Goal: Task Accomplishment & Management: Manage account settings

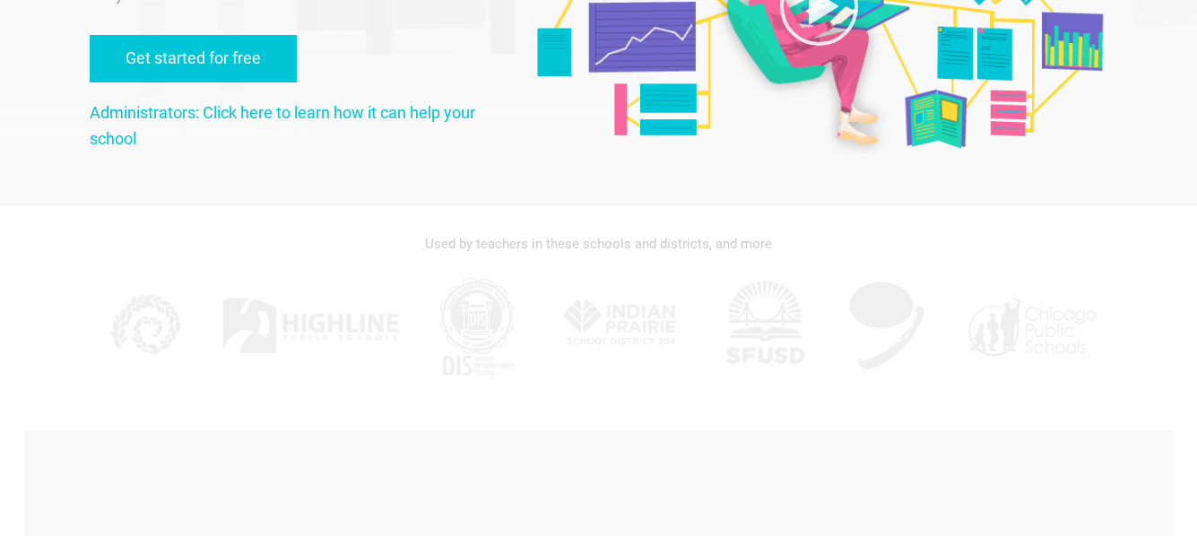
scroll to position [90, 0]
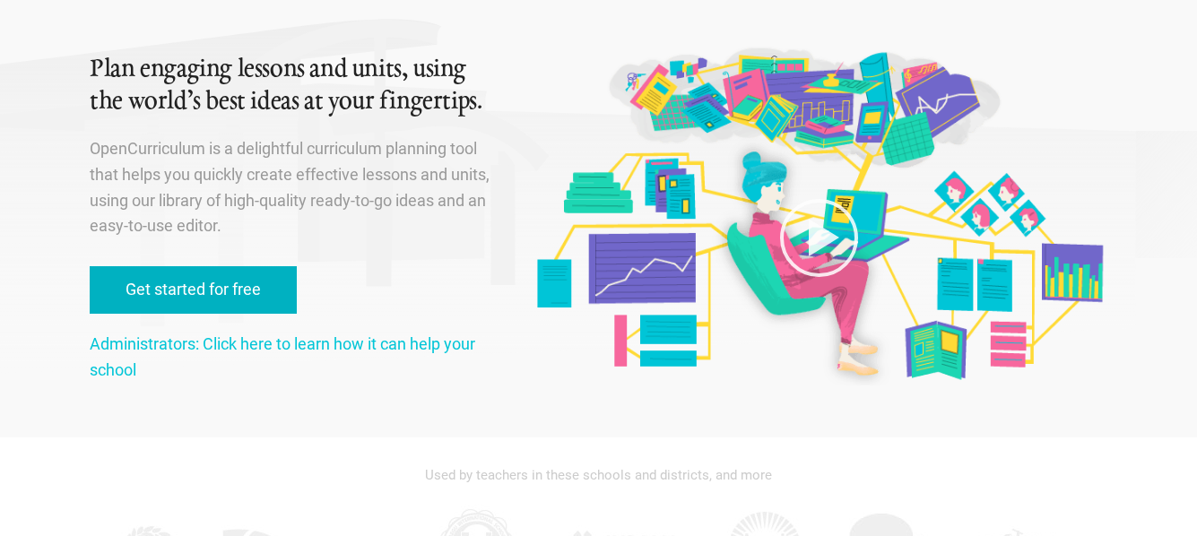
click at [174, 286] on link "Get started for free" at bounding box center [193, 290] width 207 height 48
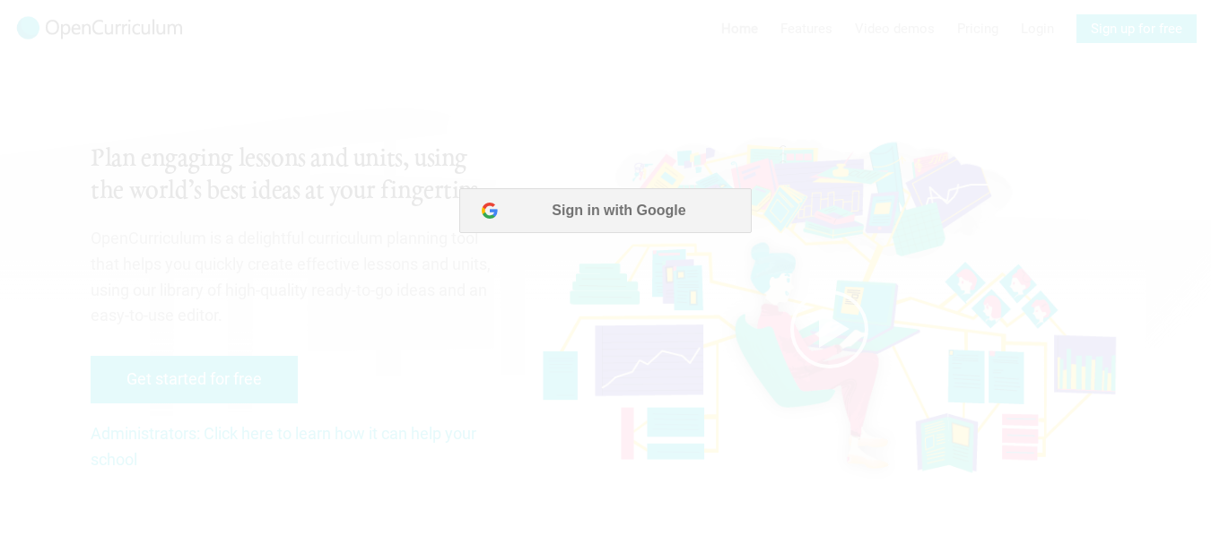
scroll to position [0, 0]
click at [569, 214] on button "Sign in with Google" at bounding box center [604, 210] width 291 height 45
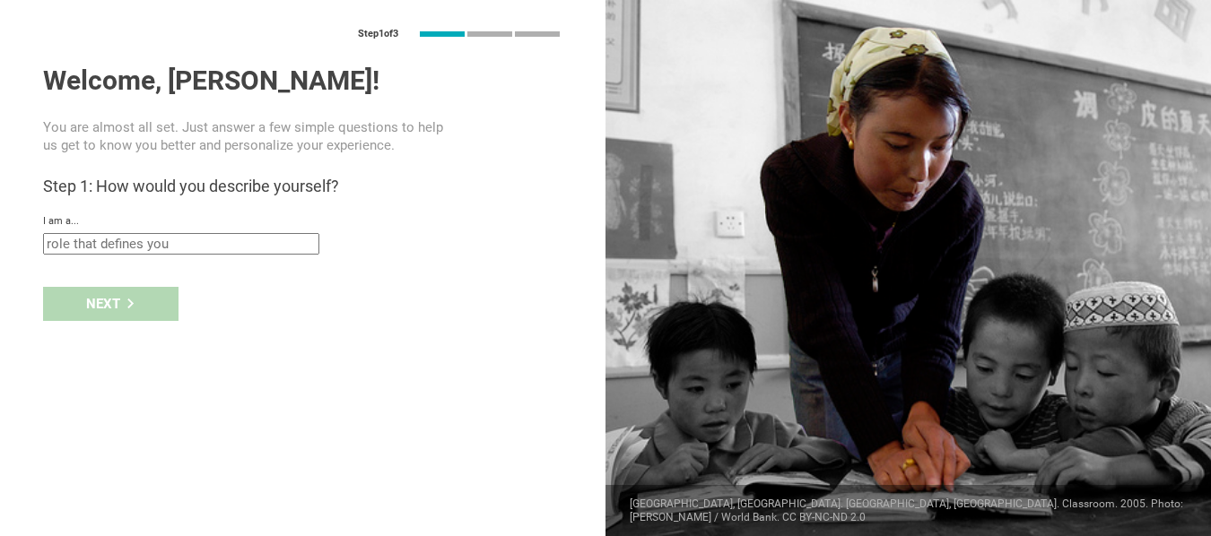
click at [200, 245] on input "text" at bounding box center [181, 244] width 276 height 22
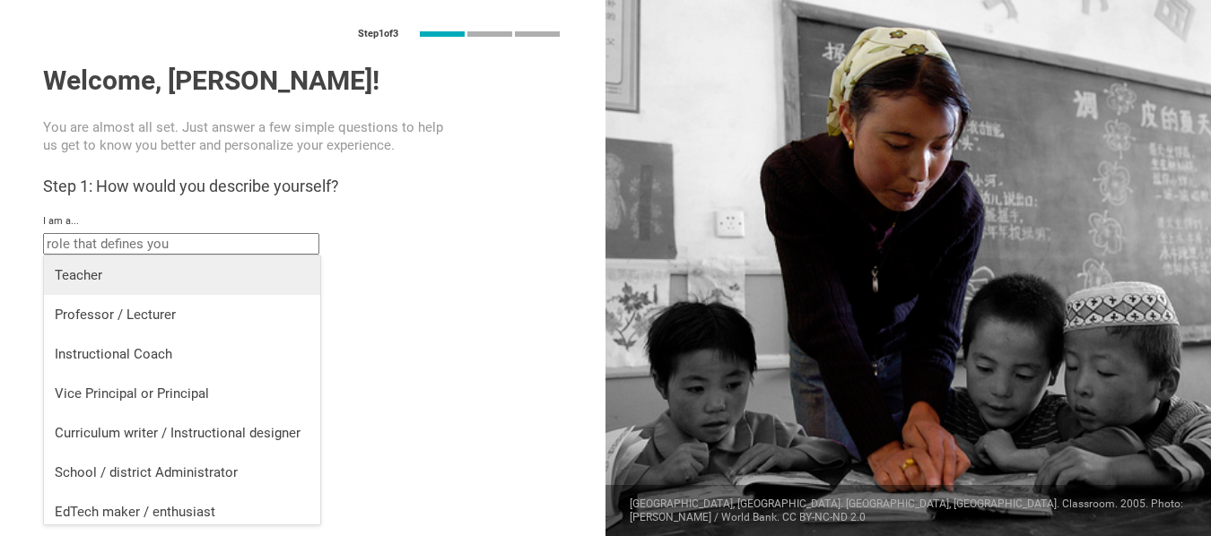
click at [100, 275] on div "Teacher" at bounding box center [182, 275] width 255 height 18
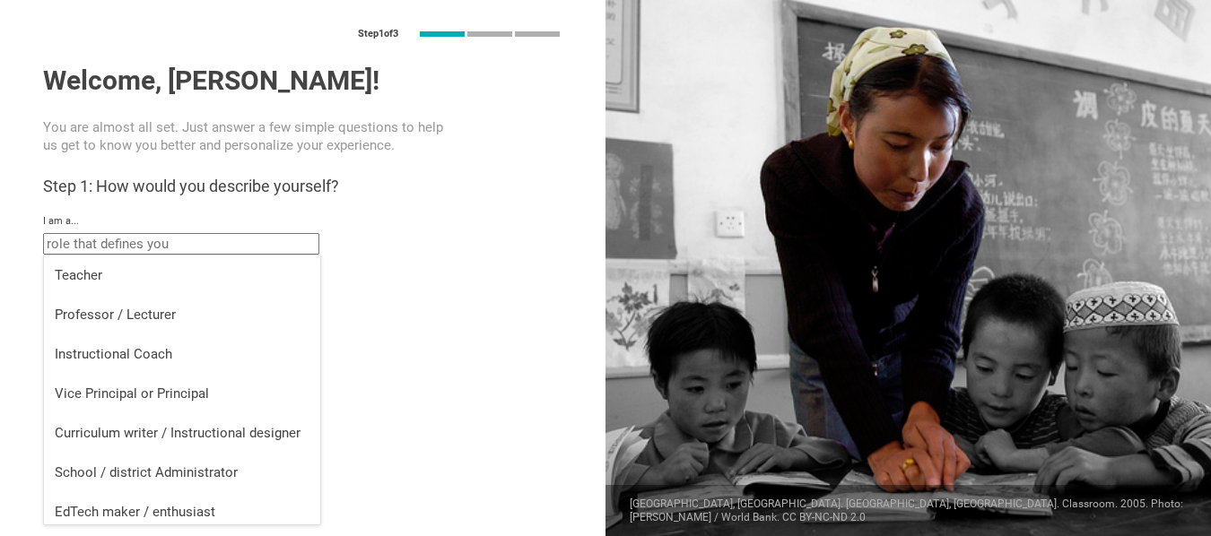
type input "Teacher"
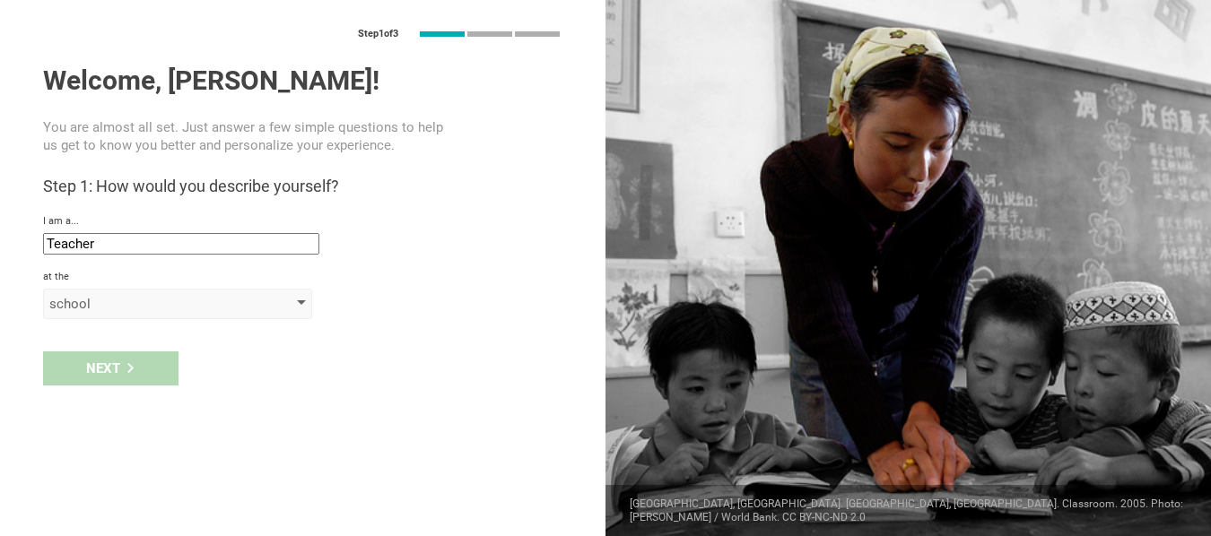
click at [296, 302] on div "school" at bounding box center [177, 304] width 269 height 30
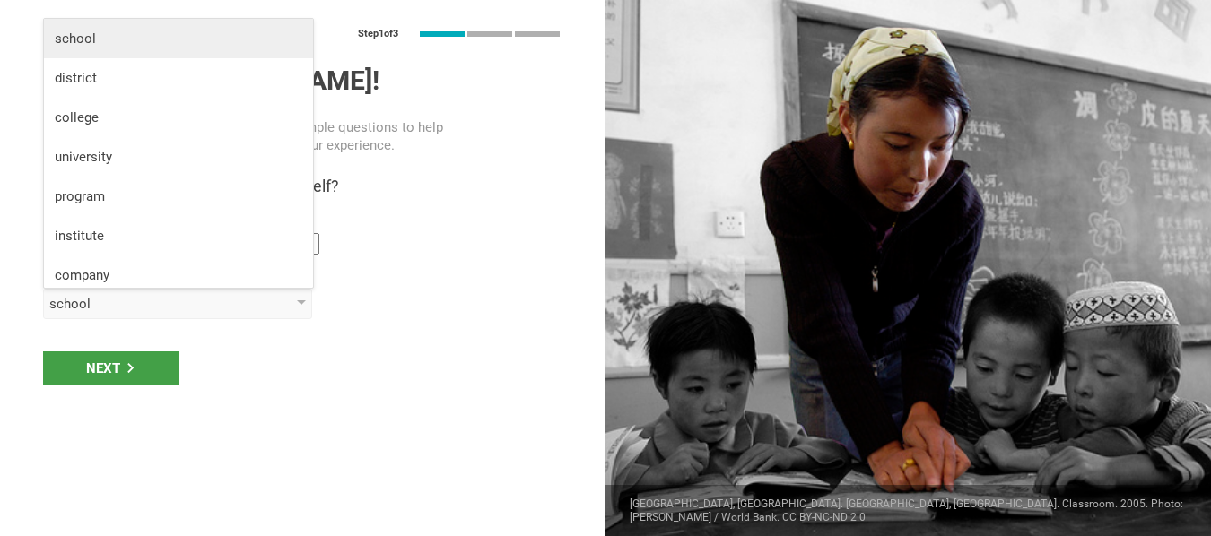
click at [74, 39] on div "school" at bounding box center [178, 39] width 247 height 18
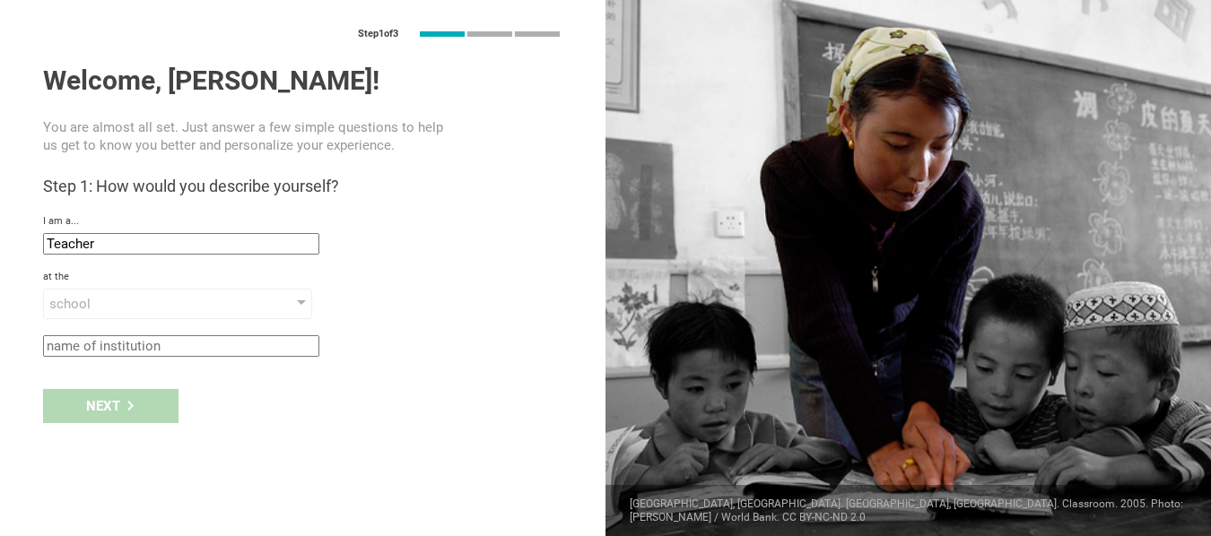
click at [260, 344] on input "text" at bounding box center [181, 346] width 276 height 22
click at [126, 413] on div "Next" at bounding box center [302, 406] width 605 height 56
click at [168, 345] on input "text" at bounding box center [181, 346] width 276 height 22
type input "R"
type input "Manar"
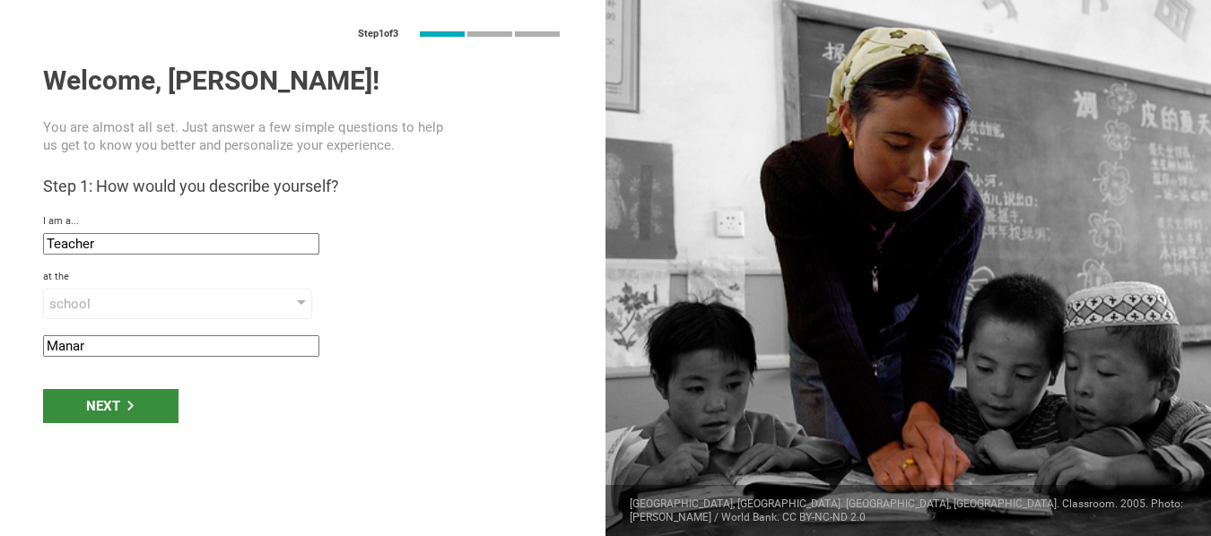
click at [137, 405] on div "Next" at bounding box center [110, 406] width 135 height 34
type input "Muzayri', [GEOGRAPHIC_DATA]"
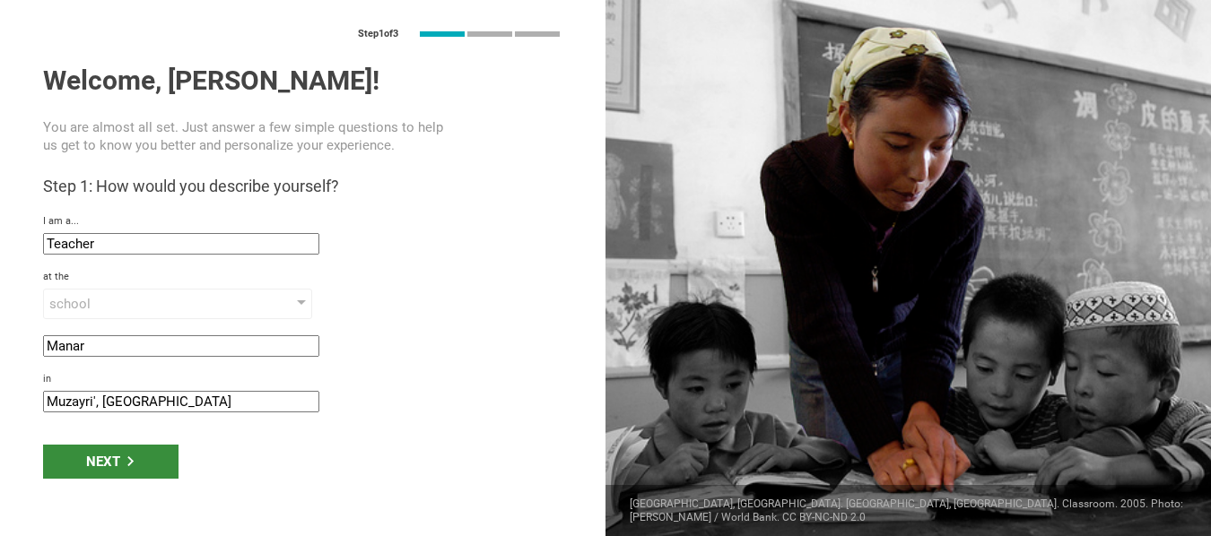
click at [125, 466] on div "Next" at bounding box center [110, 462] width 135 height 34
click at [104, 457] on div "Next" at bounding box center [110, 462] width 135 height 34
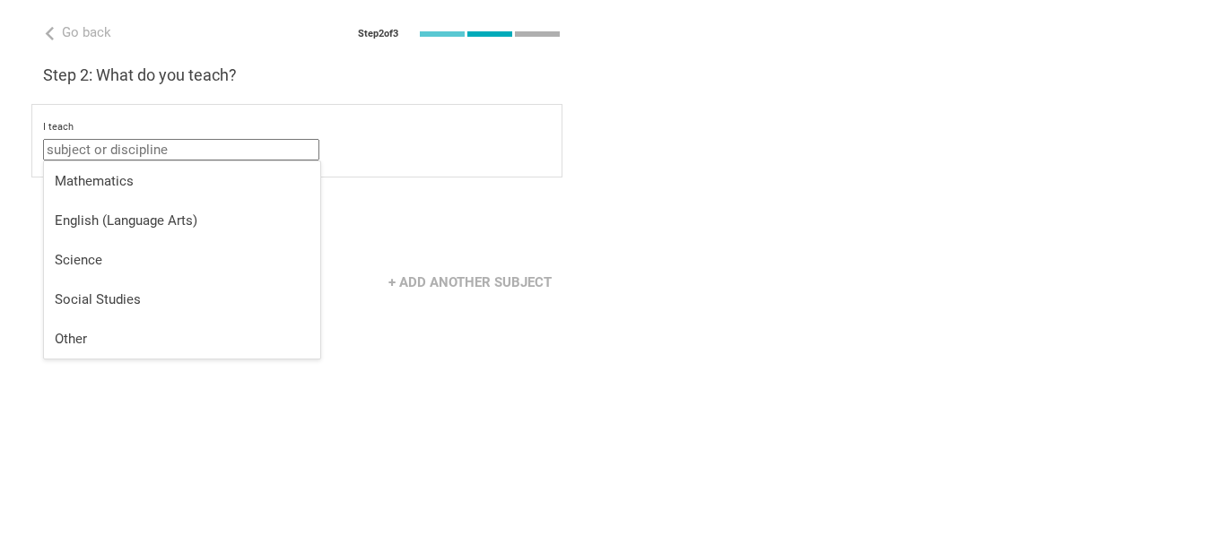
click at [168, 146] on input "text" at bounding box center [181, 150] width 276 height 22
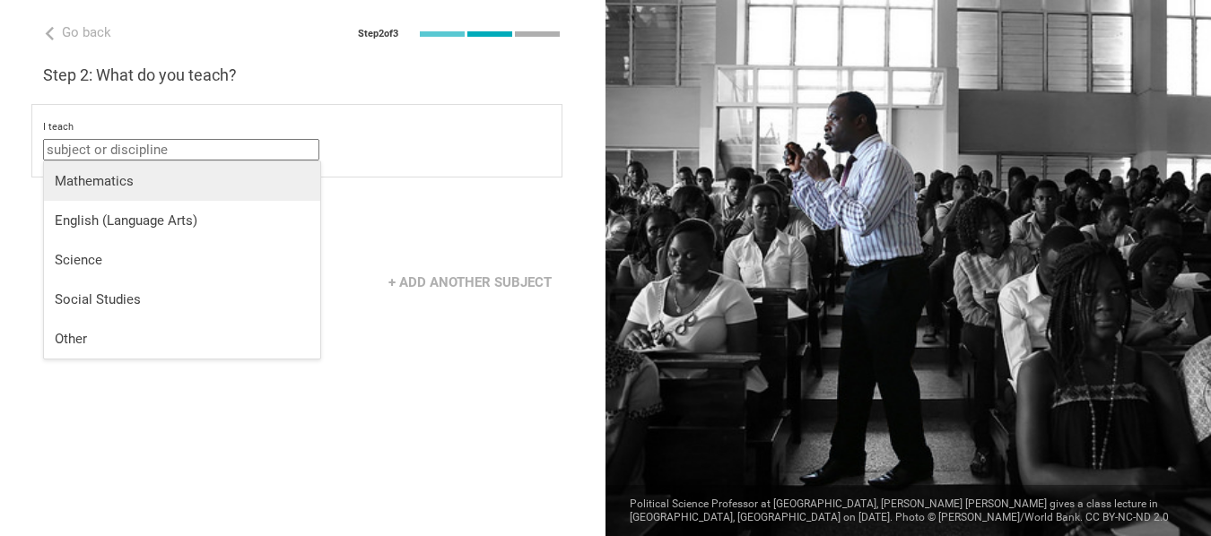
click at [100, 186] on div "Mathematics" at bounding box center [182, 181] width 255 height 18
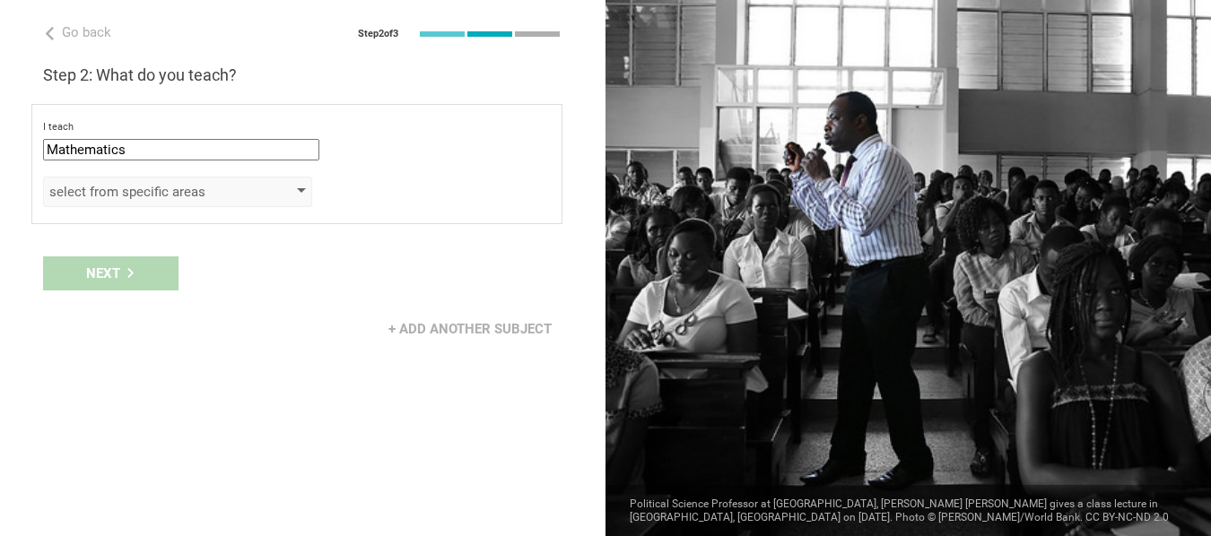
click at [304, 189] on div at bounding box center [301, 191] width 9 height 7
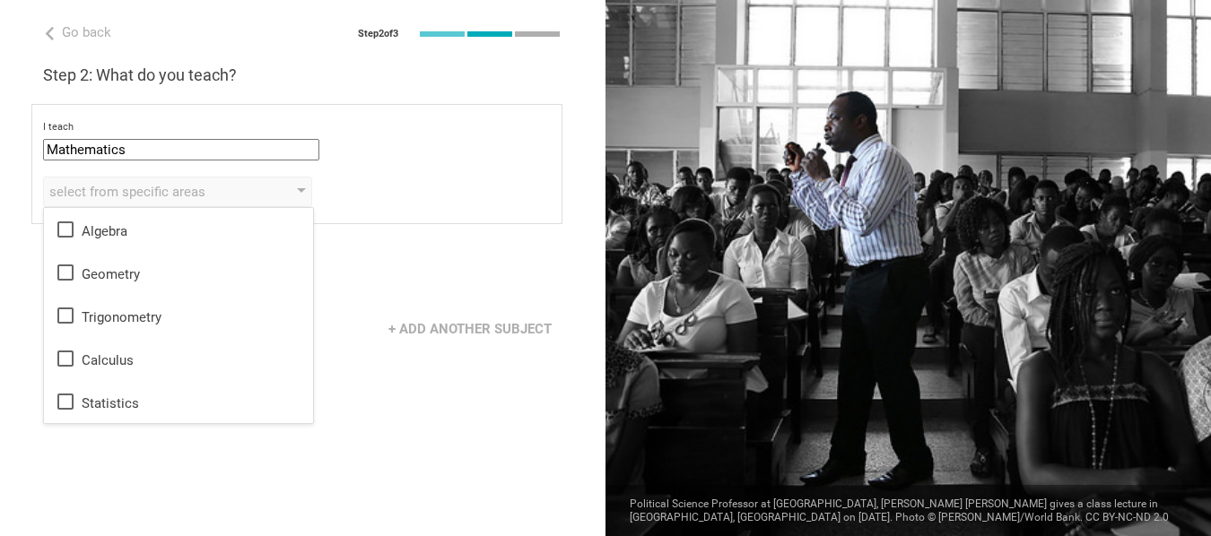
click at [140, 151] on input "Mathematics" at bounding box center [181, 150] width 276 height 22
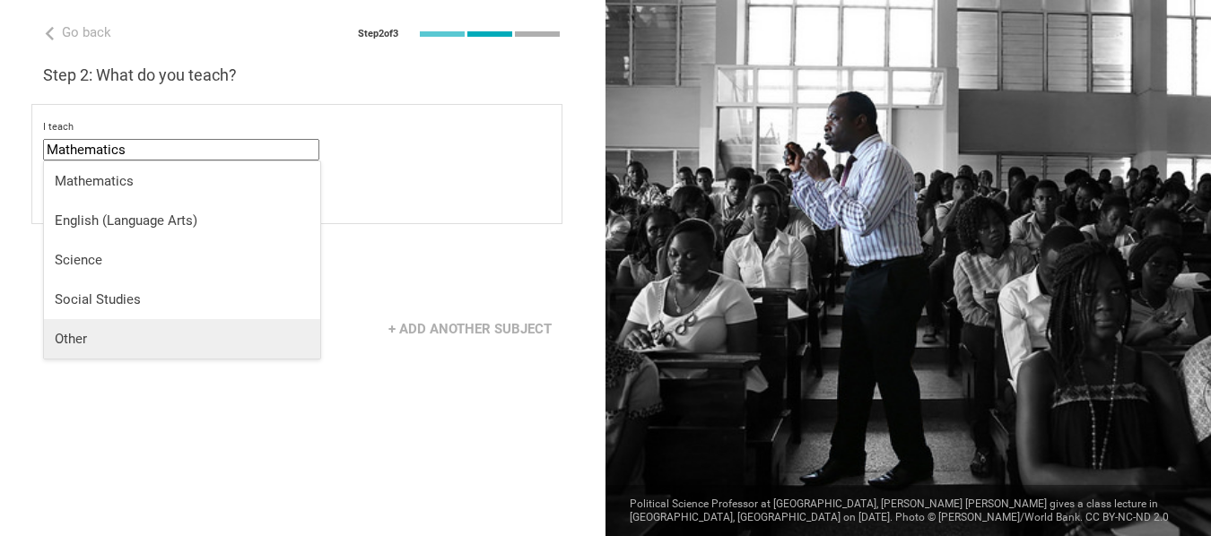
click at [122, 345] on div "Other" at bounding box center [182, 339] width 255 height 18
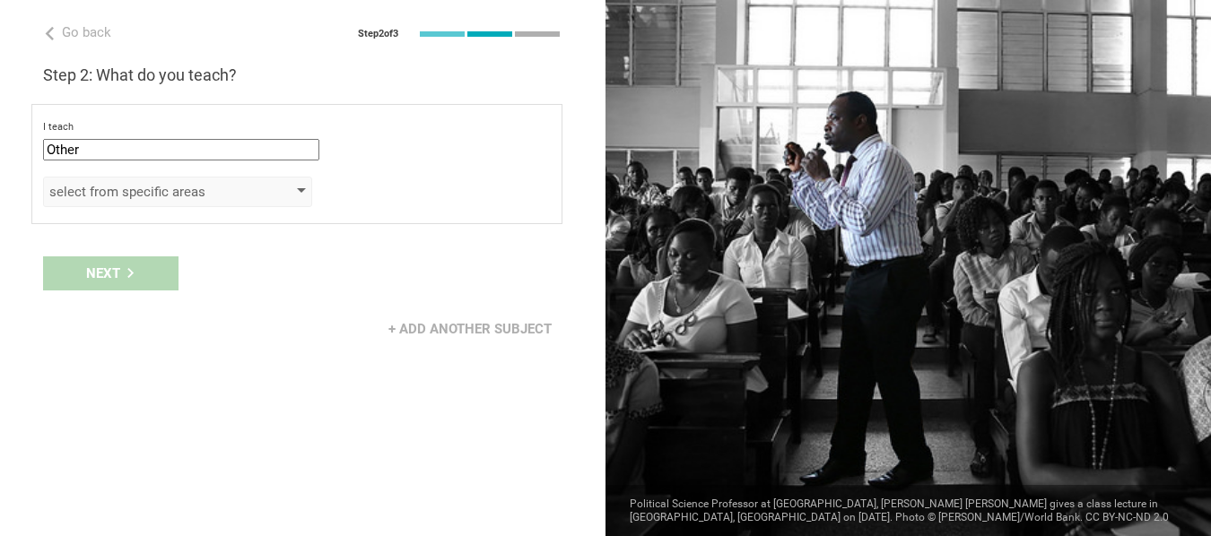
click at [300, 198] on div "select from specific areas" at bounding box center [177, 192] width 269 height 30
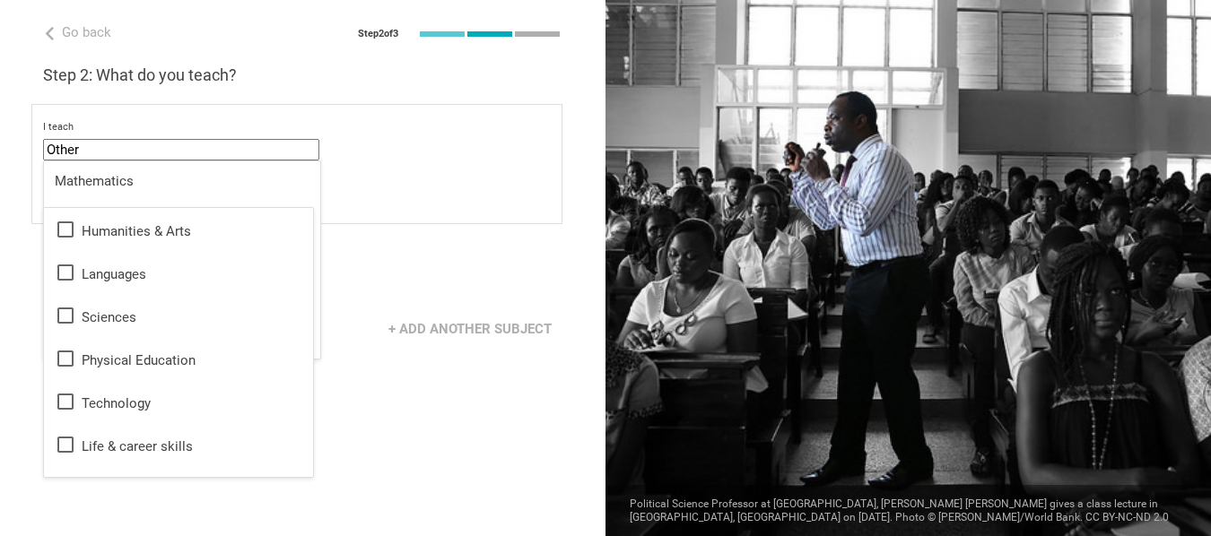
click at [161, 150] on input "Other" at bounding box center [181, 150] width 276 height 22
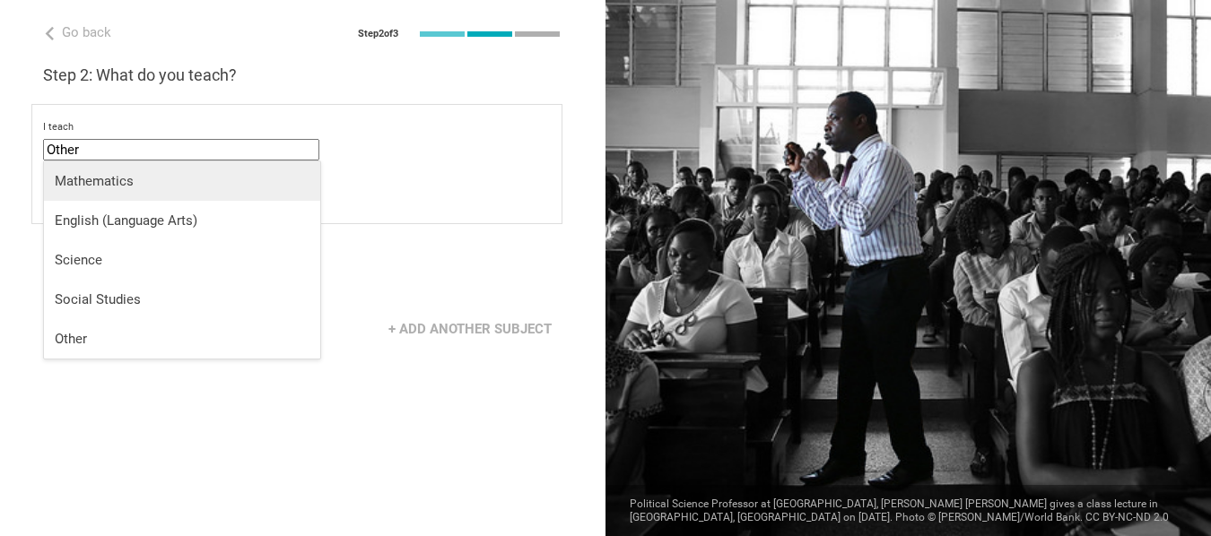
click at [154, 179] on div "Mathematics" at bounding box center [182, 181] width 255 height 18
type input "Mathematics"
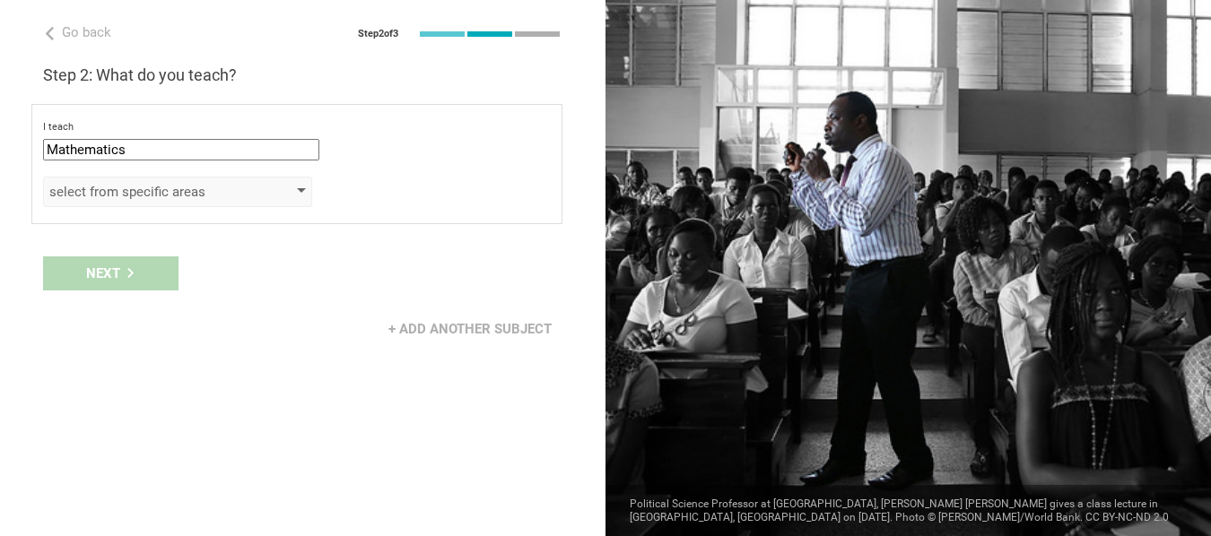
click at [290, 186] on div "select from specific areas" at bounding box center [177, 192] width 269 height 30
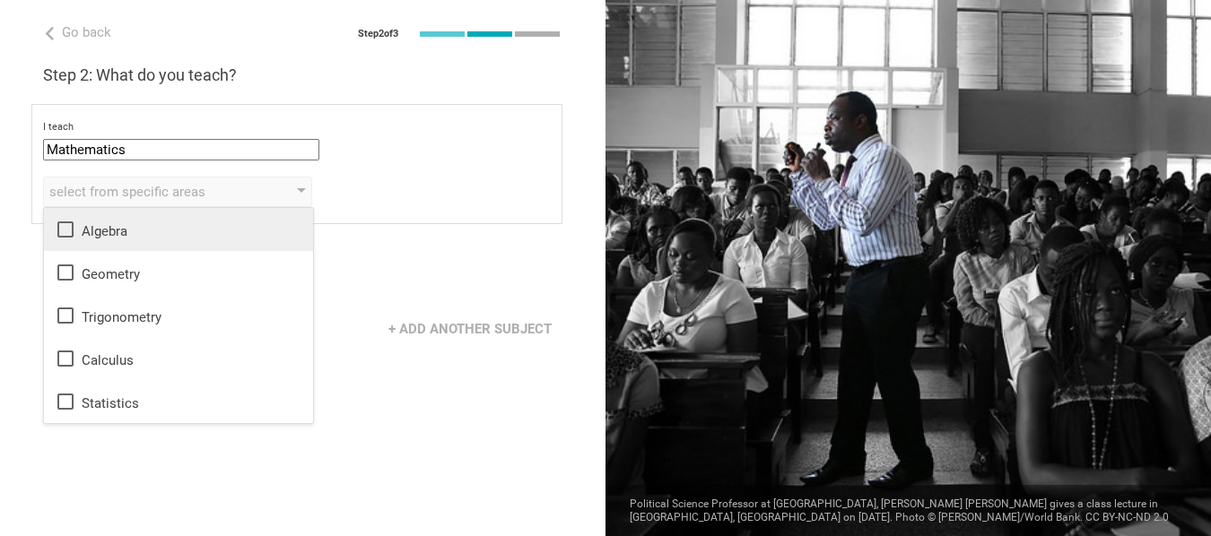
click at [67, 227] on icon at bounding box center [66, 230] width 22 height 22
click at [428, 389] on div "Go back Step 2 of 3 Welcome, [PERSON_NAME]! You are almost all set. Just answer…" at bounding box center [302, 268] width 605 height 536
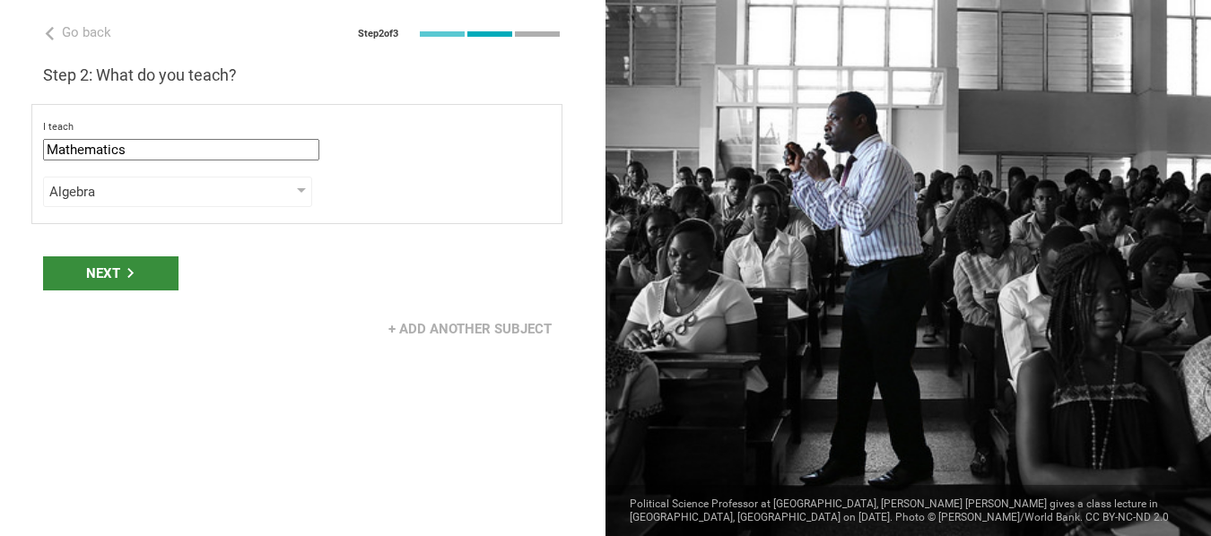
click at [93, 265] on div "Next" at bounding box center [110, 273] width 135 height 34
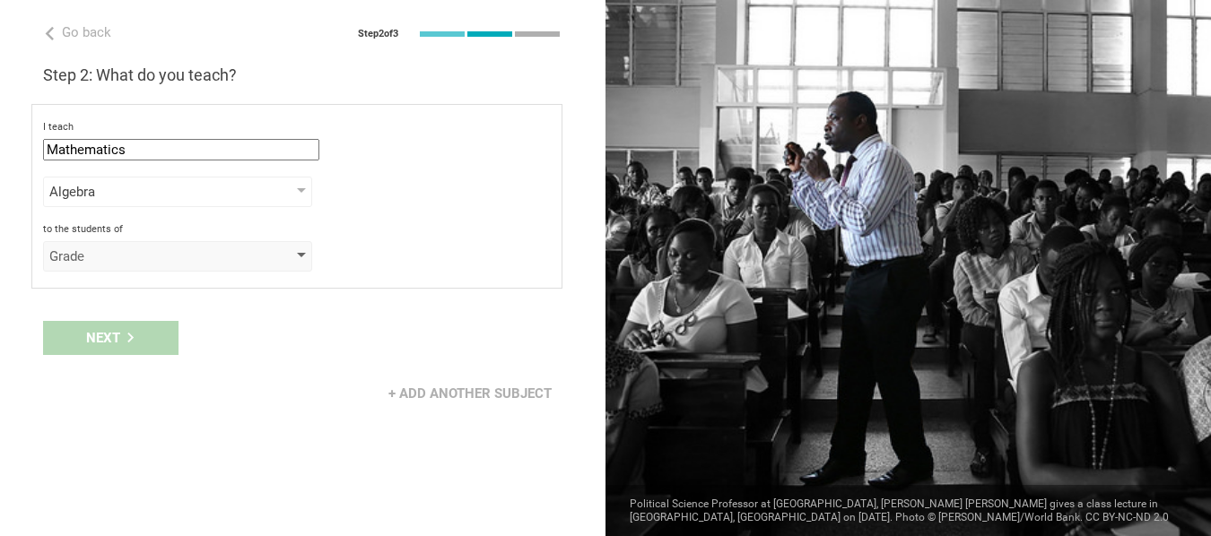
click at [307, 256] on div "Grade" at bounding box center [177, 256] width 269 height 30
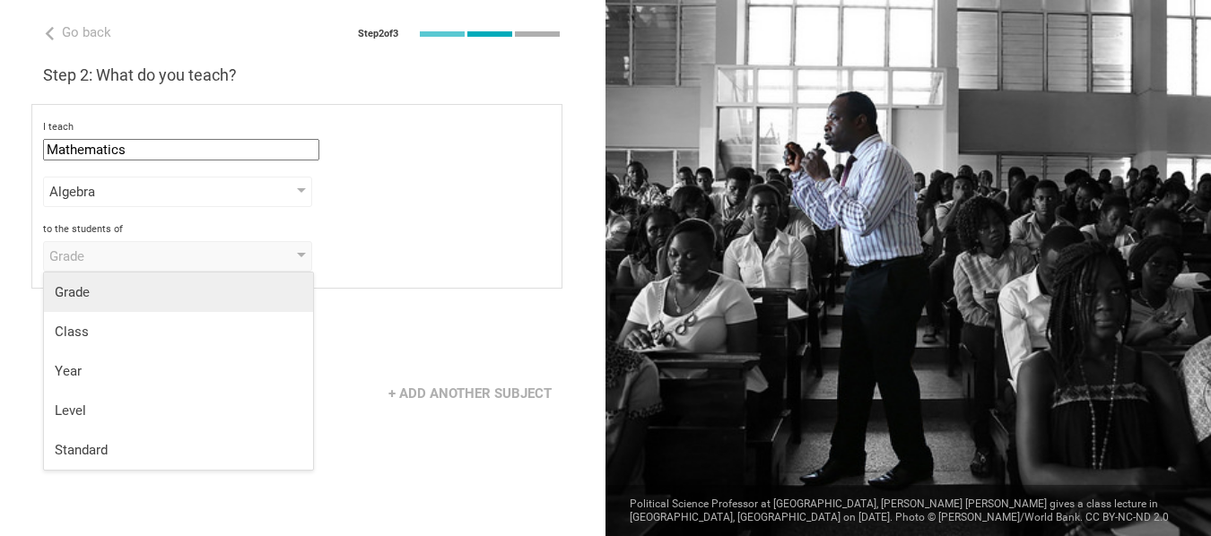
click at [91, 291] on div "Grade" at bounding box center [178, 292] width 247 height 18
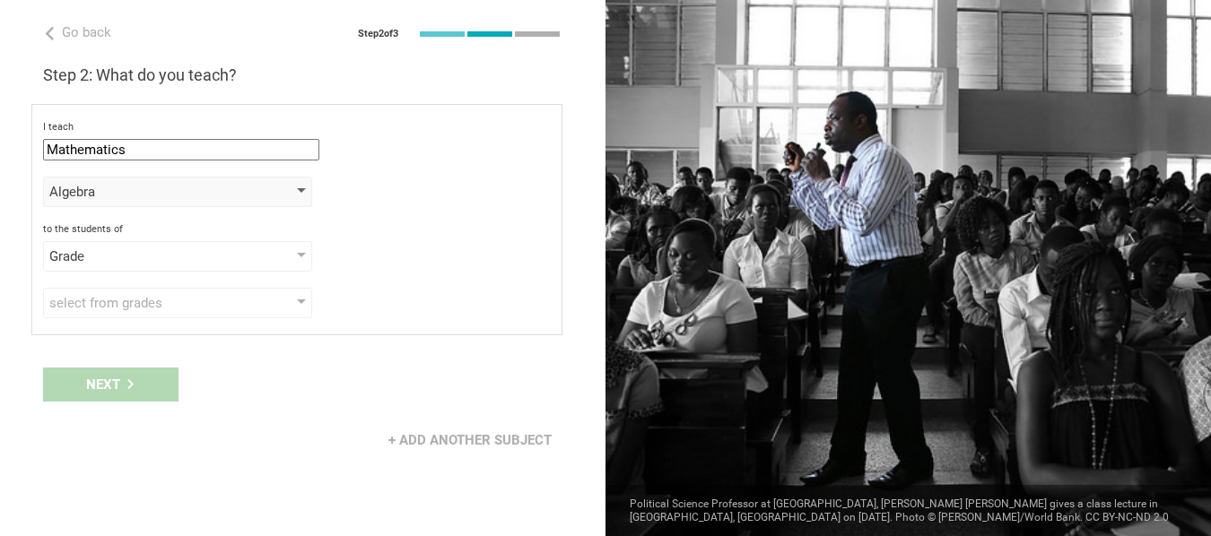
click at [302, 191] on div at bounding box center [301, 191] width 9 height 7
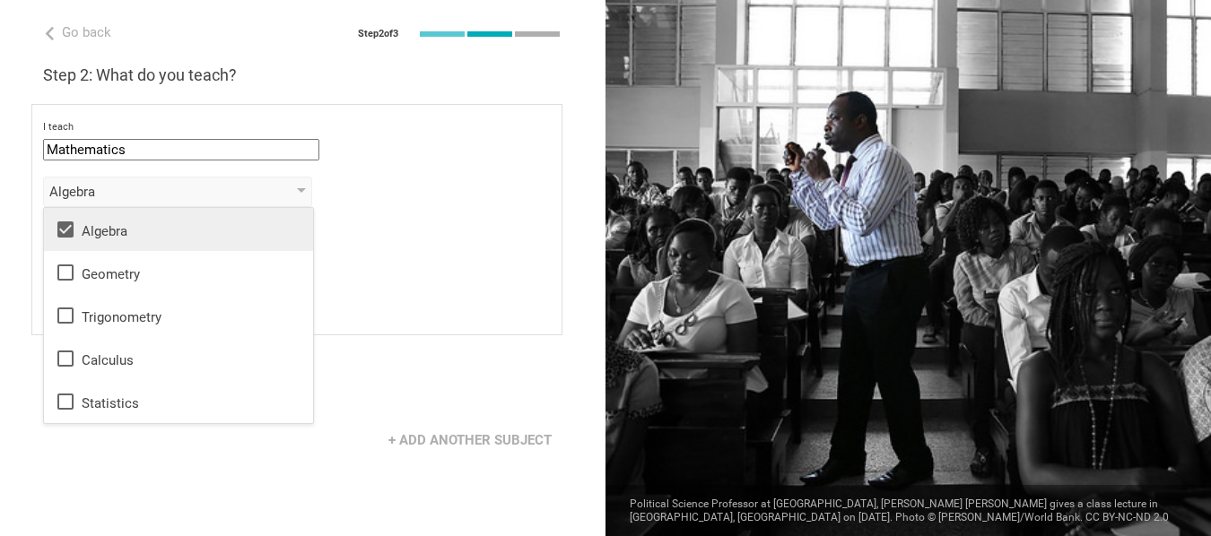
click at [386, 217] on div "I teach Mathematics Mathematics English (Language Arts) Science Social Studies …" at bounding box center [296, 219] width 531 height 231
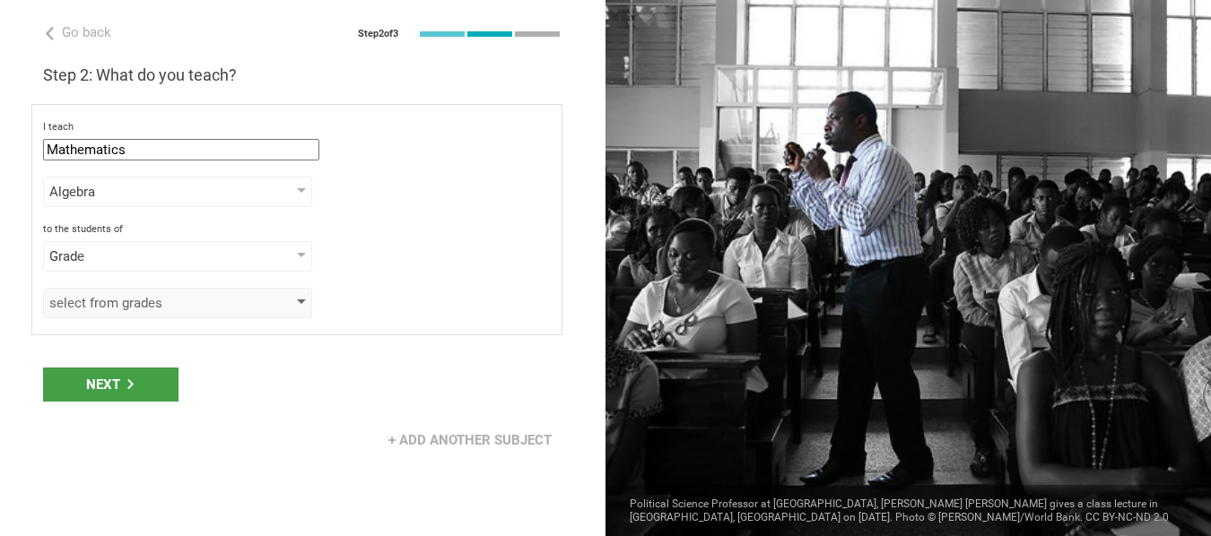
click at [304, 298] on div "select from grades" at bounding box center [177, 303] width 269 height 30
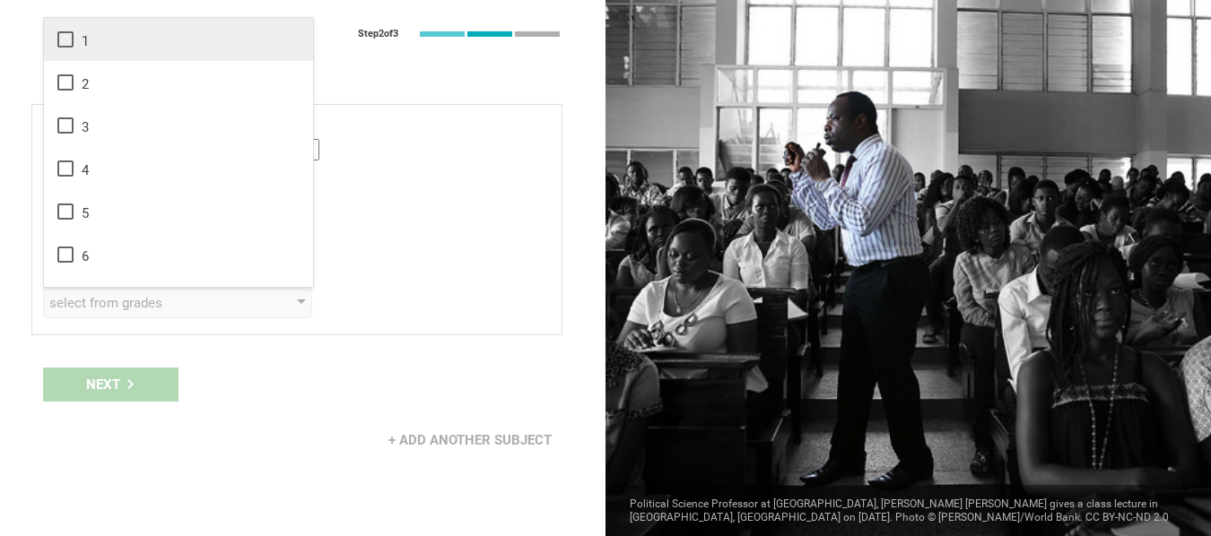
click at [65, 44] on icon at bounding box center [66, 40] width 22 height 22
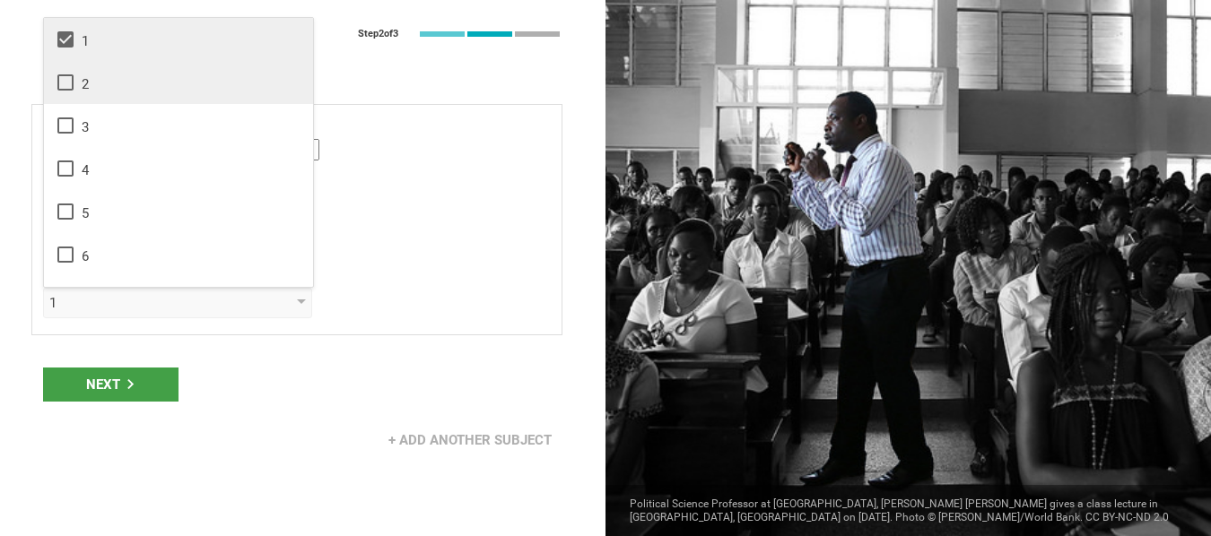
click at [65, 82] on icon at bounding box center [66, 83] width 22 height 22
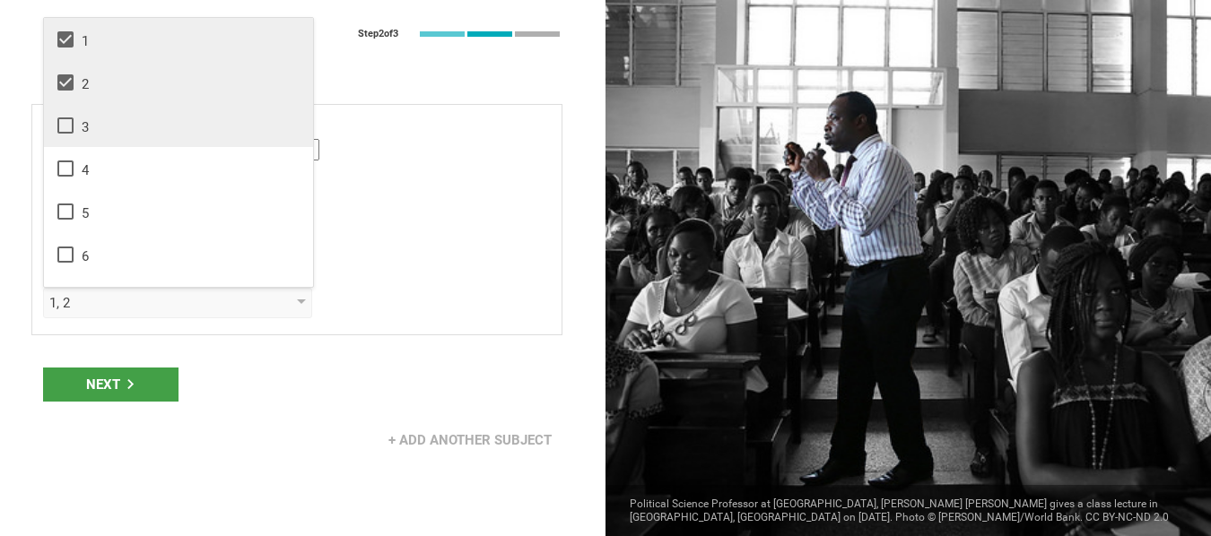
click at [66, 122] on icon at bounding box center [66, 126] width 22 height 22
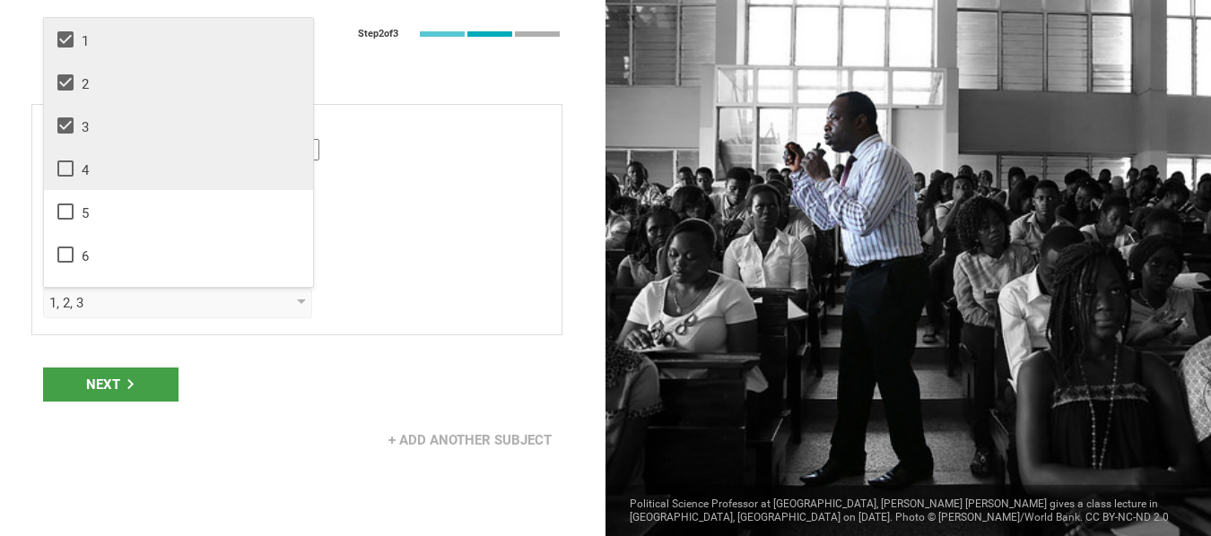
click at [66, 169] on icon at bounding box center [66, 169] width 22 height 22
click at [125, 389] on div "Next" at bounding box center [110, 385] width 135 height 34
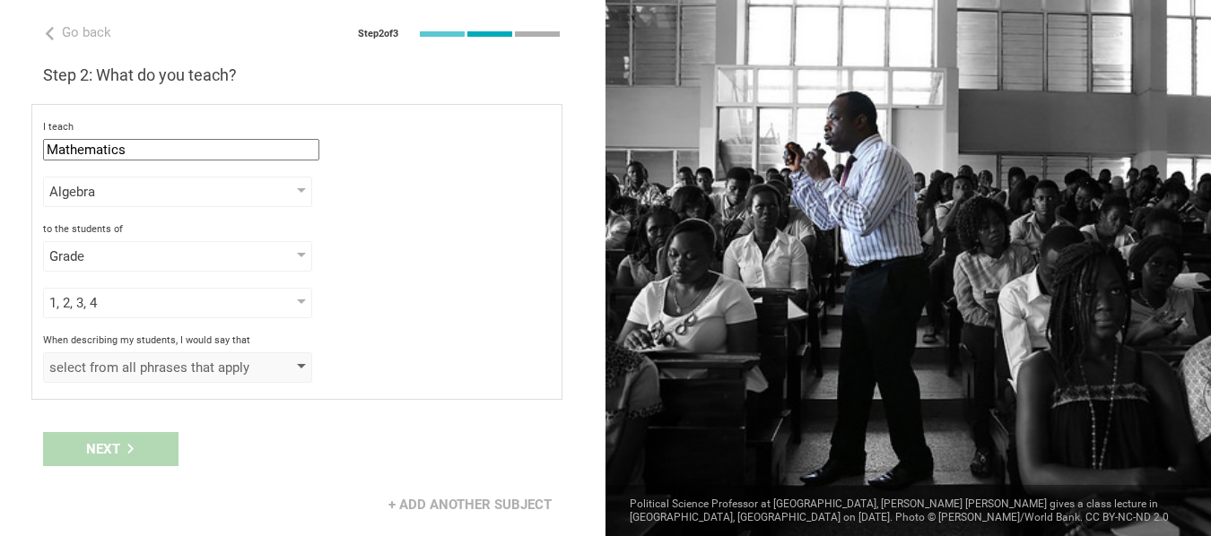
click at [290, 369] on div "select from all phrases that apply" at bounding box center [177, 367] width 269 height 30
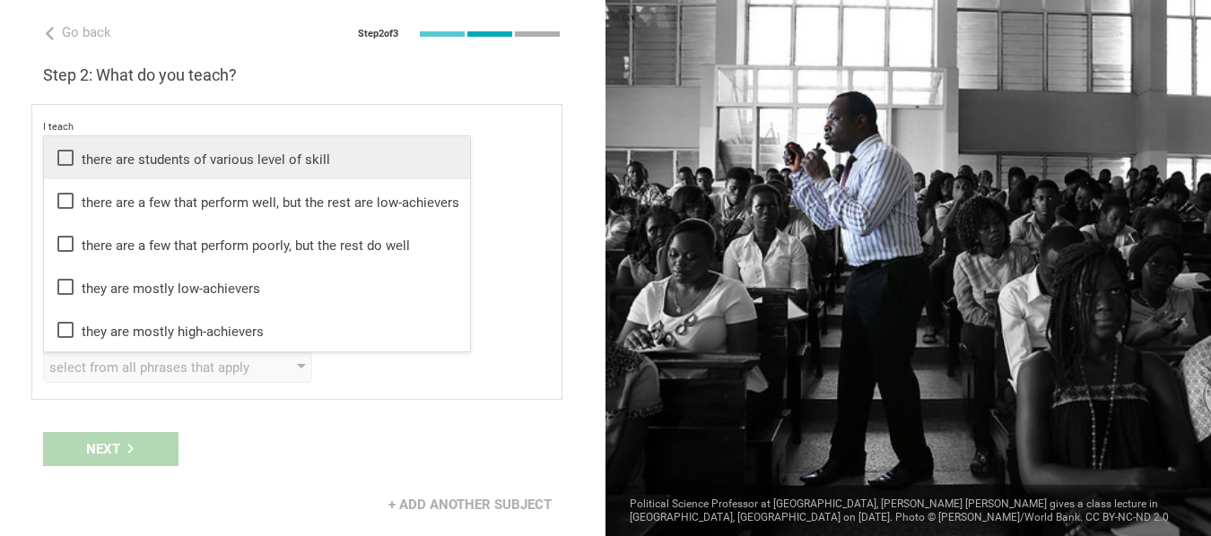
click at [68, 156] on icon at bounding box center [66, 158] width 22 height 22
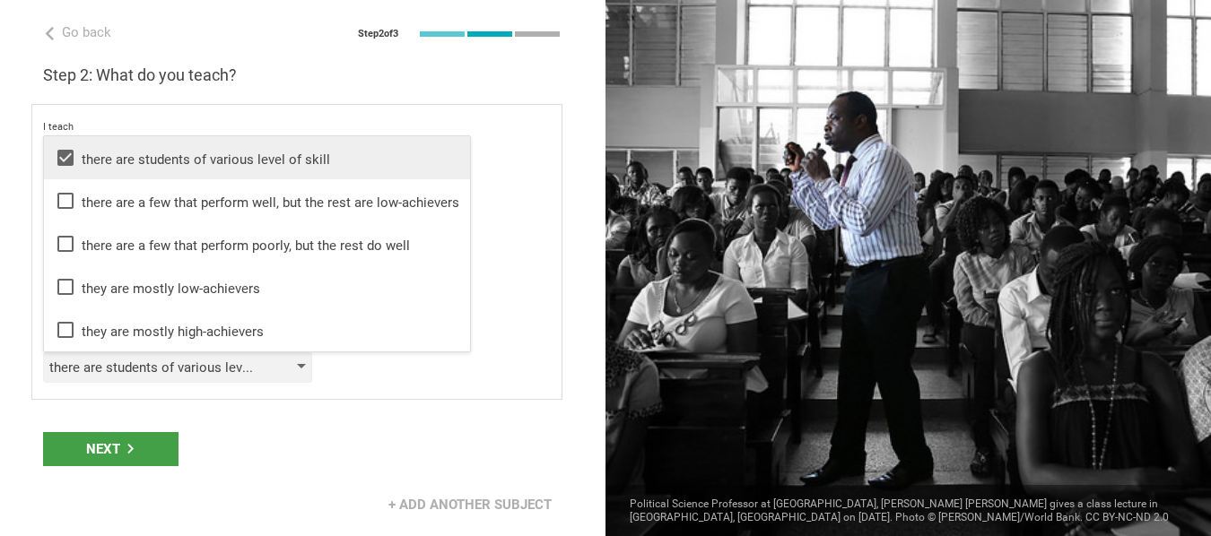
click at [307, 363] on div "there are students of various level of skill" at bounding box center [177, 367] width 269 height 30
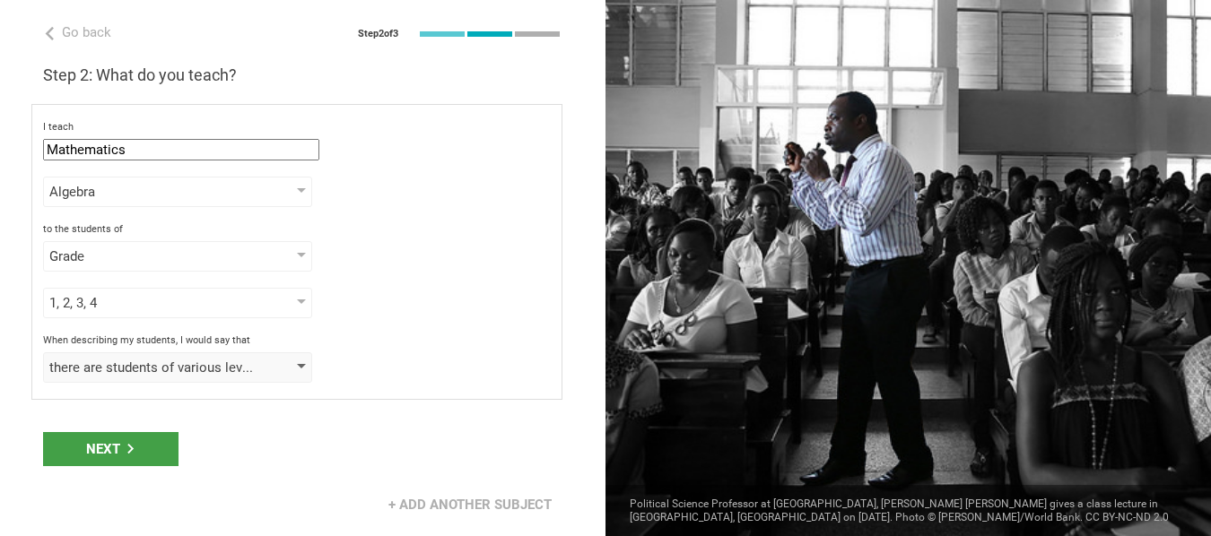
click at [297, 368] on div at bounding box center [301, 367] width 9 height 7
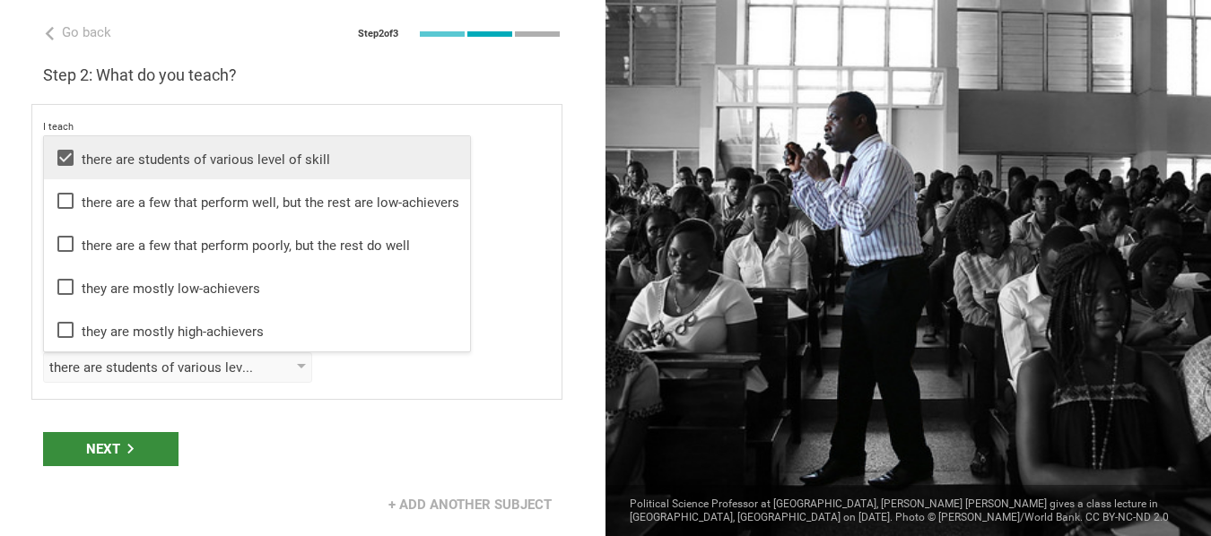
click at [77, 444] on div "Next" at bounding box center [110, 449] width 135 height 34
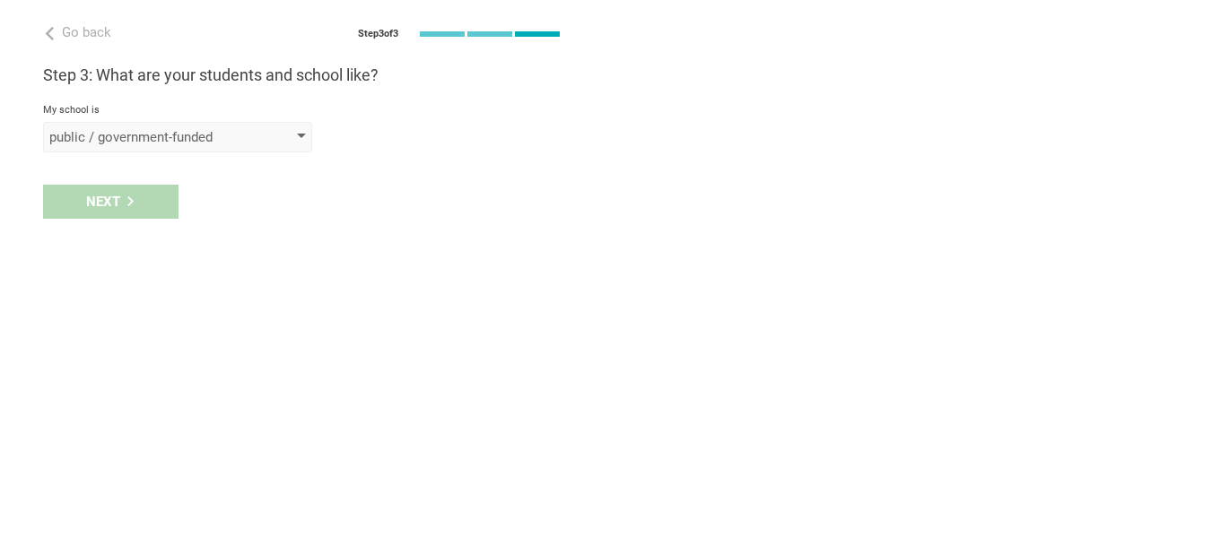
click at [285, 137] on div "public / government-funded" at bounding box center [177, 137] width 269 height 30
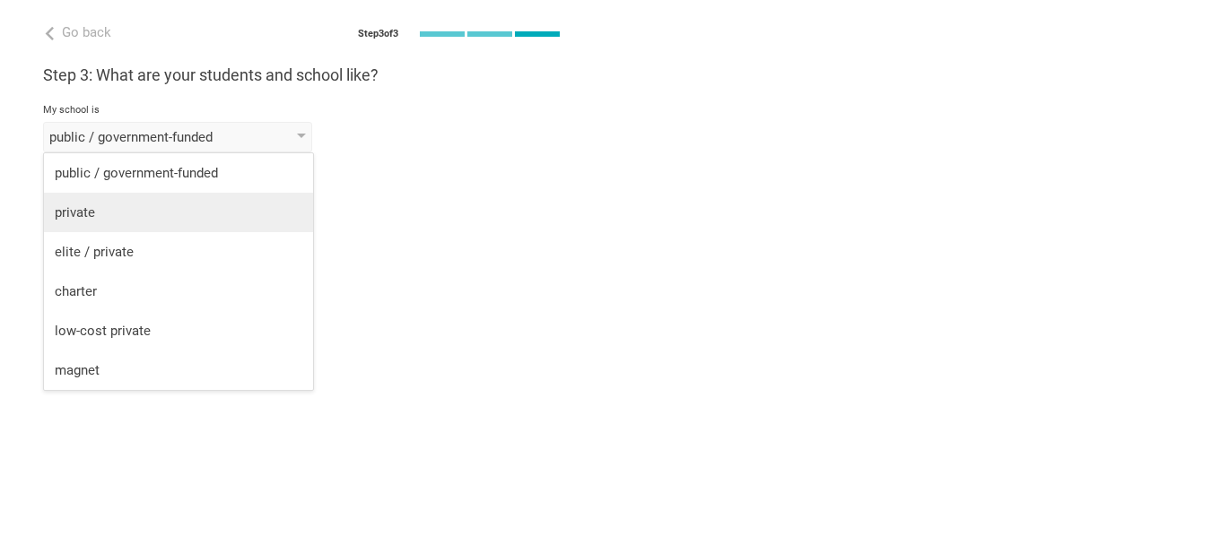
click at [75, 215] on div "private" at bounding box center [178, 213] width 247 height 18
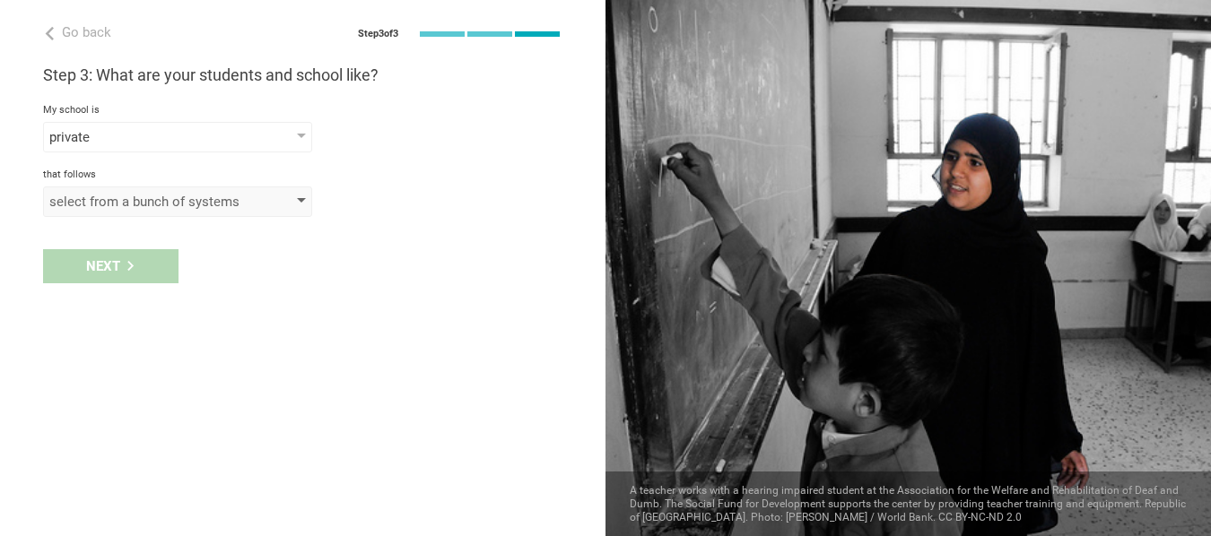
click at [288, 201] on div "select from a bunch of systems" at bounding box center [177, 202] width 269 height 30
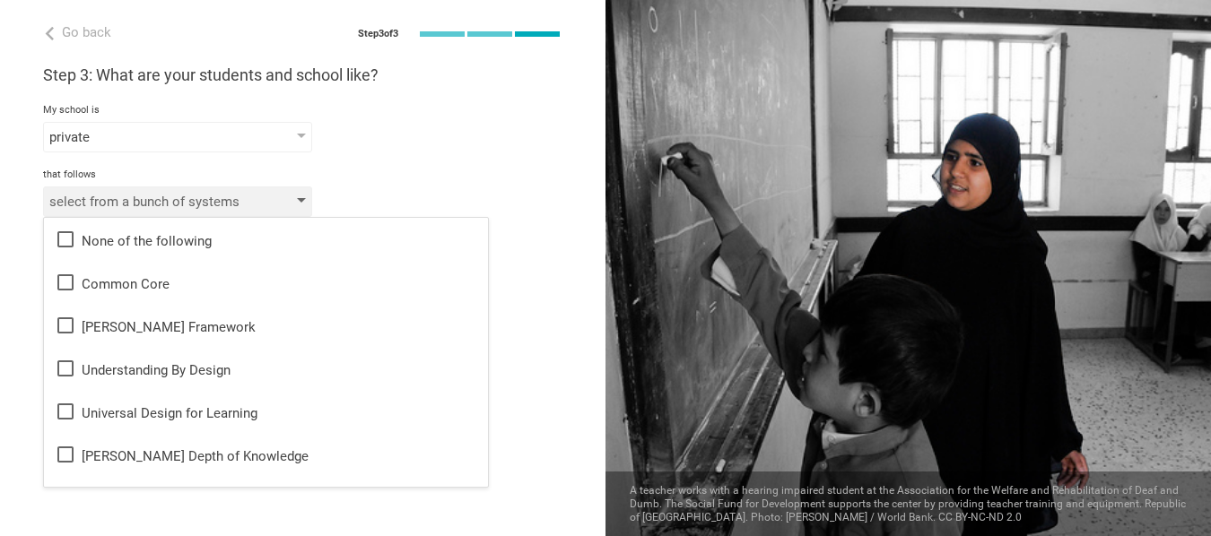
click at [293, 201] on div "select from a bunch of systems" at bounding box center [177, 202] width 269 height 30
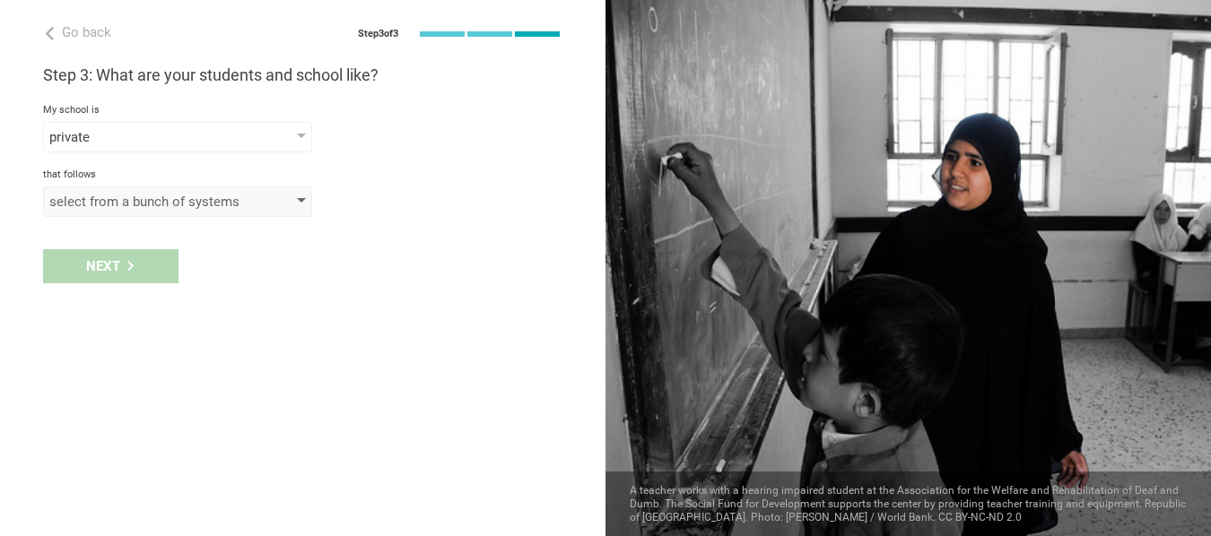
click at [293, 201] on div "select from a bunch of systems" at bounding box center [177, 202] width 269 height 30
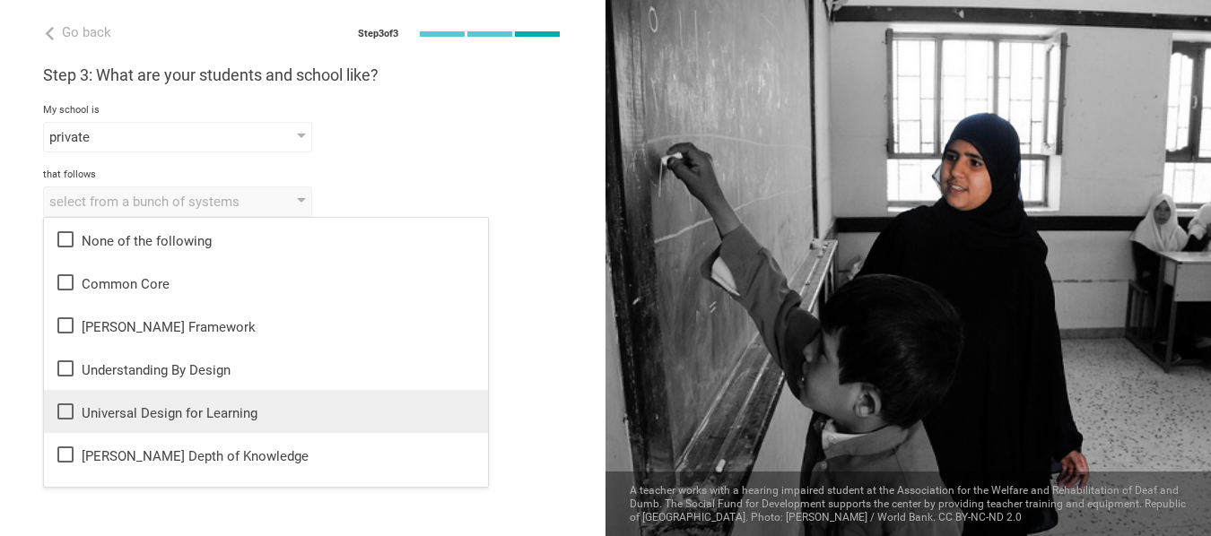
click at [64, 407] on icon at bounding box center [66, 412] width 22 height 22
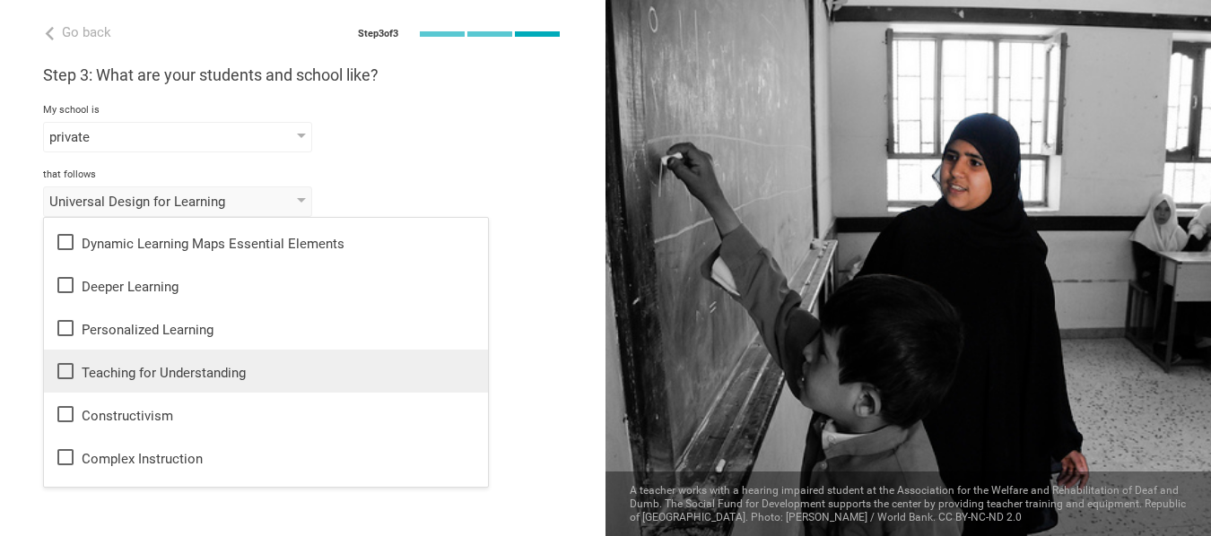
scroll to position [424, 0]
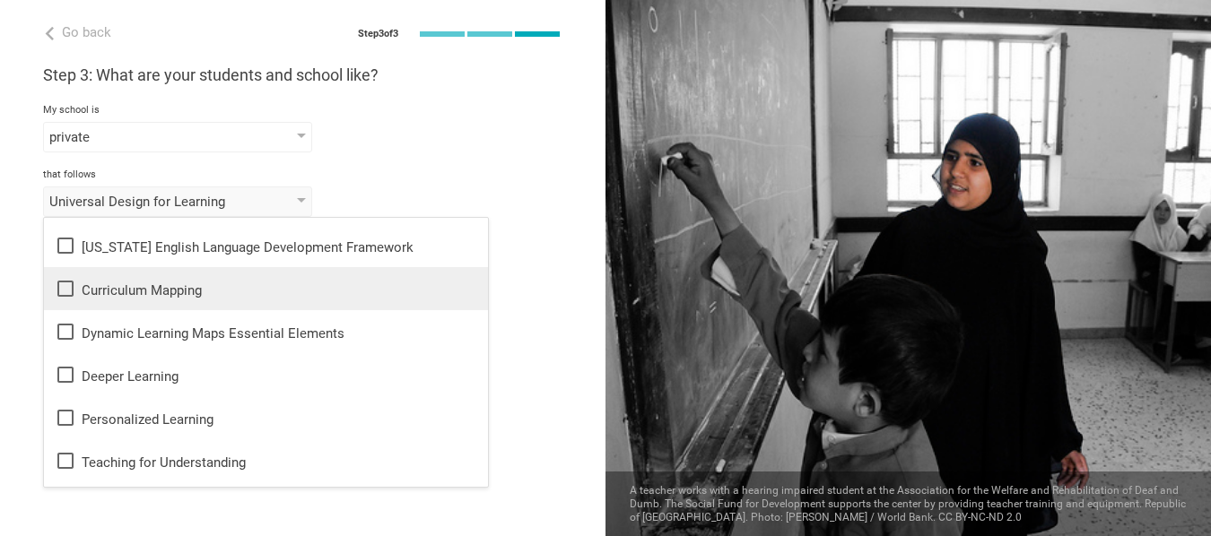
click at [67, 282] on icon at bounding box center [66, 289] width 22 height 22
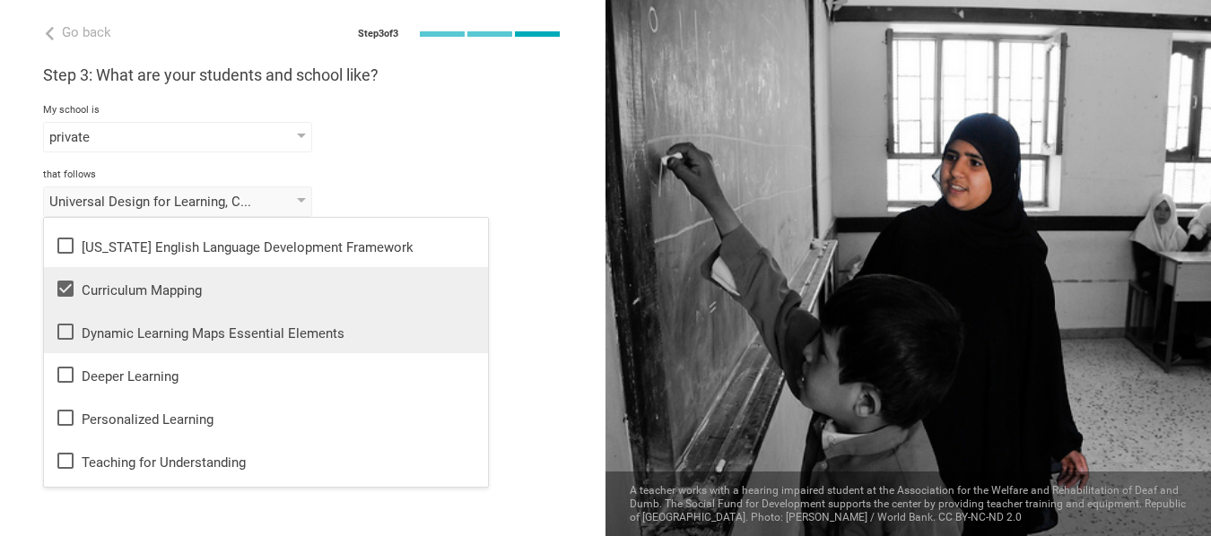
scroll to position [514, 0]
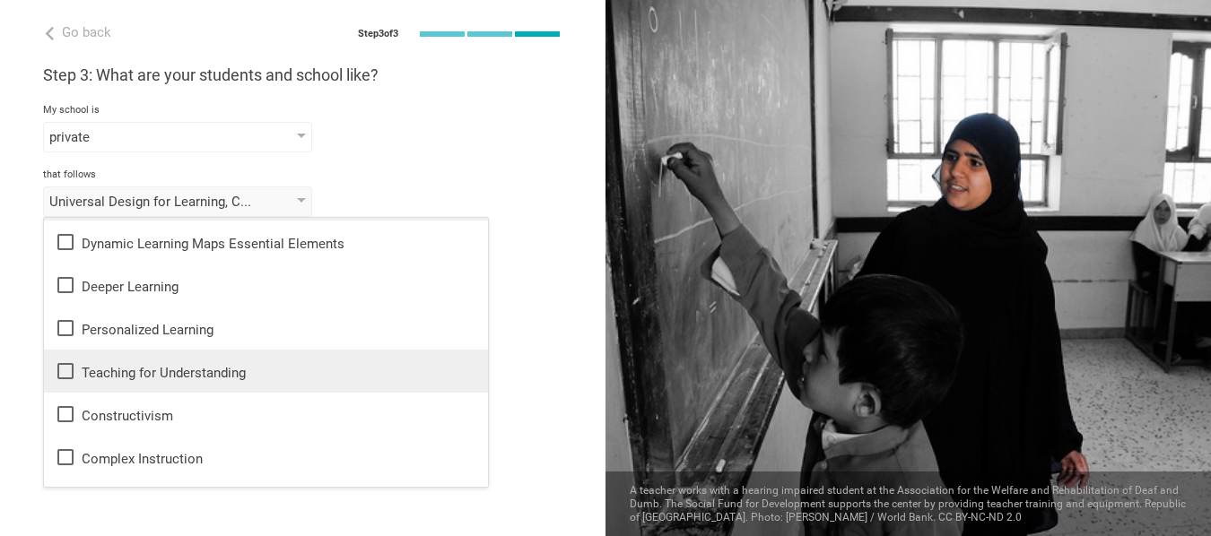
click at [62, 369] on icon at bounding box center [66, 371] width 22 height 22
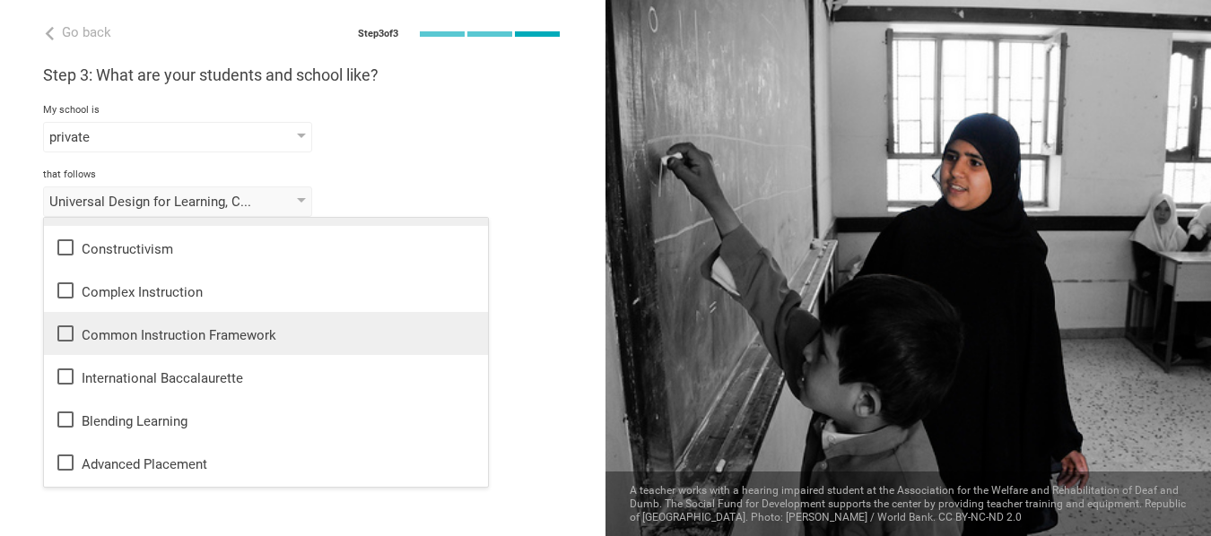
scroll to position [693, 0]
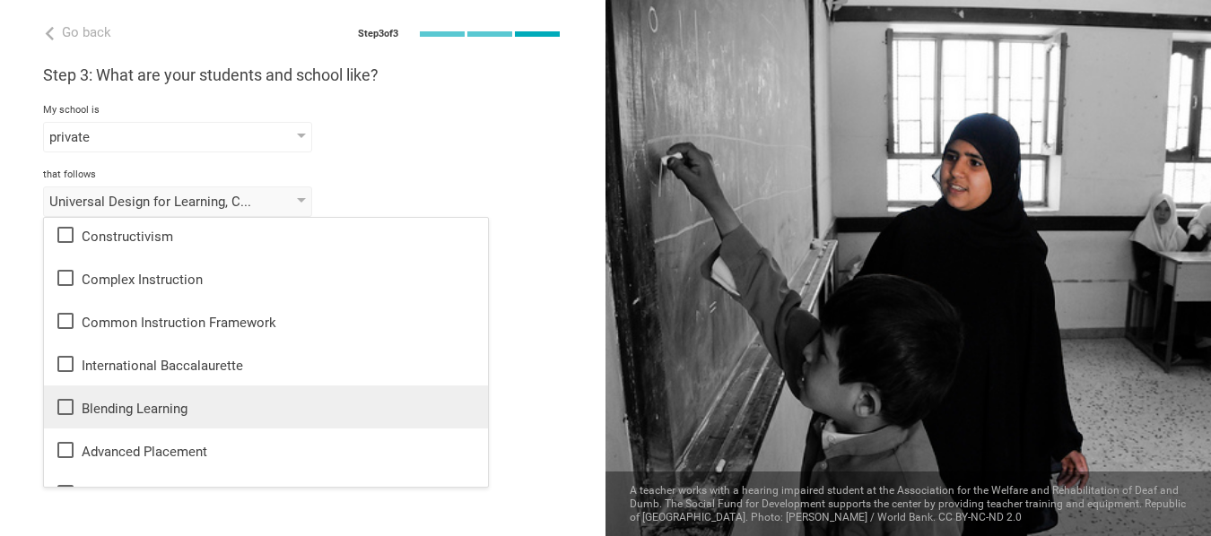
click at [58, 404] on icon at bounding box center [65, 407] width 16 height 16
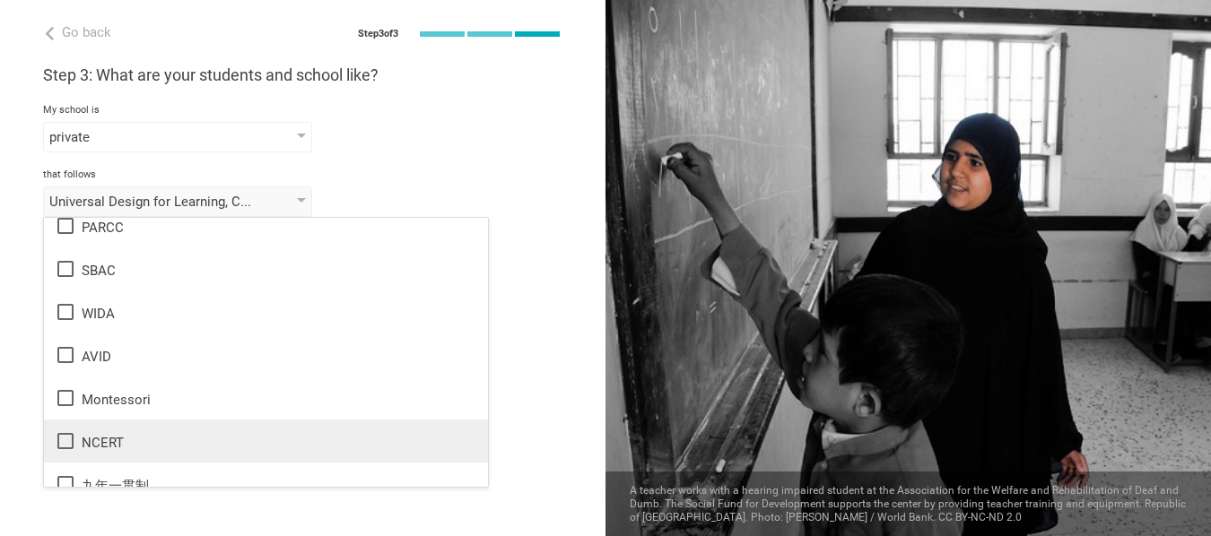
scroll to position [1065, 0]
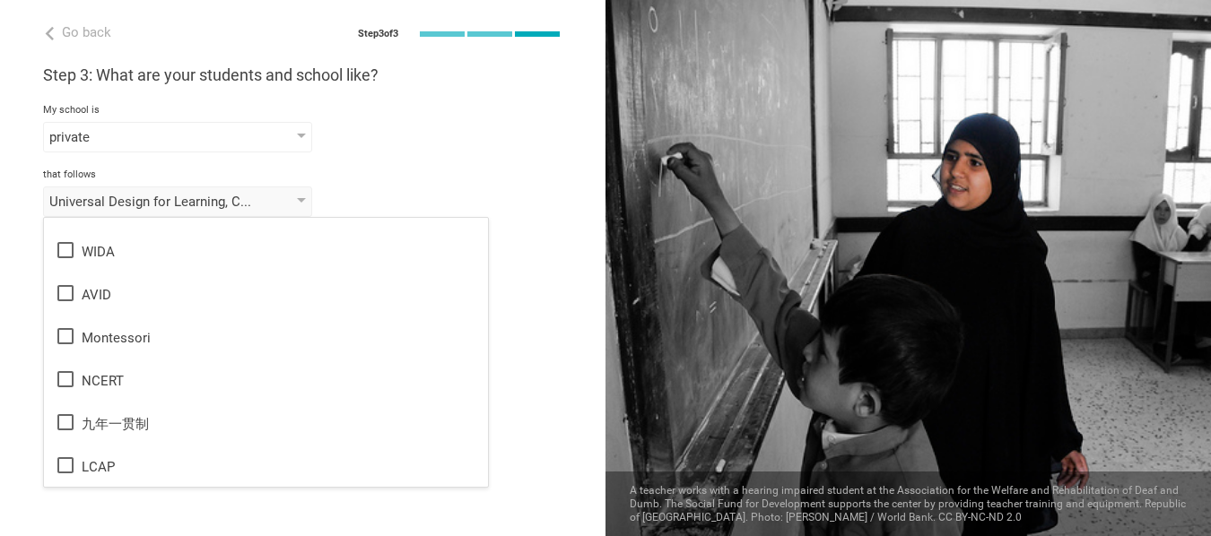
click at [558, 253] on div "Next" at bounding box center [302, 267] width 605 height 56
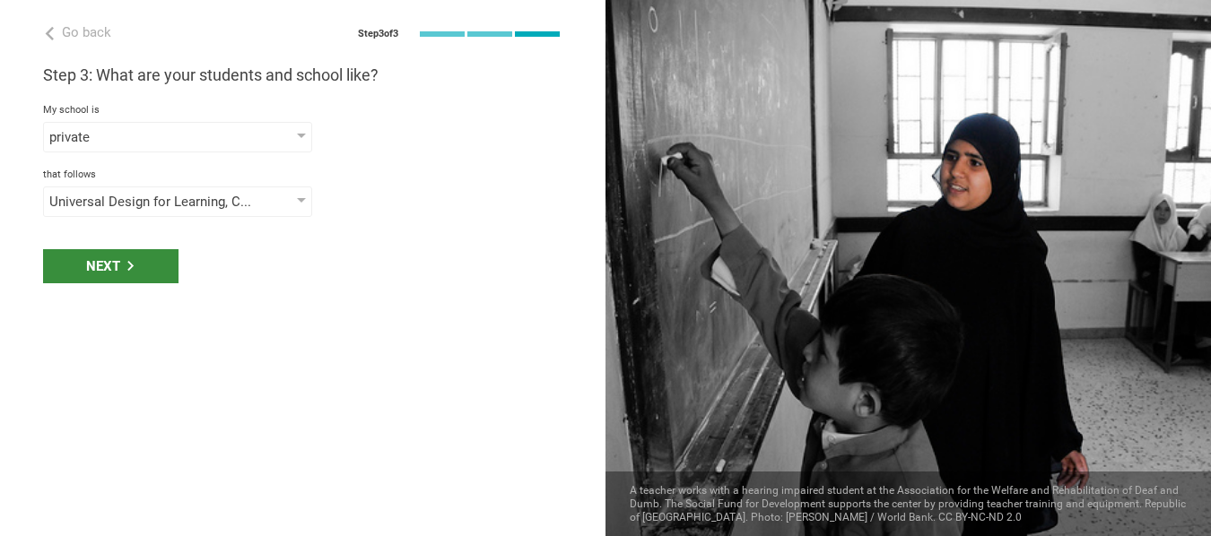
click at [142, 265] on div "Next" at bounding box center [110, 266] width 135 height 34
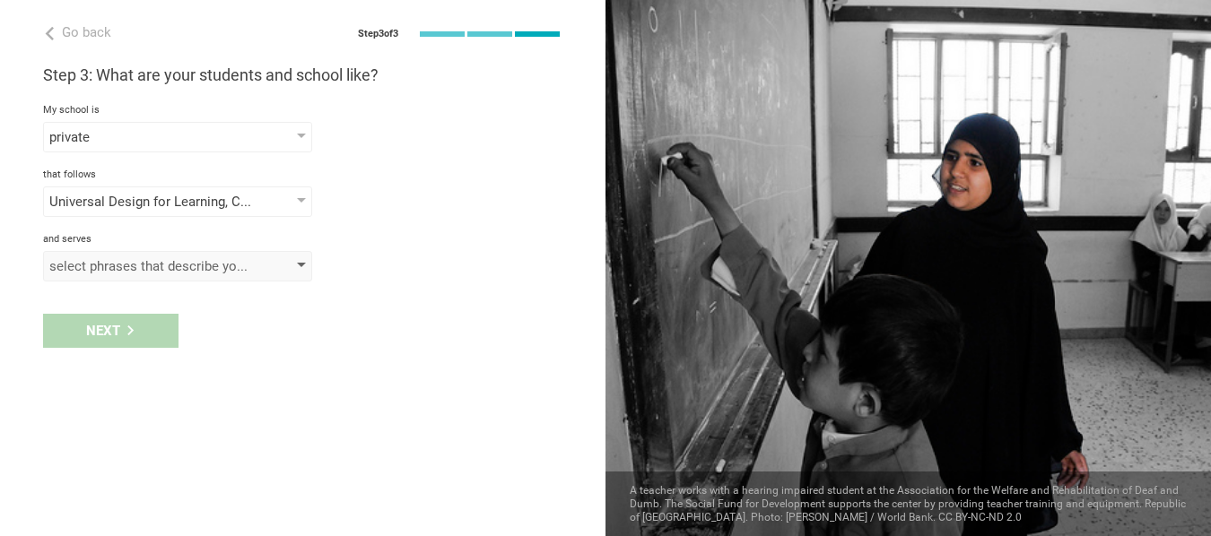
click at [295, 260] on div "select phrases that describe your student population" at bounding box center [177, 266] width 269 height 30
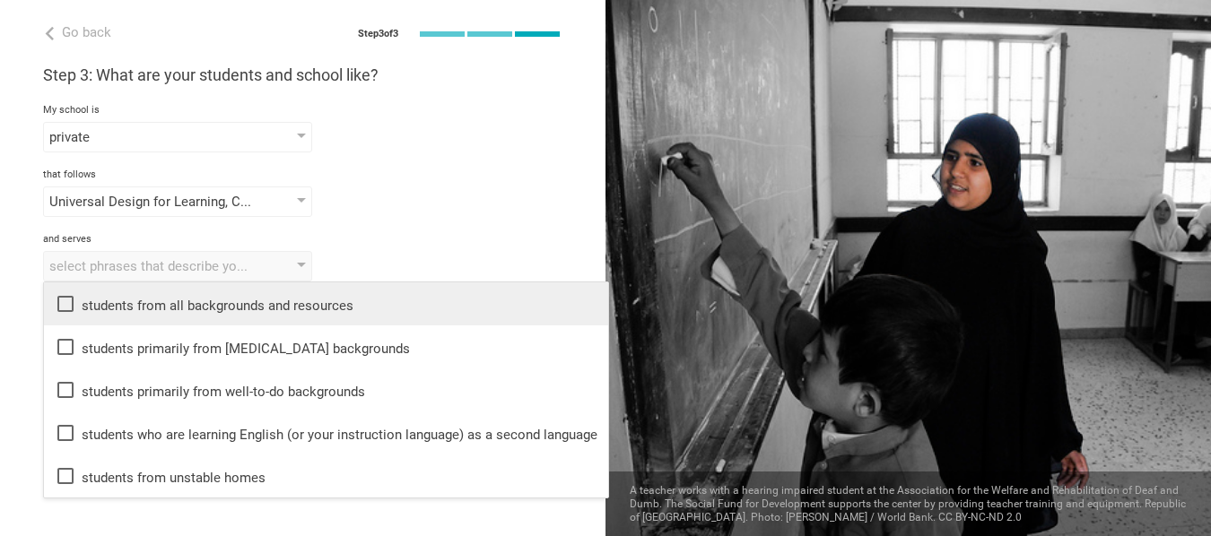
click at [65, 301] on icon at bounding box center [66, 304] width 22 height 22
click at [514, 194] on div "Universal Design for Learning, Curriculum Mapping, Teaching for Understanding, …" at bounding box center [302, 202] width 519 height 30
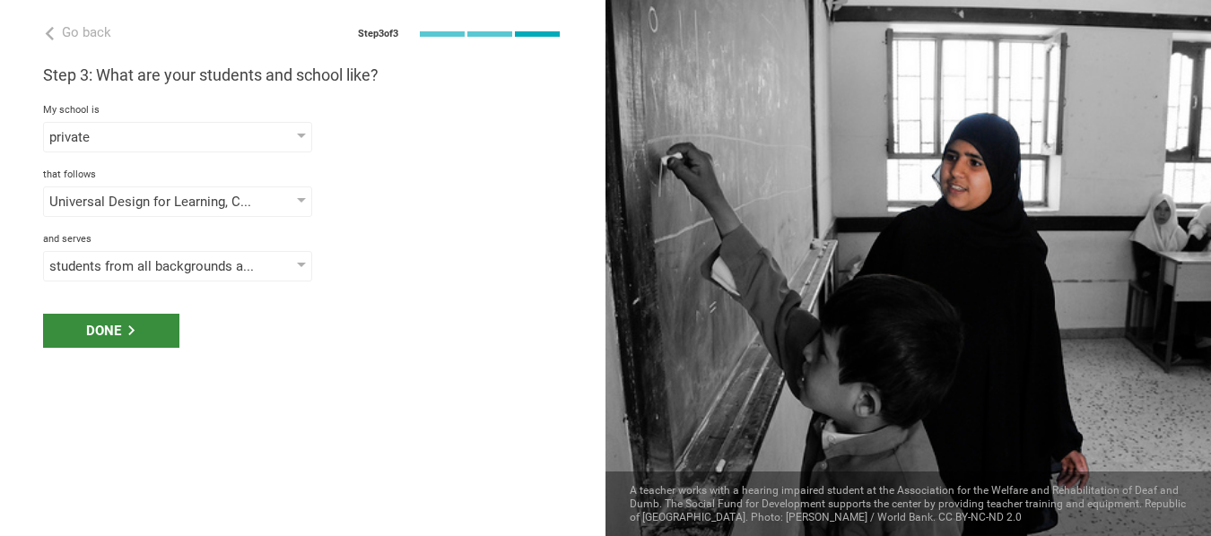
click at [137, 323] on div "Done" at bounding box center [111, 331] width 136 height 34
click at [100, 326] on div "Done" at bounding box center [111, 331] width 136 height 34
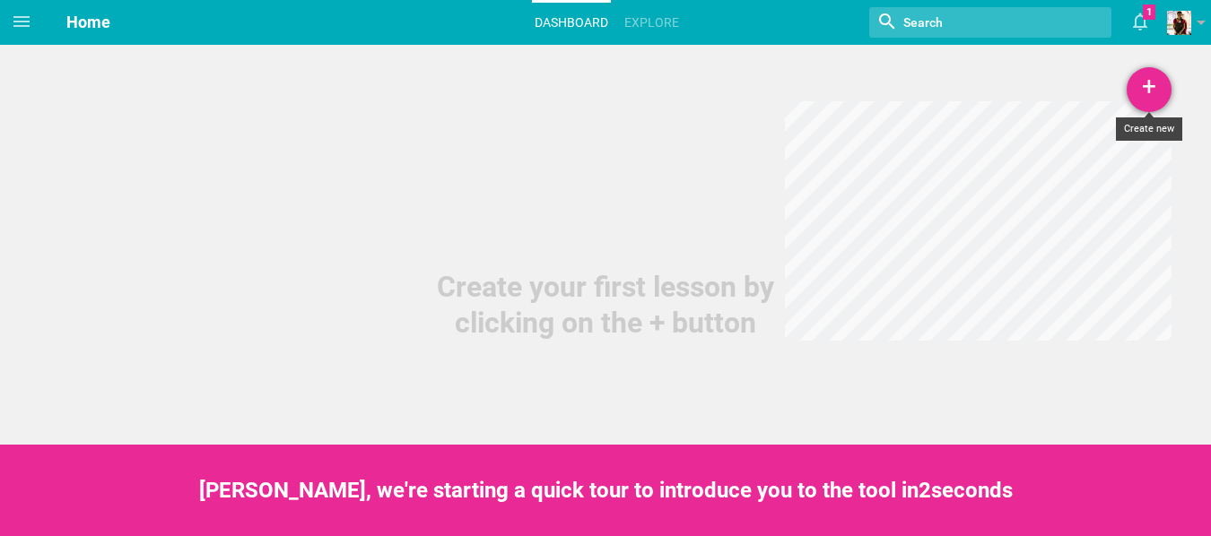
click at [1144, 77] on div "+" at bounding box center [1148, 89] width 45 height 45
click at [1086, 174] on link "Unit" at bounding box center [1104, 178] width 135 height 39
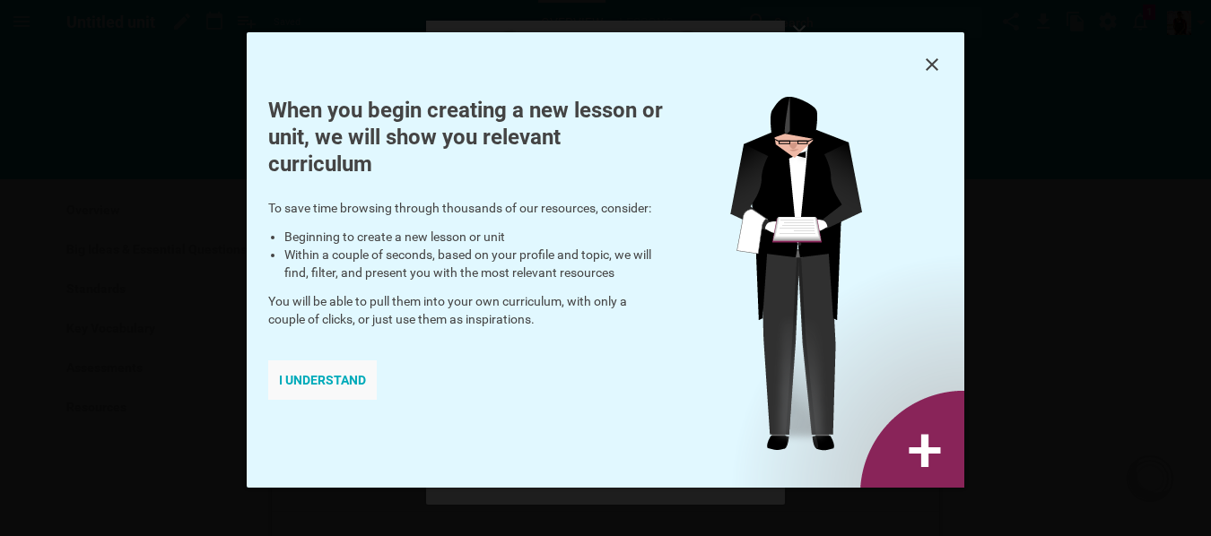
click at [319, 381] on div "I understand" at bounding box center [322, 379] width 109 height 39
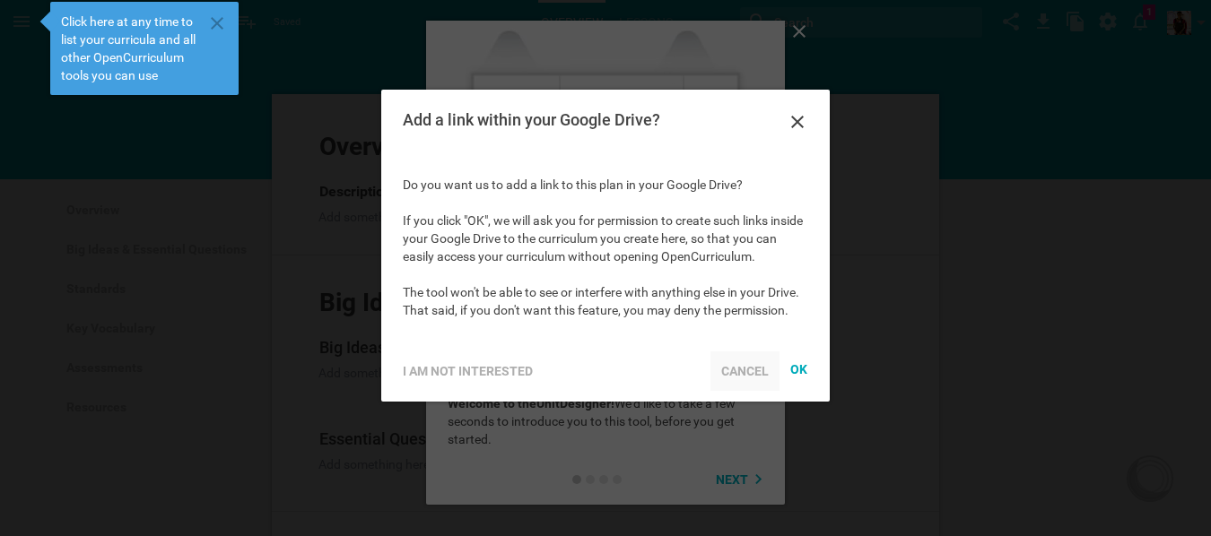
click at [743, 371] on div "Cancel" at bounding box center [744, 371] width 69 height 39
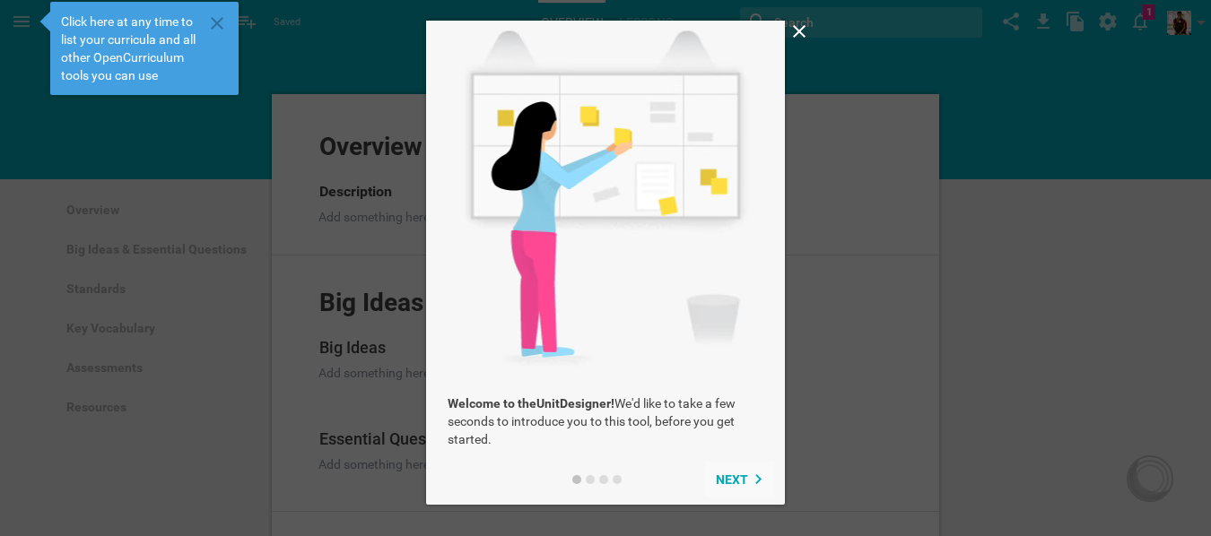
click at [735, 476] on span "Next" at bounding box center [732, 480] width 32 height 14
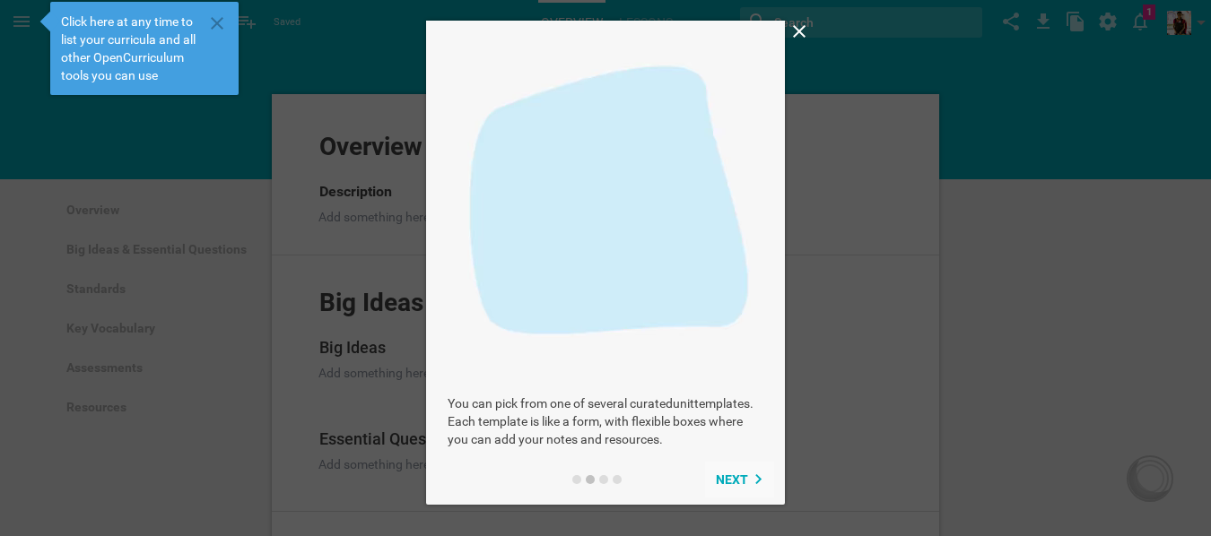
click at [738, 474] on span "Next" at bounding box center [732, 480] width 32 height 14
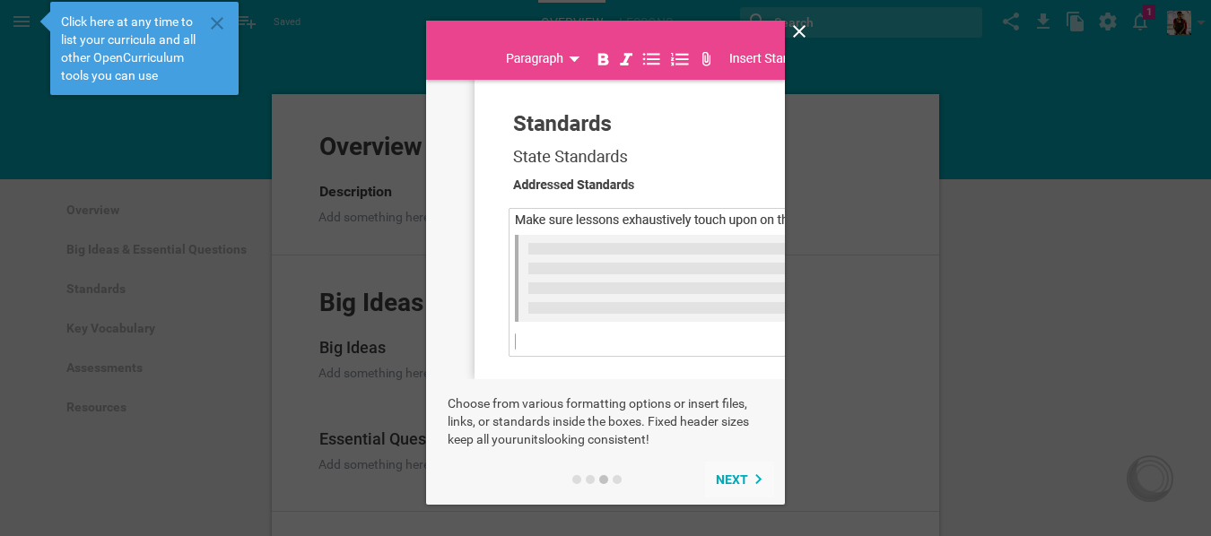
click at [738, 474] on span "Next" at bounding box center [732, 480] width 32 height 14
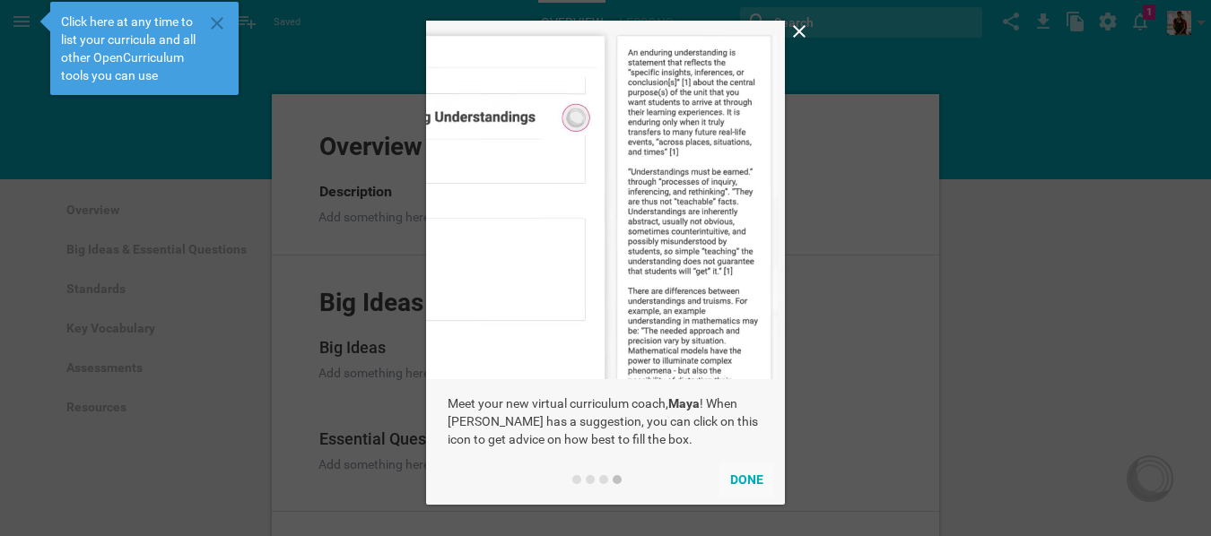
click at [738, 474] on button "Done" at bounding box center [746, 480] width 55 height 36
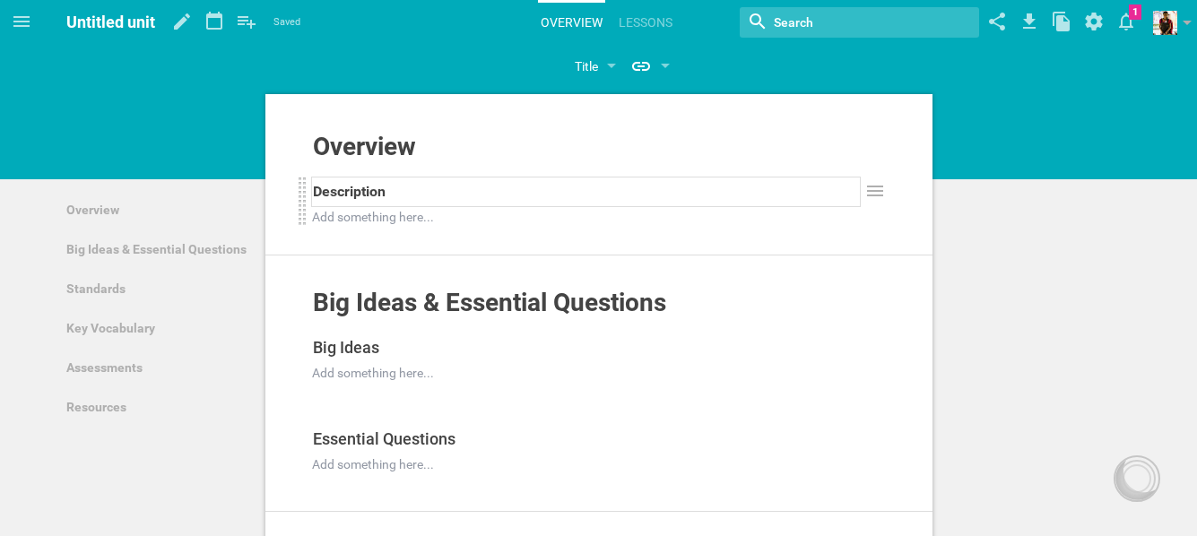
click at [366, 191] on span "Description" at bounding box center [349, 191] width 73 height 17
click at [15, 21] on icon at bounding box center [21, 21] width 16 height 11
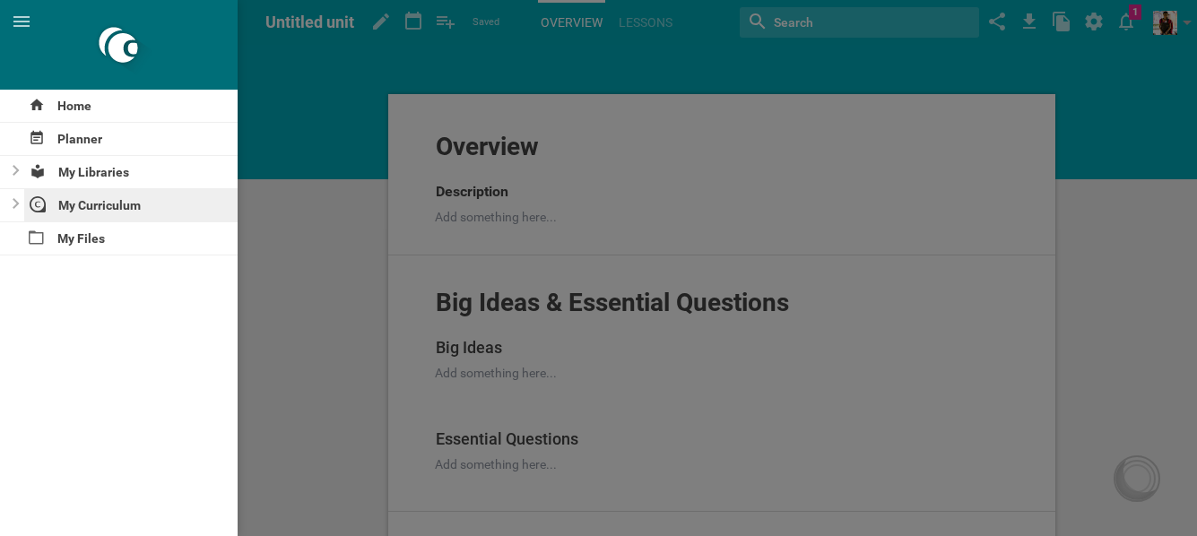
click at [74, 205] on div "My Curriculum" at bounding box center [131, 205] width 214 height 32
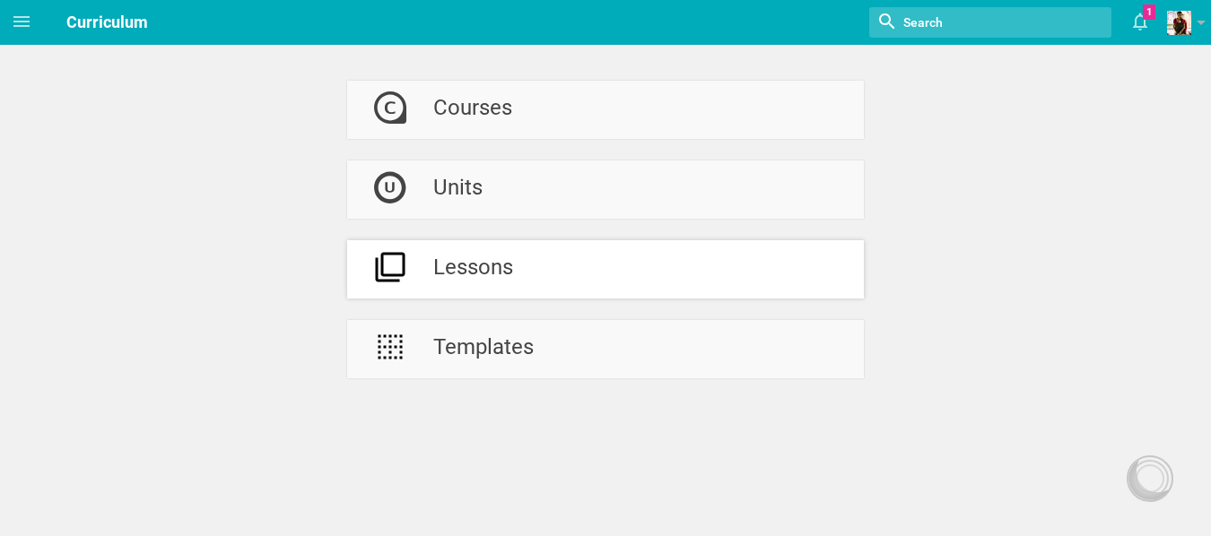
click at [475, 277] on div "Lessons" at bounding box center [473, 269] width 80 height 58
click at [461, 113] on div "Courses" at bounding box center [472, 110] width 79 height 58
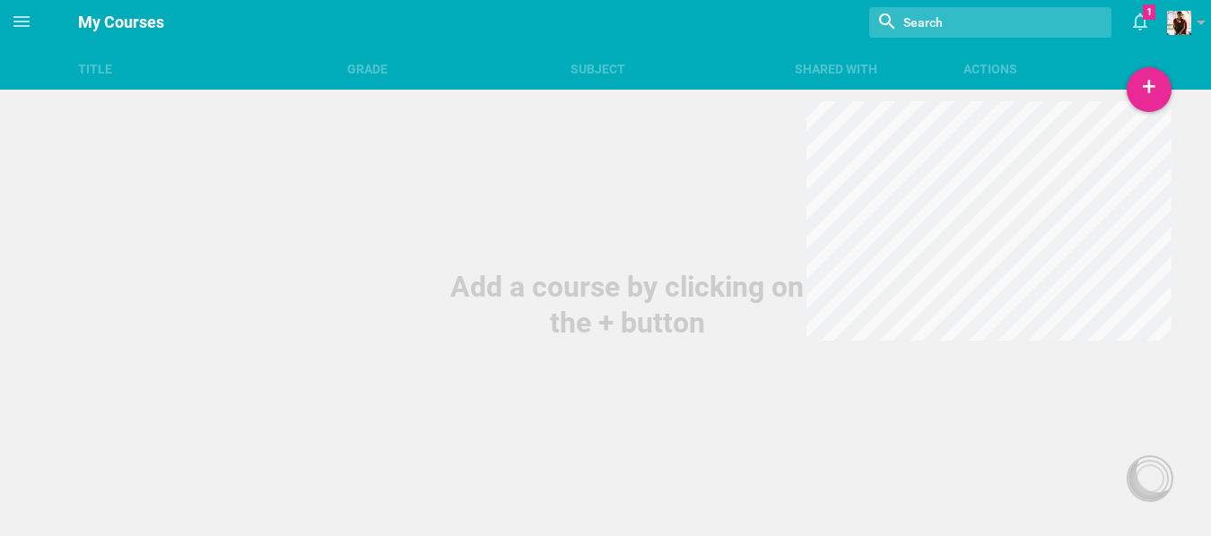
click at [961, 69] on div "Shared with" at bounding box center [878, 69] width 168 height 18
click at [1191, 19] on link at bounding box center [1189, 22] width 44 height 45
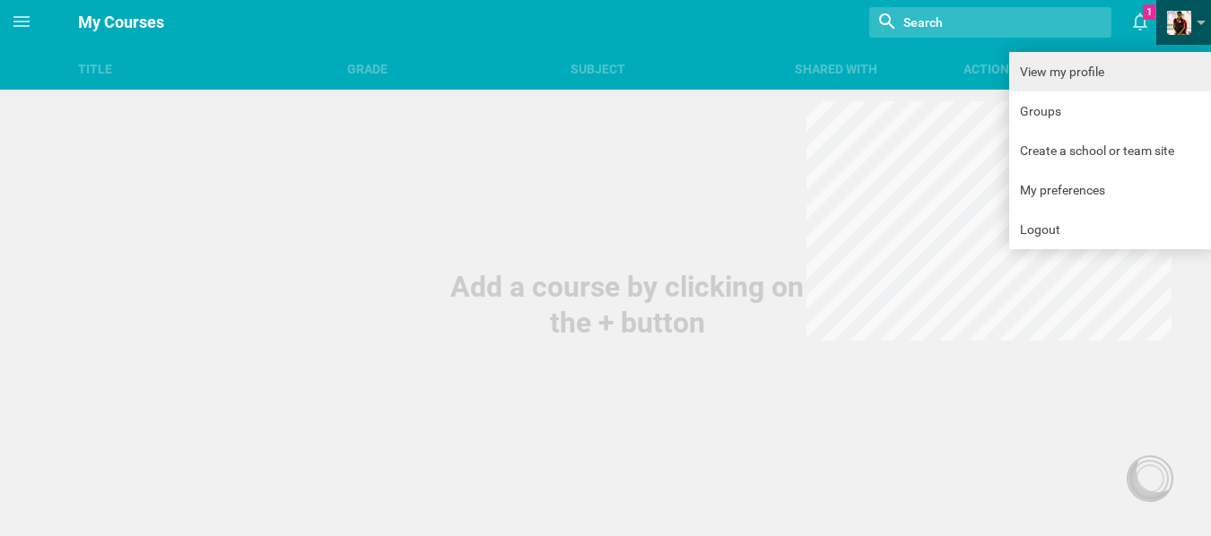
click at [1030, 70] on link "View my profile" at bounding box center [1110, 71] width 202 height 39
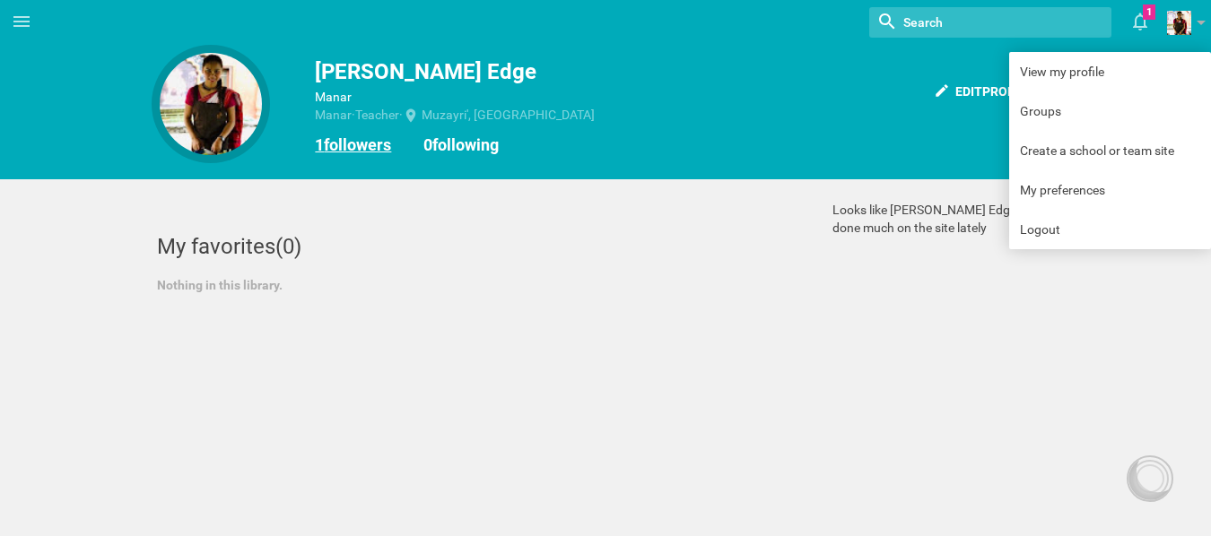
click at [356, 148] on link "1 followers" at bounding box center [353, 144] width 76 height 19
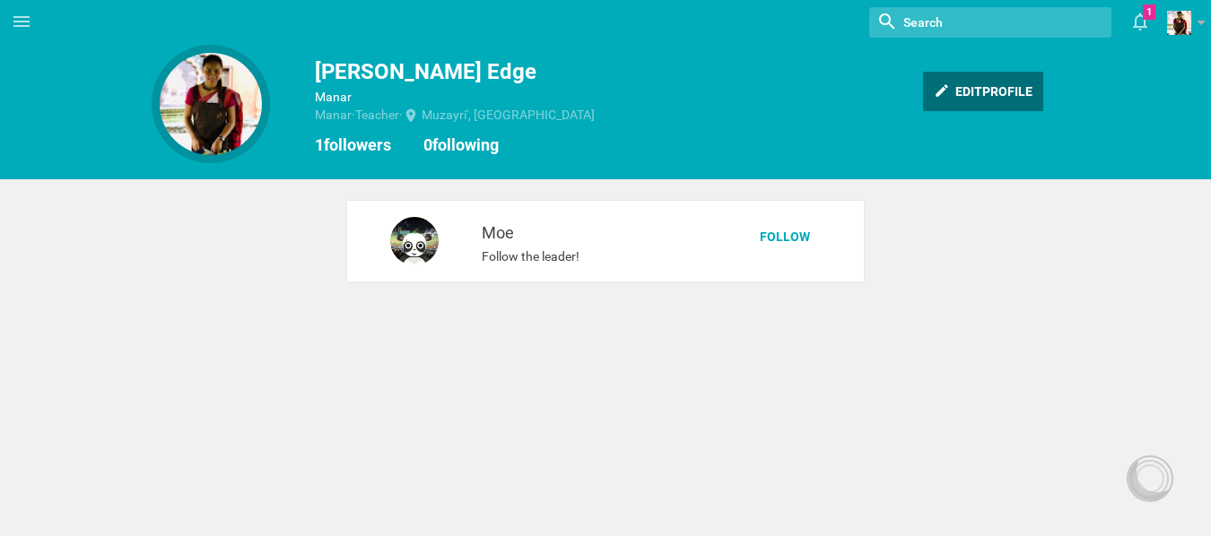
click at [949, 89] on div "Edit profile" at bounding box center [983, 91] width 120 height 39
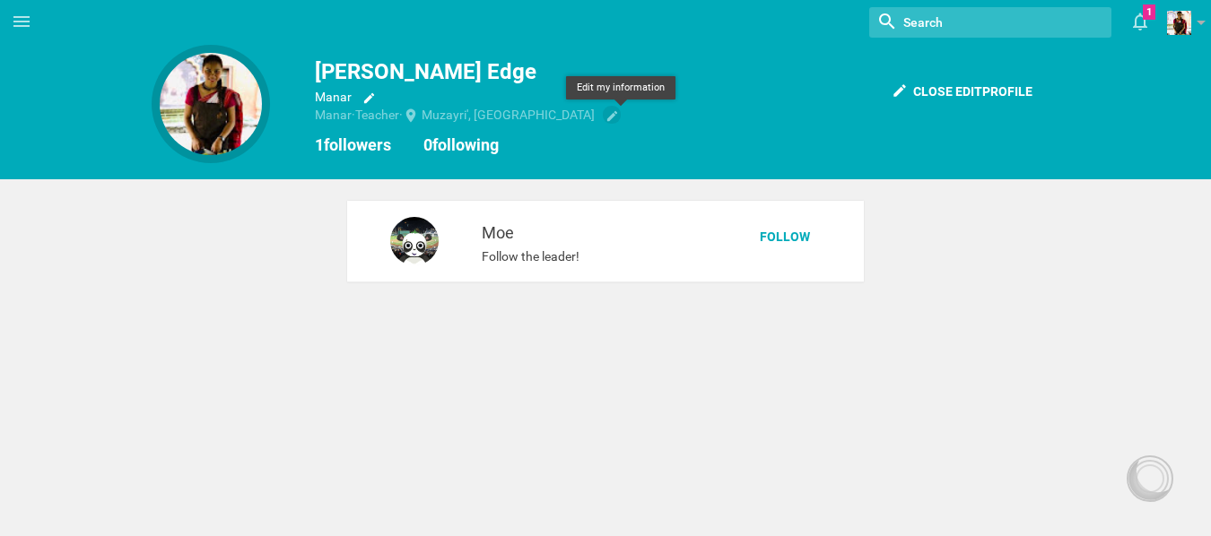
click at [618, 120] on icon at bounding box center [611, 115] width 13 height 13
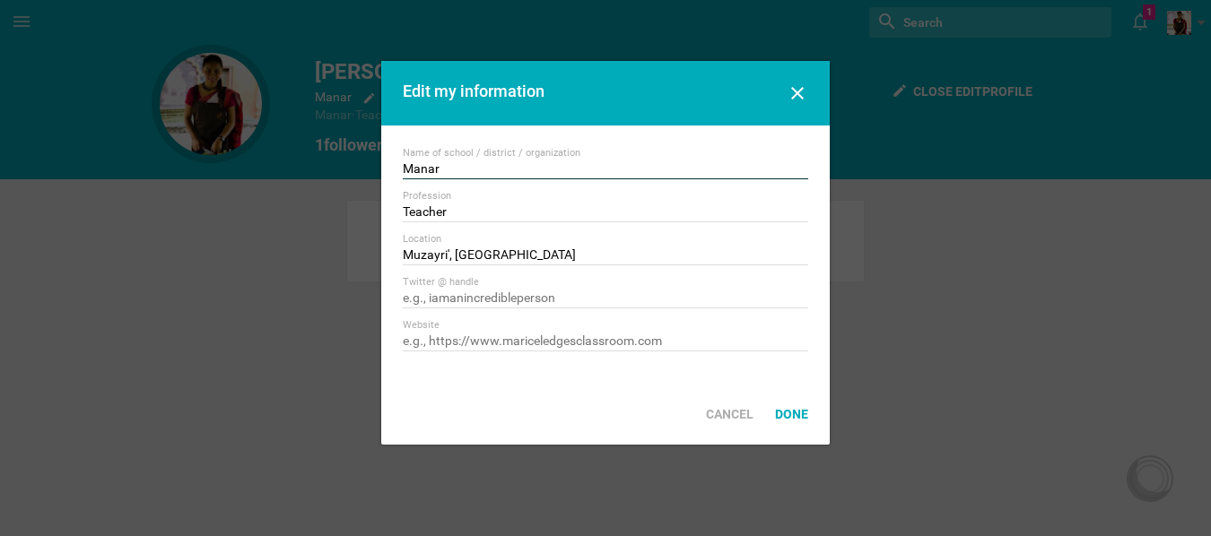
click at [456, 164] on input "Manar" at bounding box center [605, 170] width 405 height 18
type input "M"
click at [800, 412] on div "Done" at bounding box center [791, 414] width 55 height 39
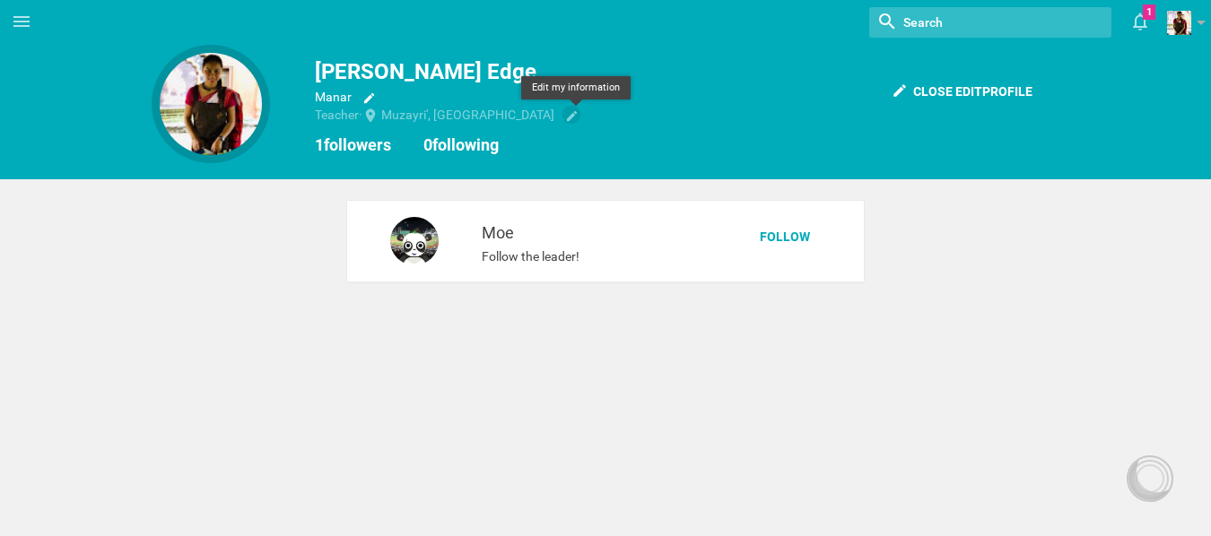
click at [573, 120] on icon at bounding box center [571, 115] width 13 height 13
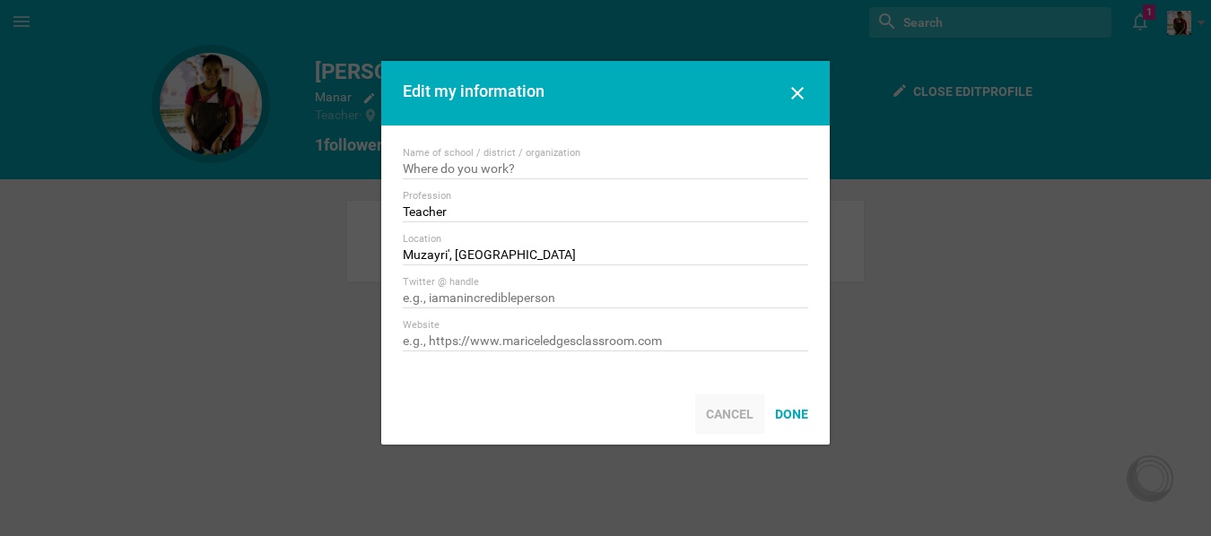
click at [734, 410] on div "Cancel" at bounding box center [729, 414] width 69 height 39
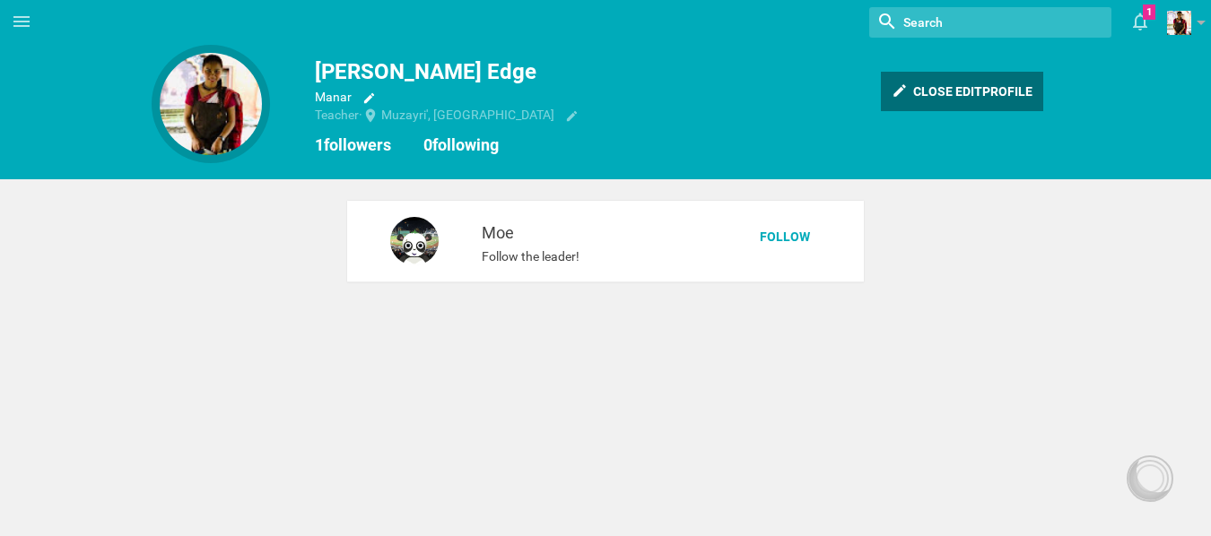
click at [987, 84] on div "Close edit profile" at bounding box center [962, 91] width 162 height 39
click at [989, 84] on div "Edit profile" at bounding box center [983, 91] width 120 height 39
click at [989, 84] on div "Close edit profile" at bounding box center [962, 91] width 162 height 39
click at [14, 26] on icon at bounding box center [21, 21] width 16 height 11
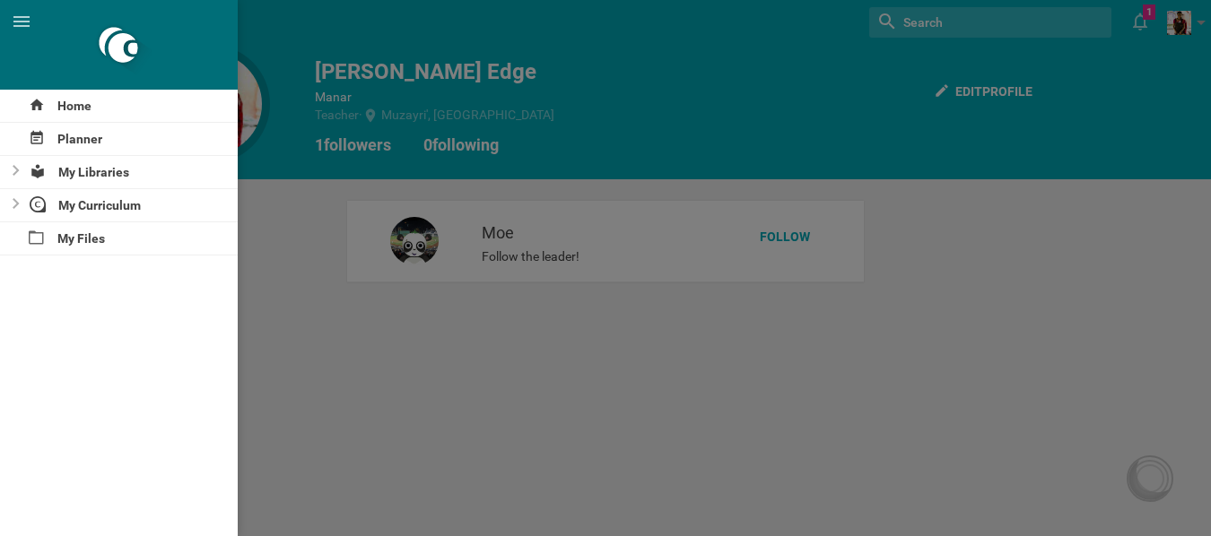
click at [710, 154] on div at bounding box center [605, 268] width 1211 height 536
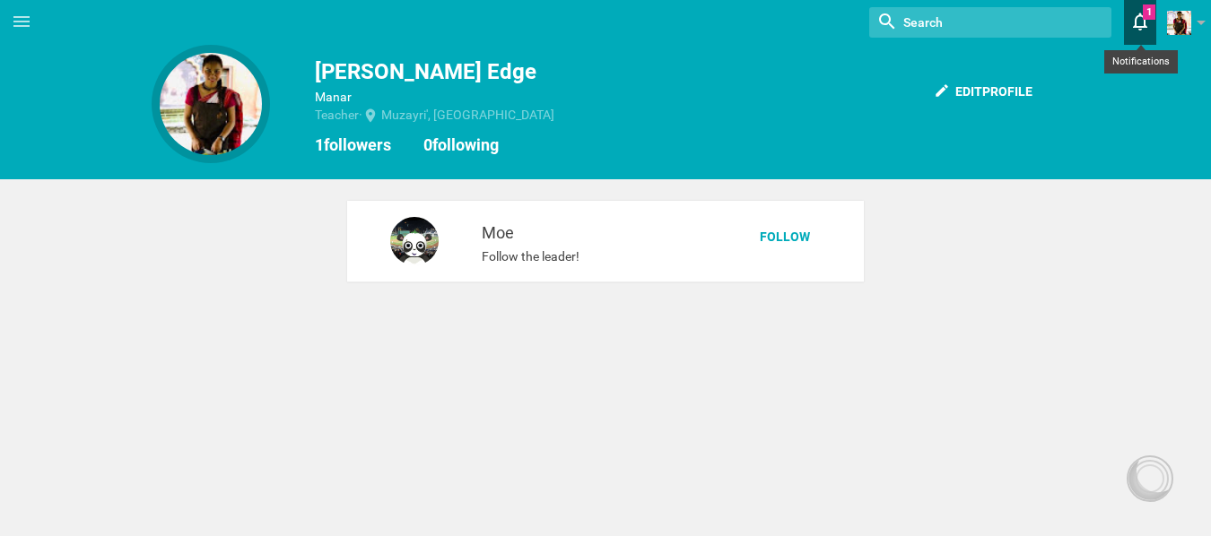
click at [1134, 21] on icon at bounding box center [1140, 22] width 14 height 18
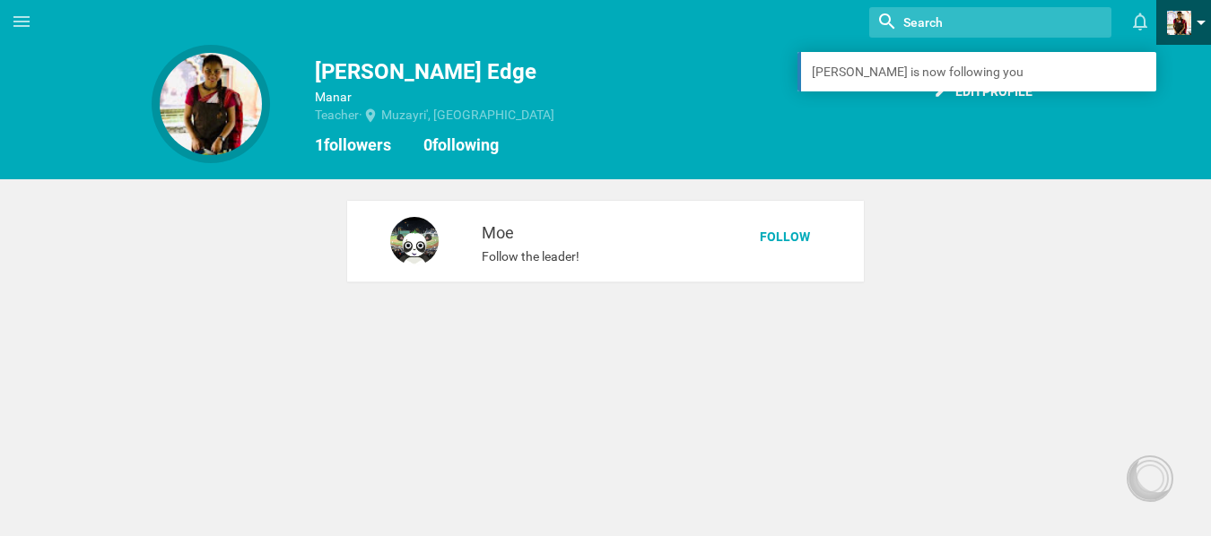
click at [1194, 25] on link at bounding box center [1189, 22] width 44 height 45
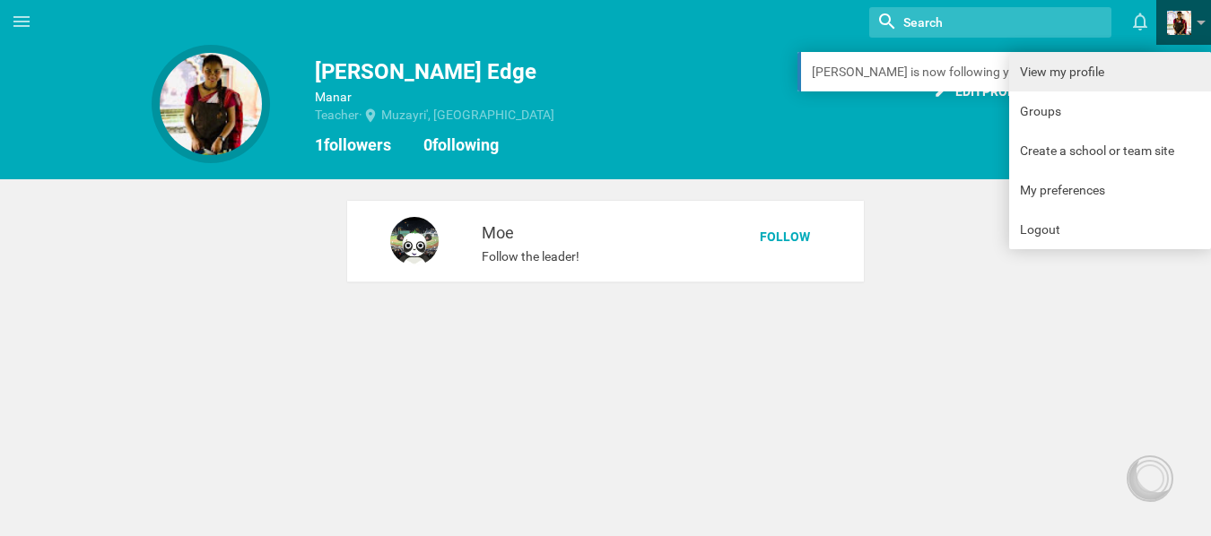
click at [1033, 70] on link "View my profile" at bounding box center [1110, 71] width 202 height 39
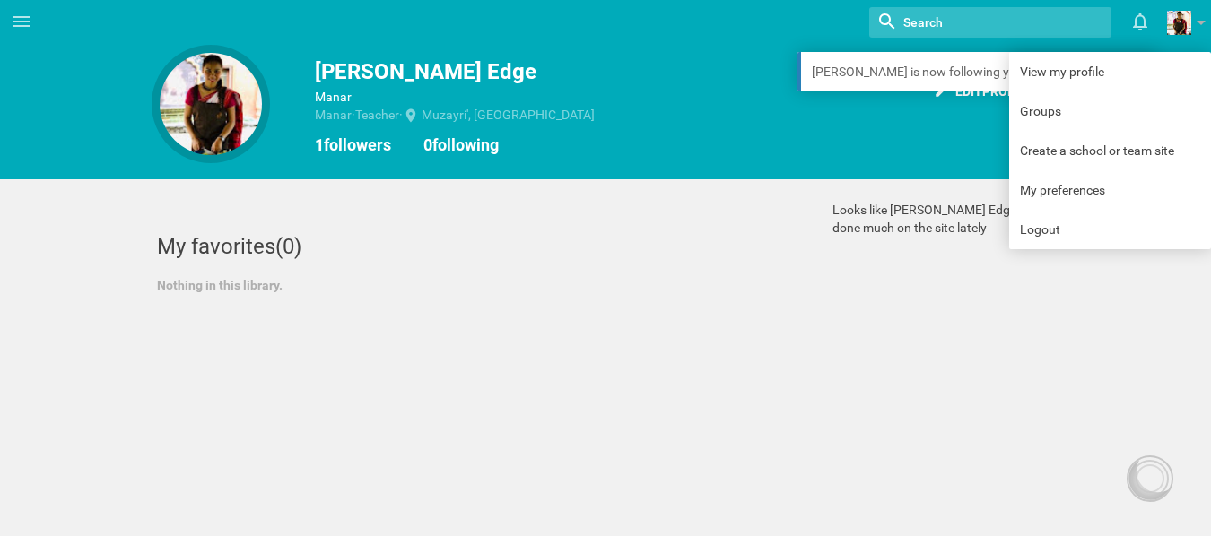
click at [737, 348] on div "Home Planner My Libraries My Curriculum My Files Nothing found with term "" Moe…" at bounding box center [605, 268] width 1211 height 536
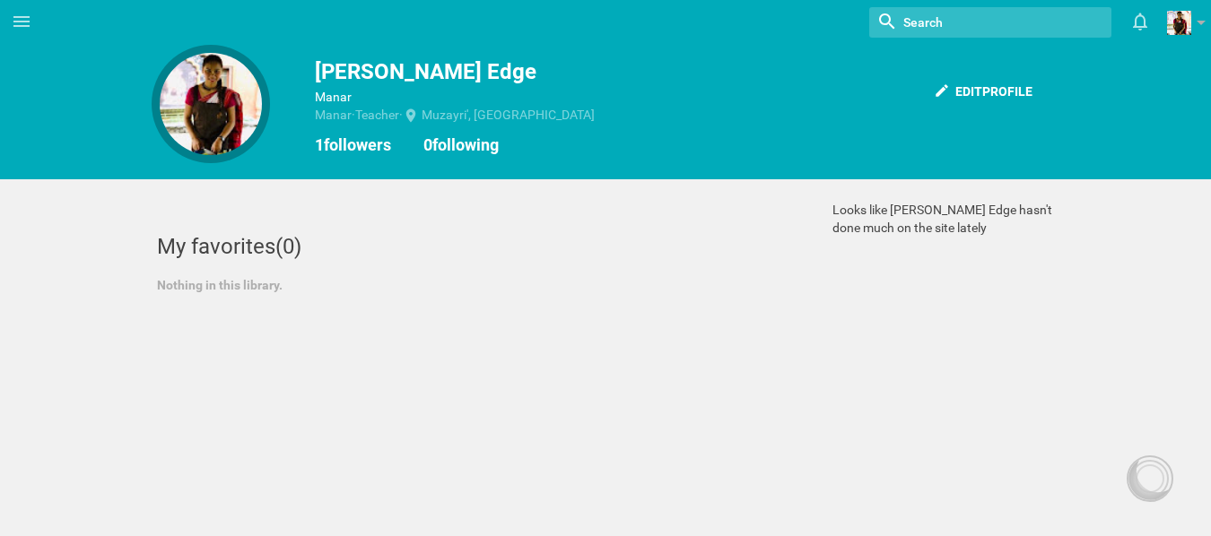
click at [168, 122] on div at bounding box center [211, 104] width 102 height 102
click at [184, 111] on div at bounding box center [211, 104] width 102 height 102
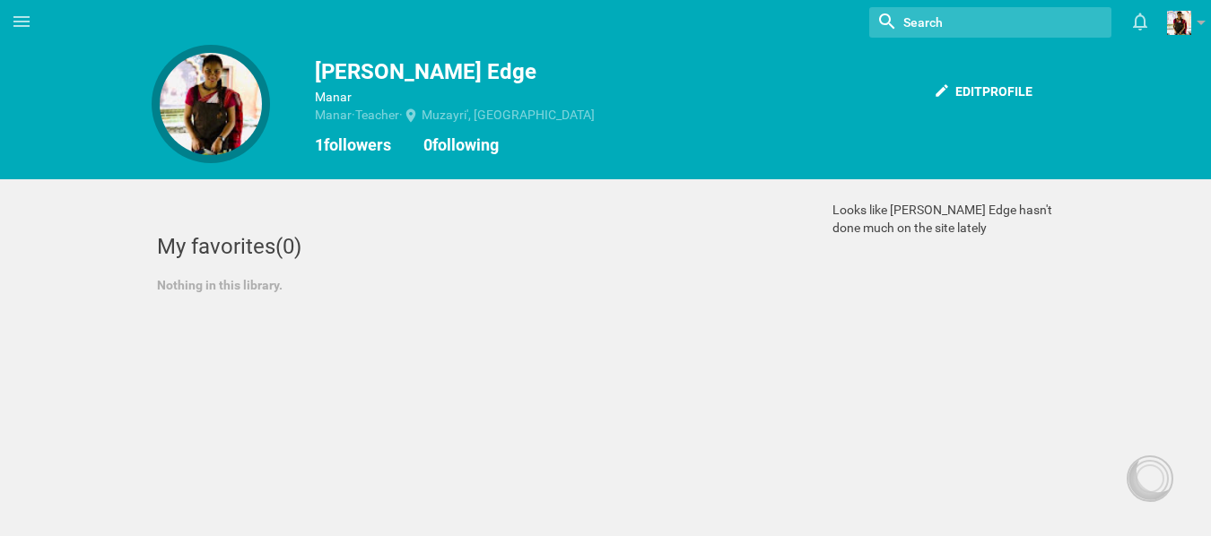
click at [184, 111] on div at bounding box center [211, 104] width 102 height 102
drag, startPoint x: 184, startPoint y: 111, endPoint x: 554, endPoint y: 301, distance: 416.3
click at [508, 375] on div "Home Planner My Libraries My Curriculum My Files Nothing found with term "" Moe…" at bounding box center [605, 268] width 1211 height 536
click at [1008, 82] on div "Edit profile" at bounding box center [983, 91] width 120 height 39
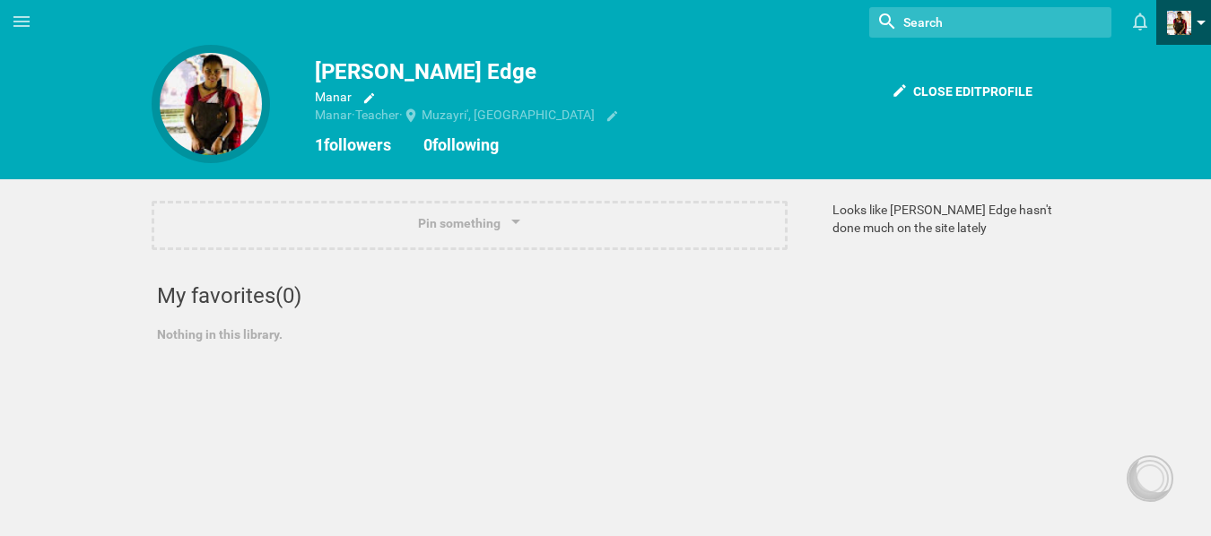
click at [1201, 19] on link at bounding box center [1189, 22] width 44 height 45
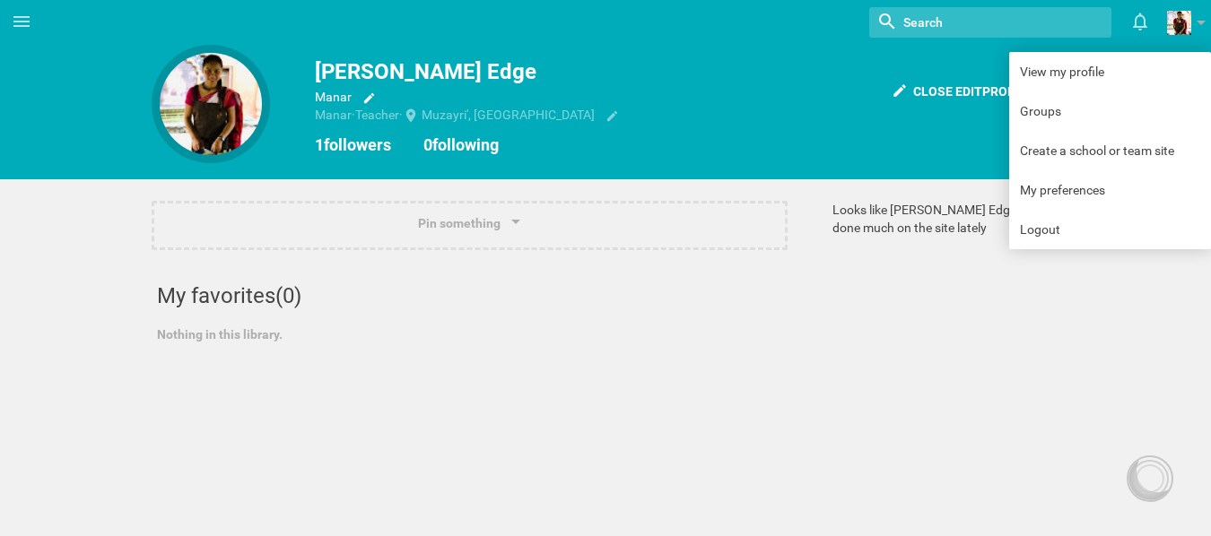
click at [425, 365] on div "Pin something Course Unit Lesson Library My favorites (0) Nothing in this libra…" at bounding box center [470, 288] width 636 height 175
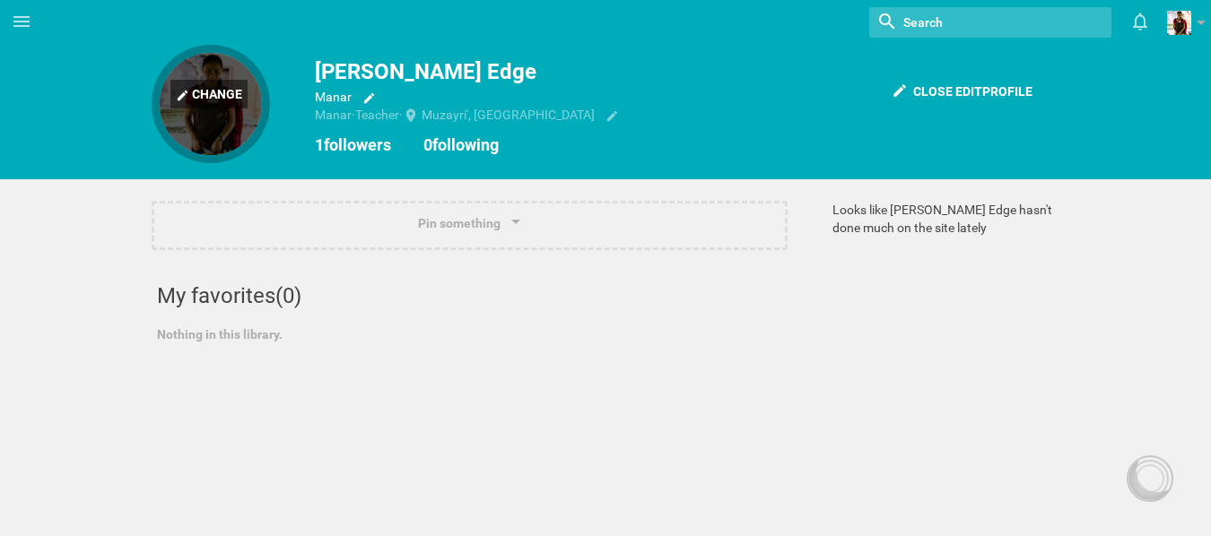
click at [195, 105] on div "Change" at bounding box center [208, 94] width 77 height 29
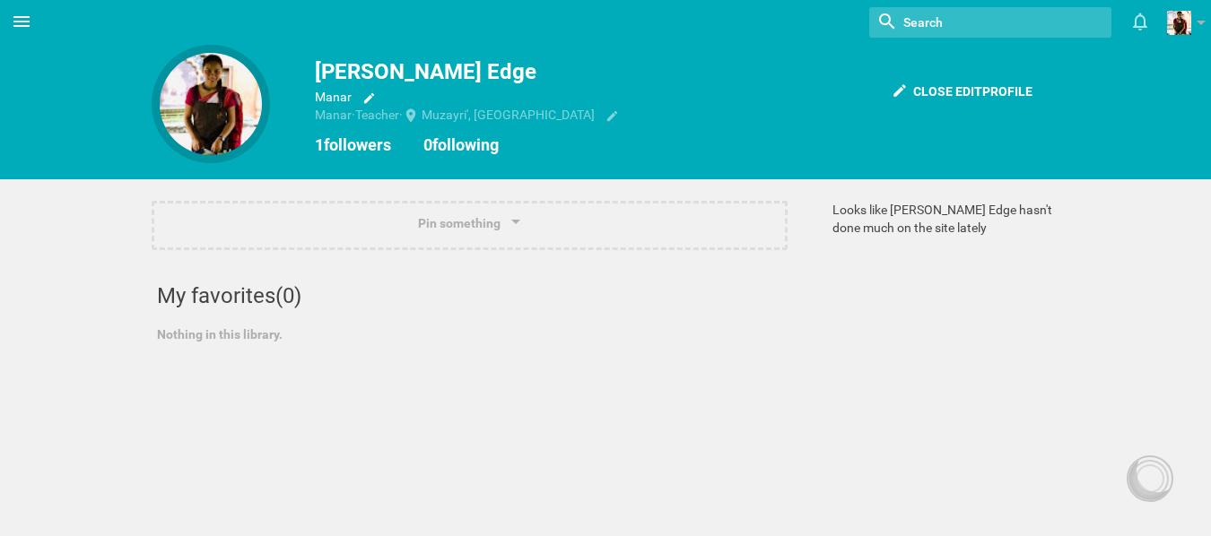
click at [17, 15] on icon at bounding box center [22, 22] width 22 height 22
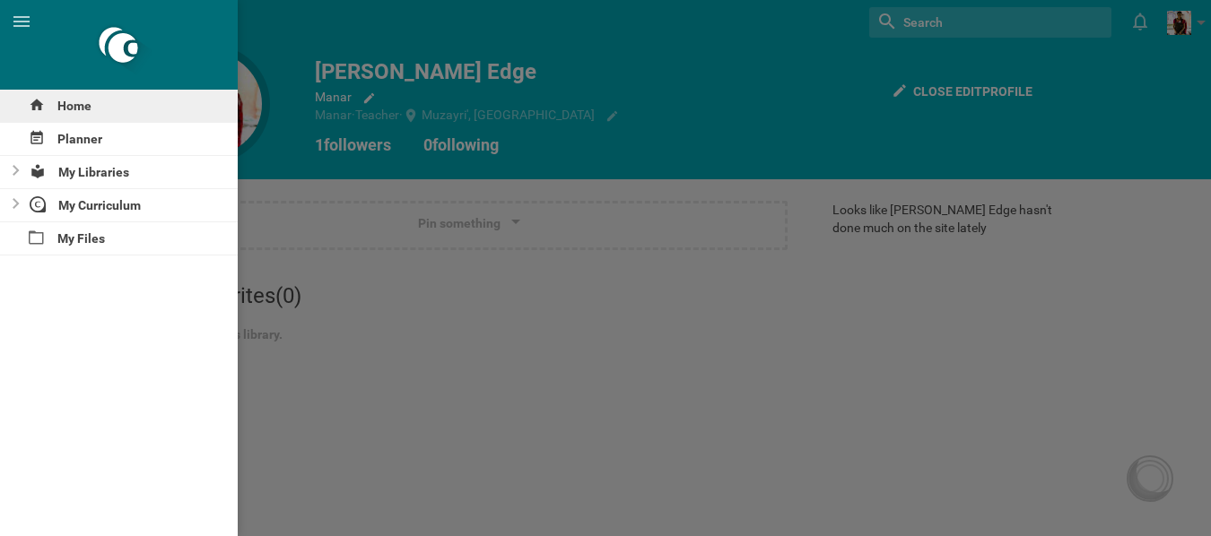
click at [59, 101] on div "Home" at bounding box center [119, 106] width 238 height 32
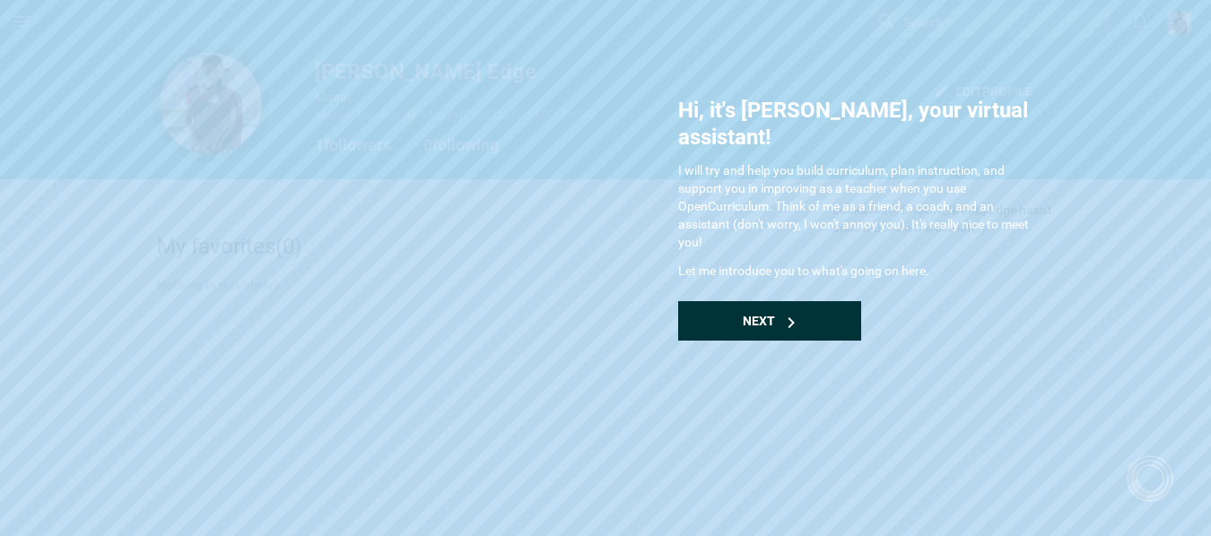
click at [786, 301] on div "Next" at bounding box center [769, 320] width 183 height 39
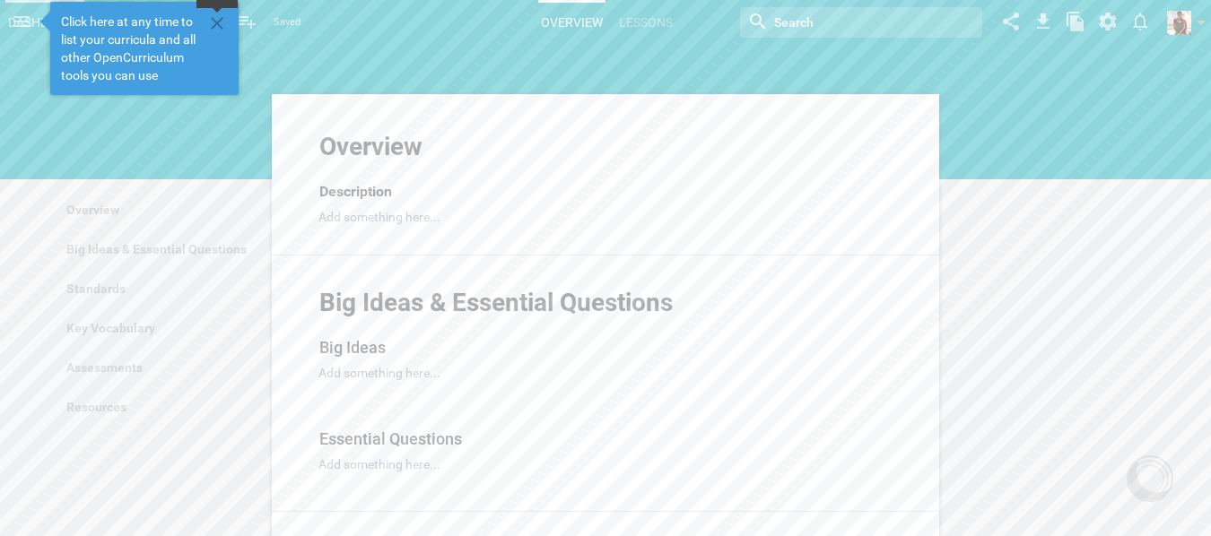
click at [219, 19] on icon at bounding box center [217, 24] width 22 height 22
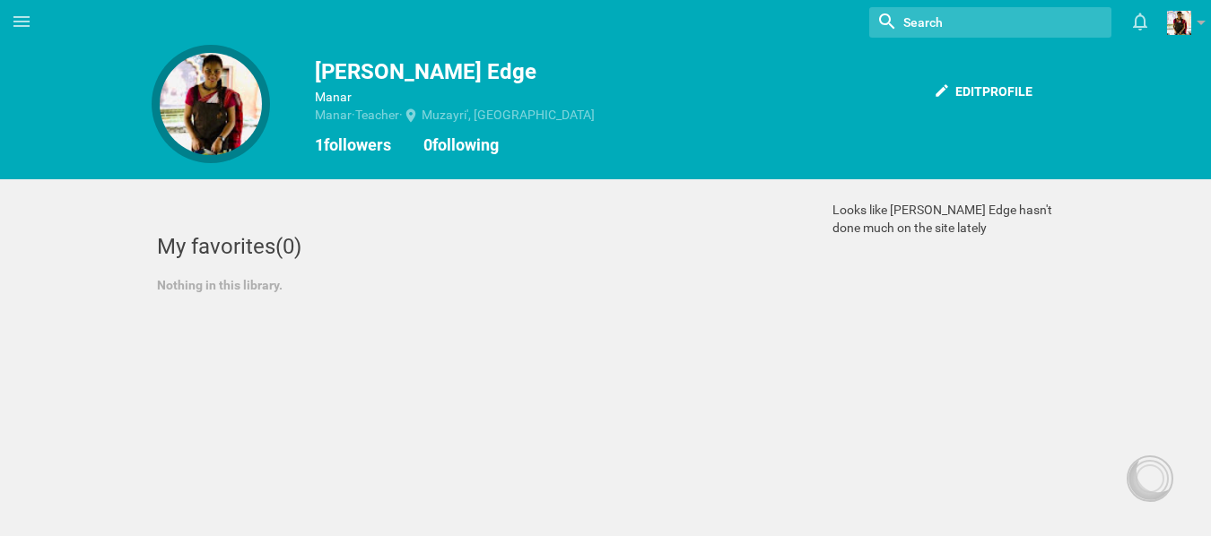
click at [196, 126] on div at bounding box center [211, 104] width 102 height 102
click at [1205, 22] on link at bounding box center [1189, 22] width 44 height 45
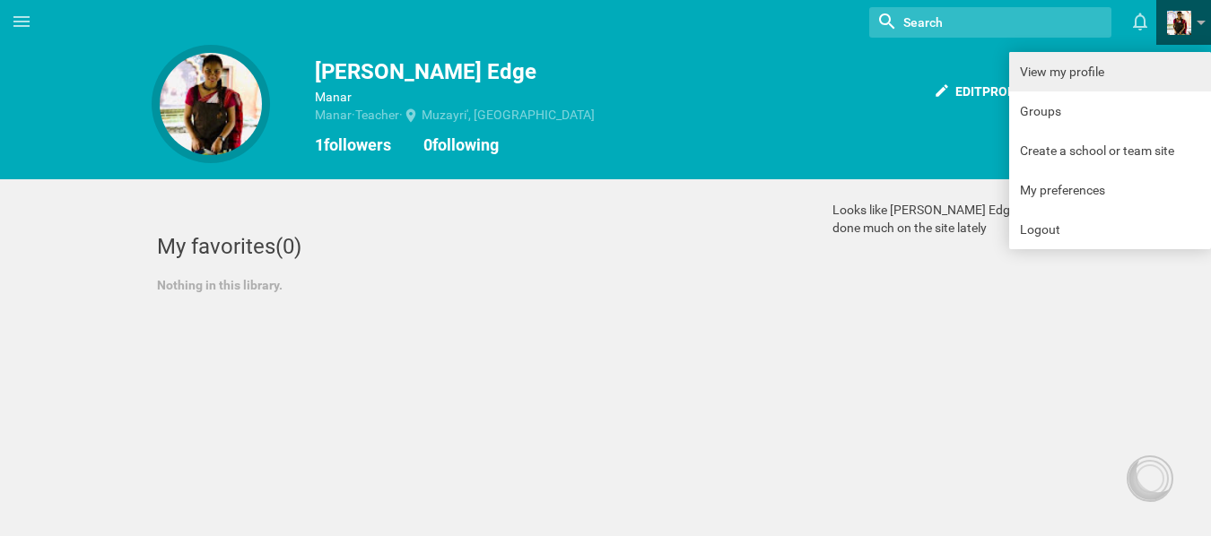
click at [1067, 67] on link "View my profile" at bounding box center [1110, 71] width 202 height 39
click at [1048, 72] on link "View my profile" at bounding box center [1110, 71] width 202 height 39
click at [1048, 71] on link "View my profile" at bounding box center [1110, 71] width 202 height 39
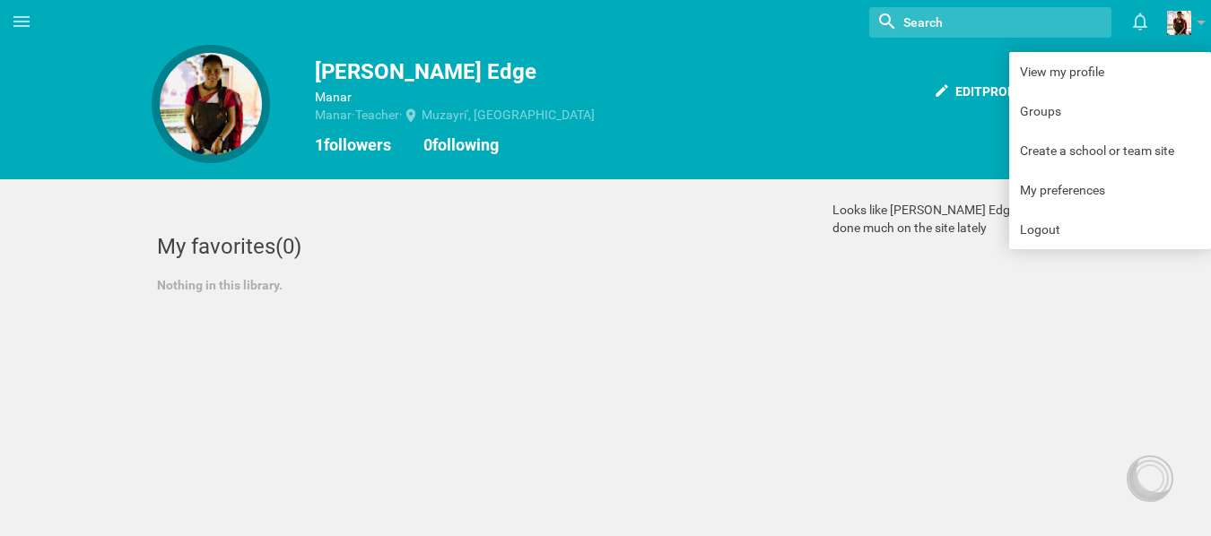
click at [213, 92] on div at bounding box center [211, 104] width 102 height 102
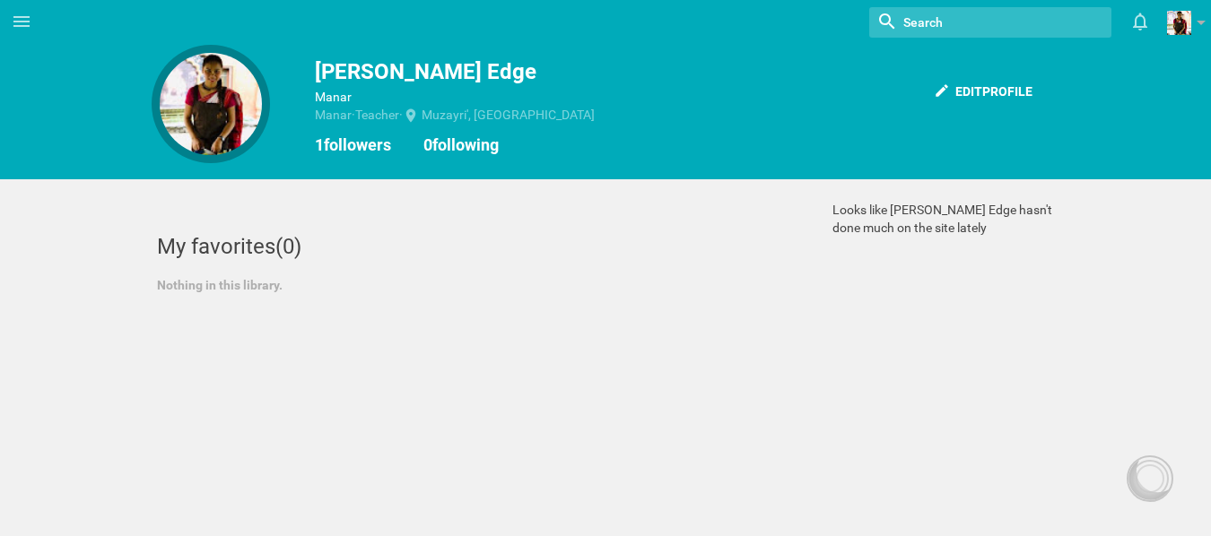
click at [211, 92] on div at bounding box center [211, 104] width 102 height 102
click at [960, 91] on div "Edit profile" at bounding box center [983, 91] width 120 height 39
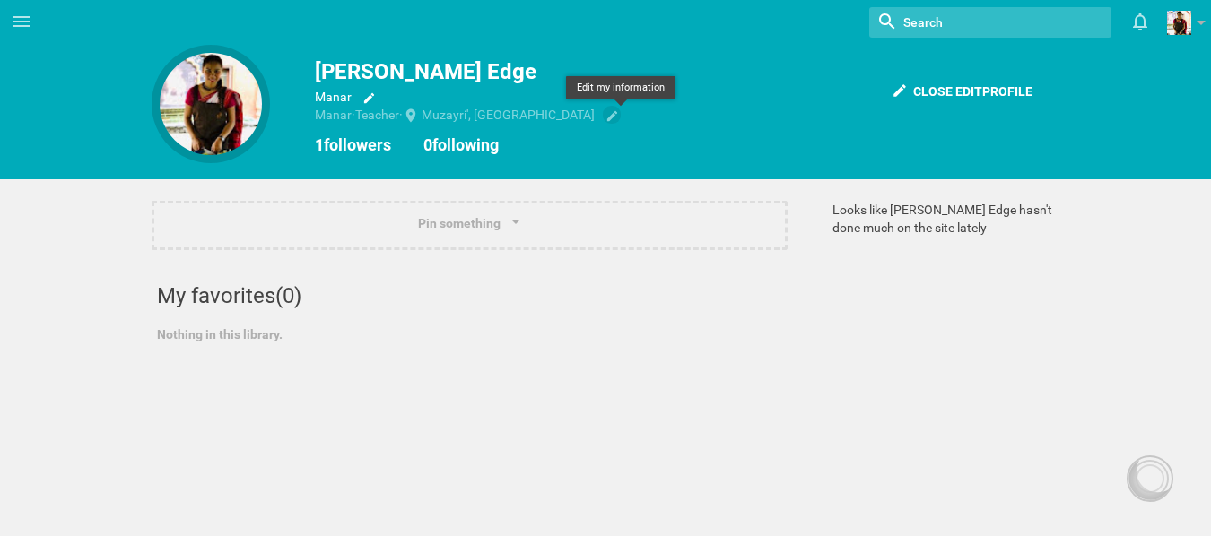
click at [619, 120] on icon at bounding box center [611, 115] width 13 height 13
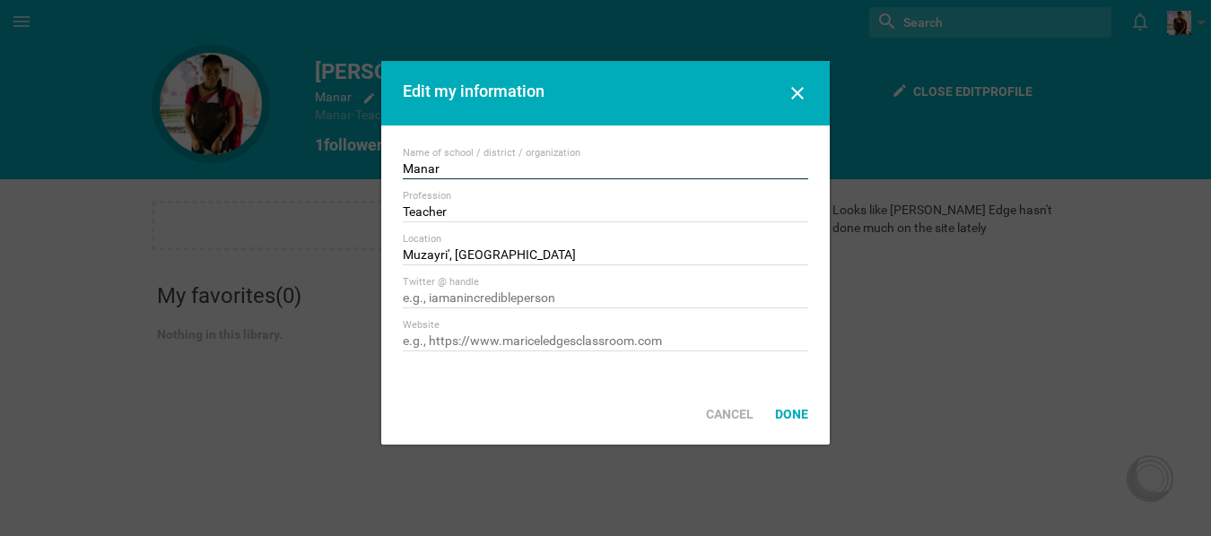
click at [467, 170] on input "Manar" at bounding box center [605, 170] width 405 height 18
type input "M"
type input "n"
click at [603, 246] on div "Location Muzayri', United Arab Emirates" at bounding box center [605, 249] width 405 height 32
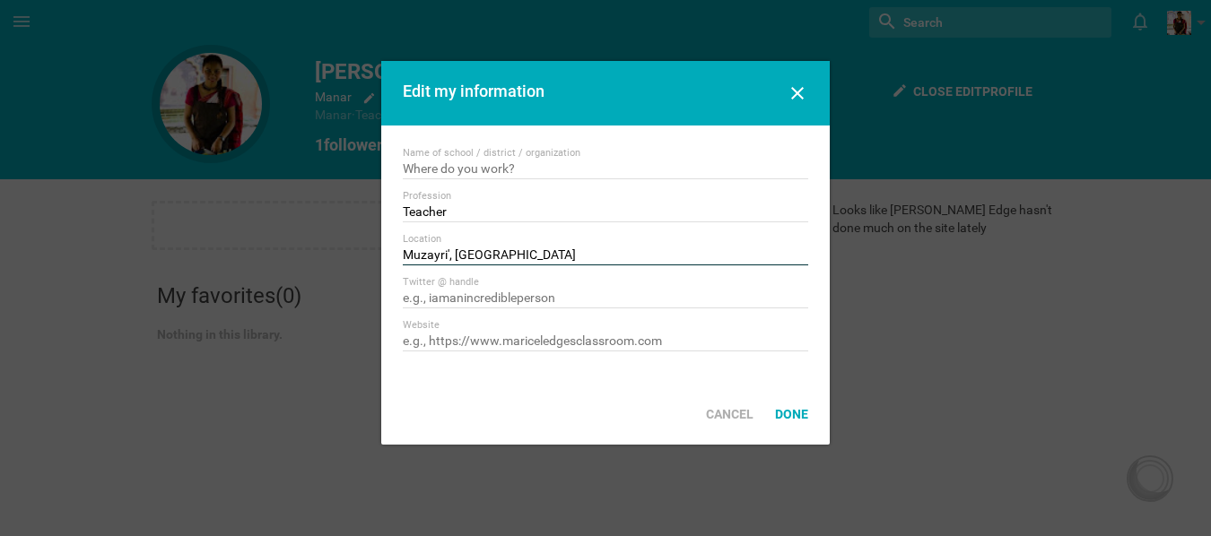
click at [596, 258] on input "Muzayri', [GEOGRAPHIC_DATA]" at bounding box center [605, 256] width 405 height 18
type input "M"
click at [794, 415] on div "Done" at bounding box center [791, 414] width 55 height 39
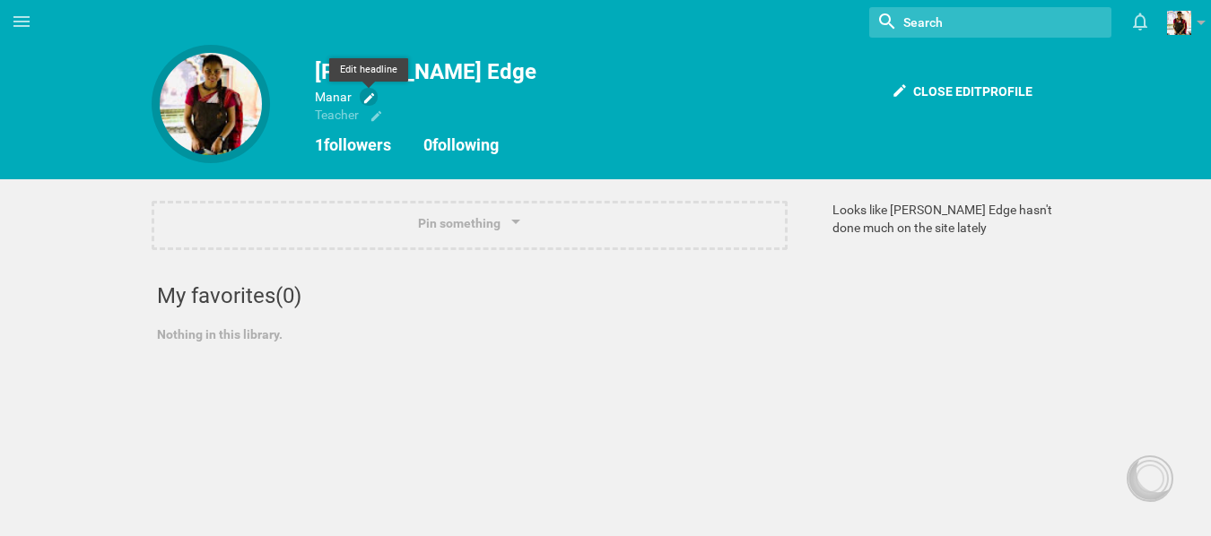
click at [360, 94] on span at bounding box center [369, 97] width 18 height 18
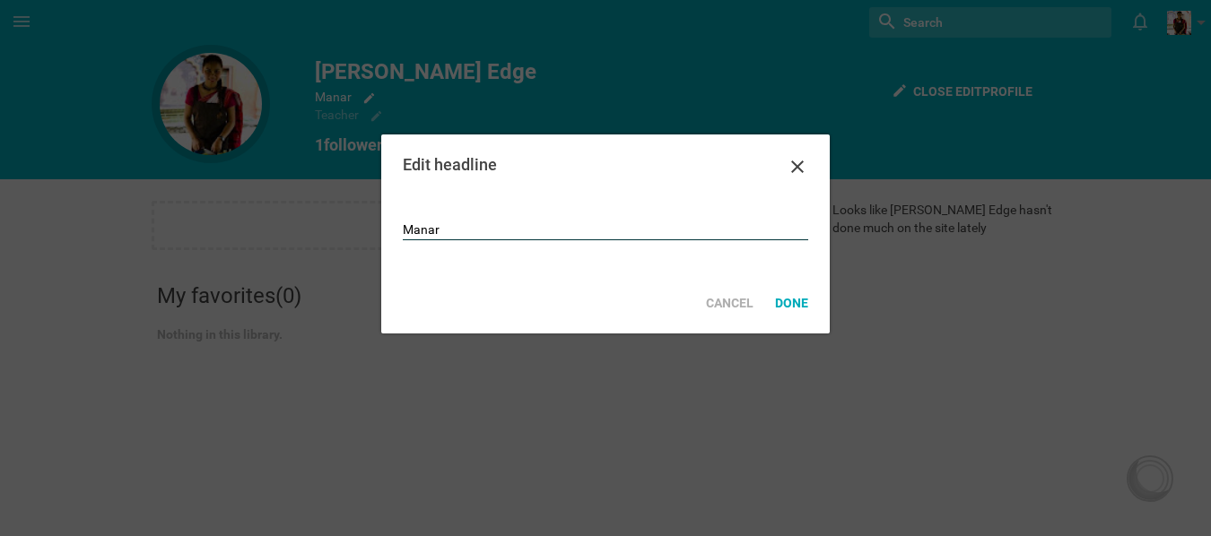
click at [463, 238] on input "Manar" at bounding box center [605, 231] width 405 height 18
type input "M"
click at [793, 304] on div "Done" at bounding box center [791, 302] width 55 height 39
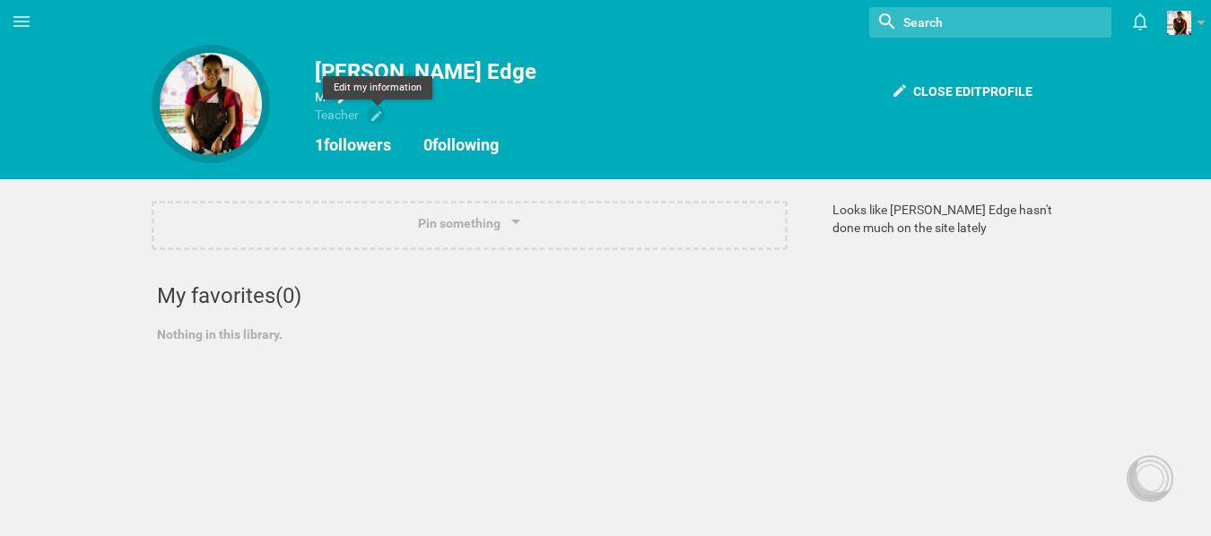
click at [374, 118] on icon at bounding box center [376, 116] width 10 height 10
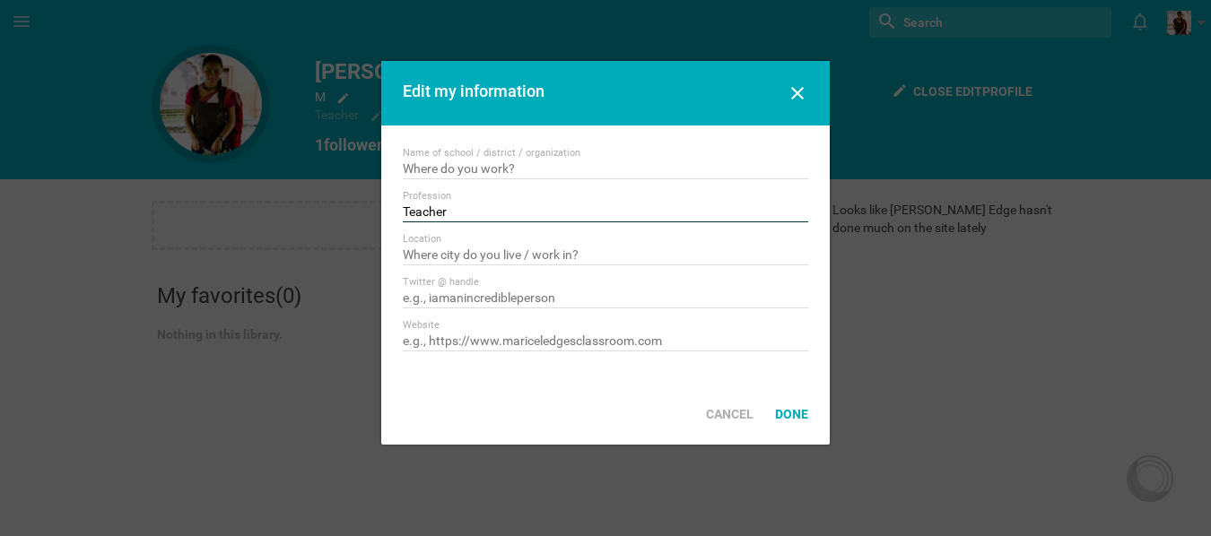
click at [469, 208] on input "Teacher" at bounding box center [605, 213] width 405 height 18
type input "T"
click at [788, 415] on div "Done" at bounding box center [791, 414] width 55 height 39
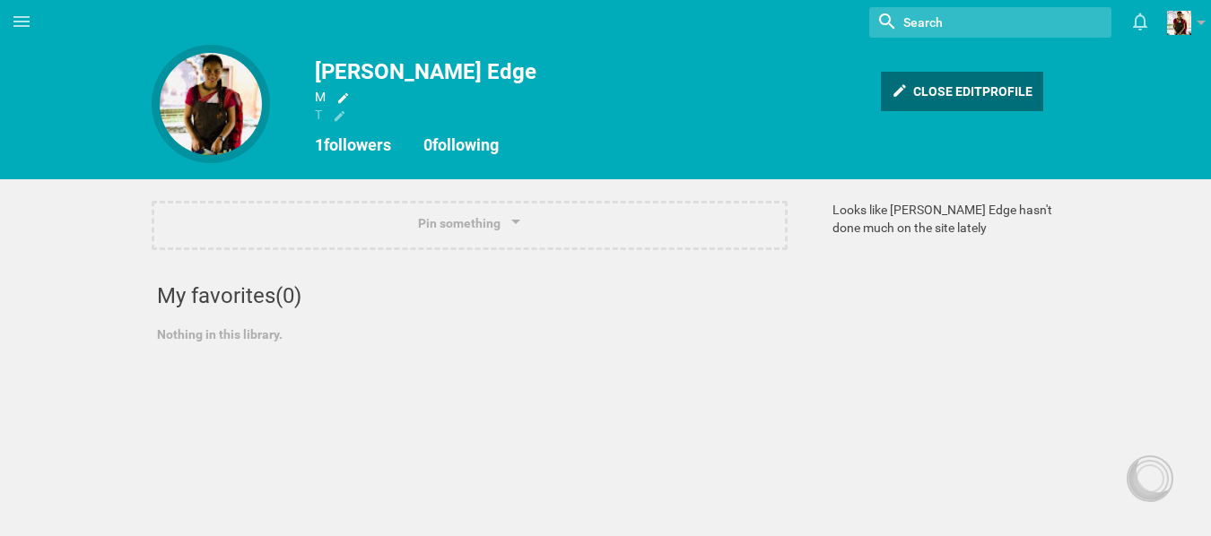
click at [971, 92] on div "Close edit profile" at bounding box center [962, 91] width 162 height 39
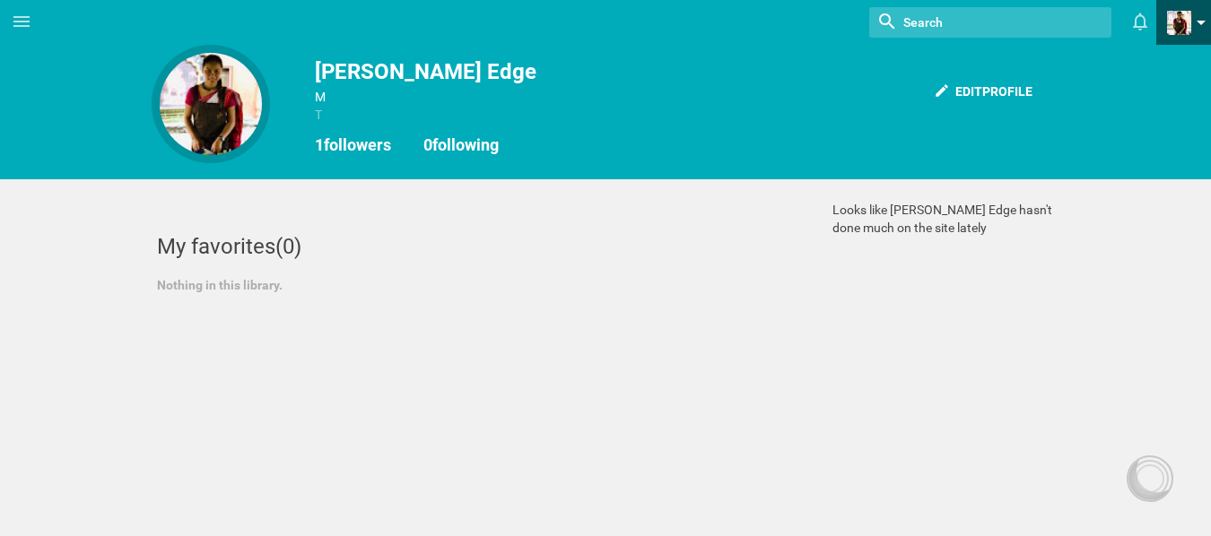
click at [1199, 19] on link at bounding box center [1189, 22] width 44 height 45
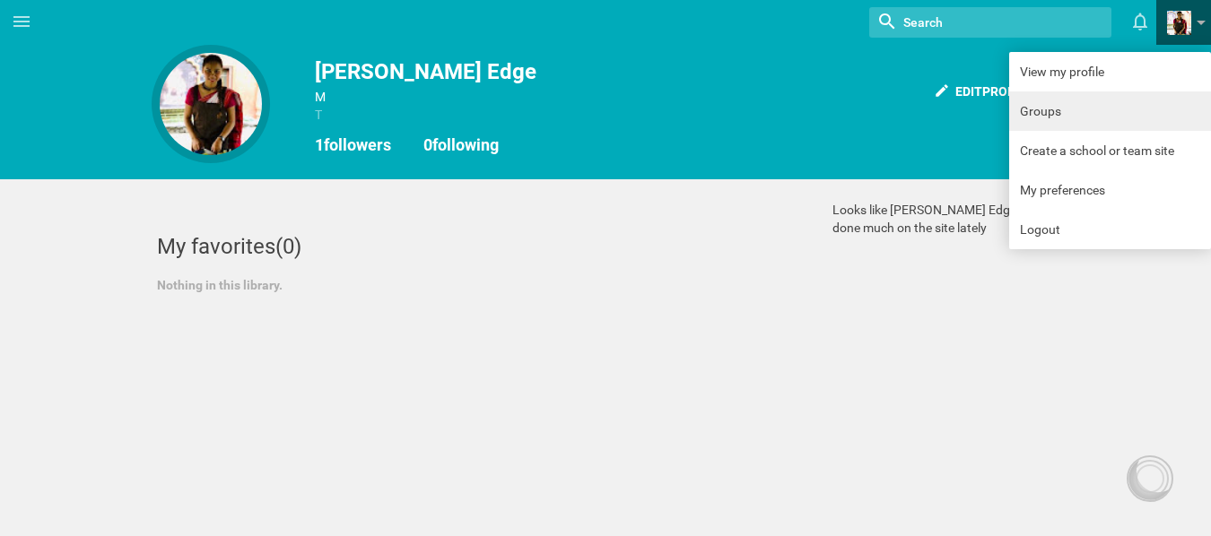
click at [1046, 115] on link "Groups" at bounding box center [1110, 110] width 202 height 39
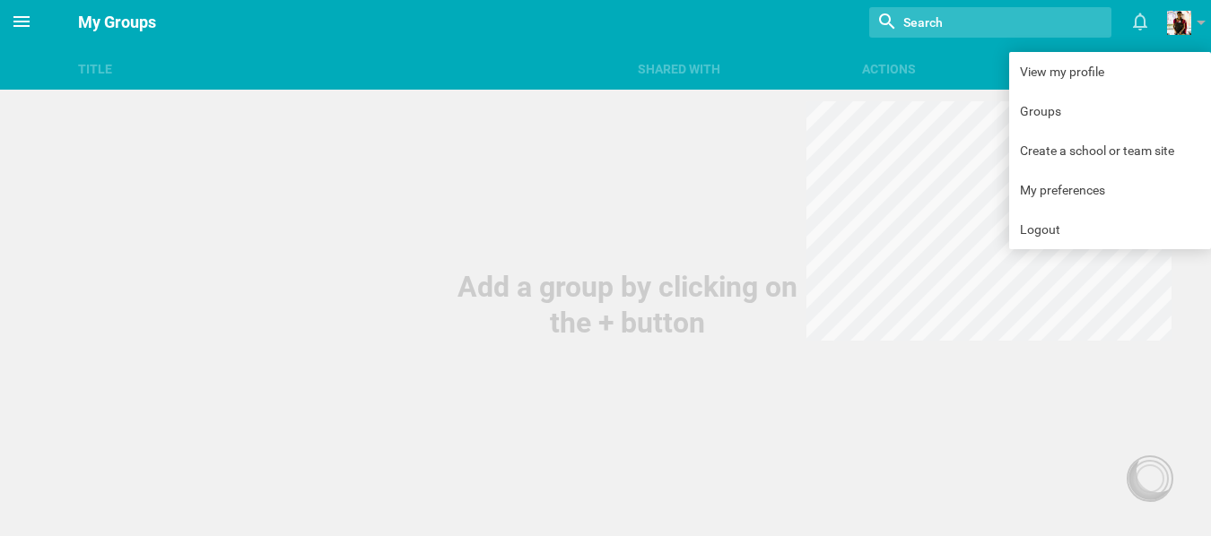
click at [16, 19] on icon at bounding box center [22, 22] width 22 height 22
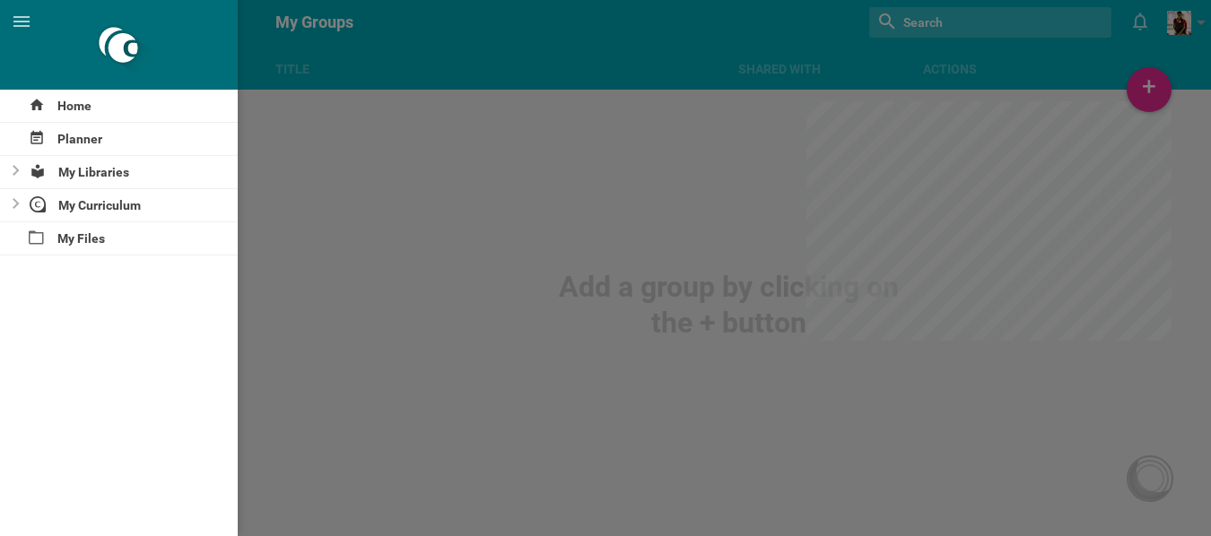
click at [114, 48] on div at bounding box center [119, 45] width 238 height 90
click at [111, 209] on div "My Curriculum" at bounding box center [131, 205] width 214 height 32
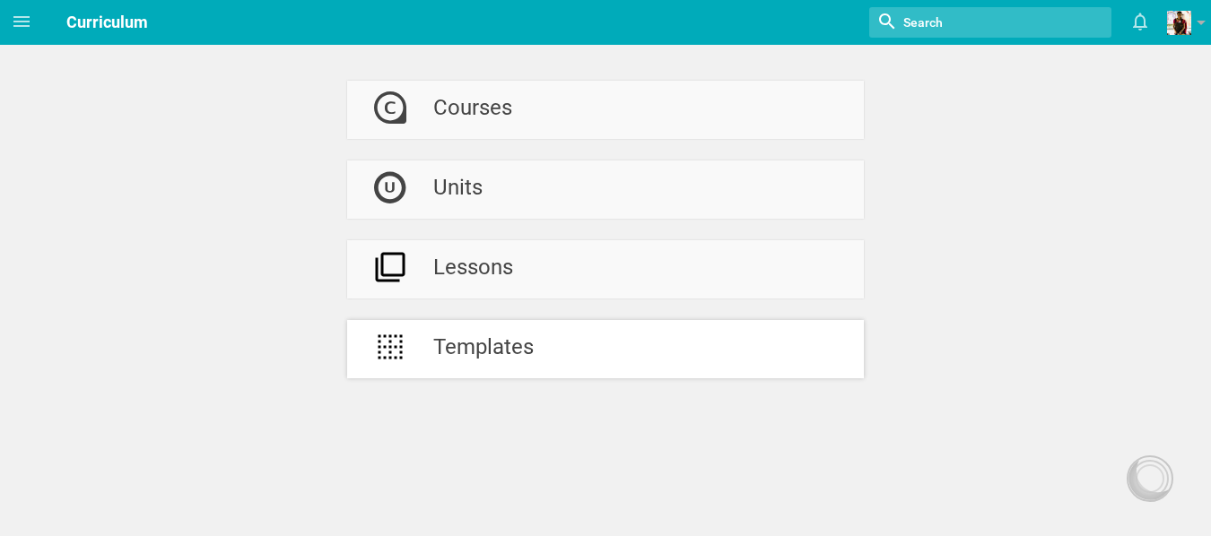
click at [492, 350] on div "Templates" at bounding box center [483, 349] width 100 height 58
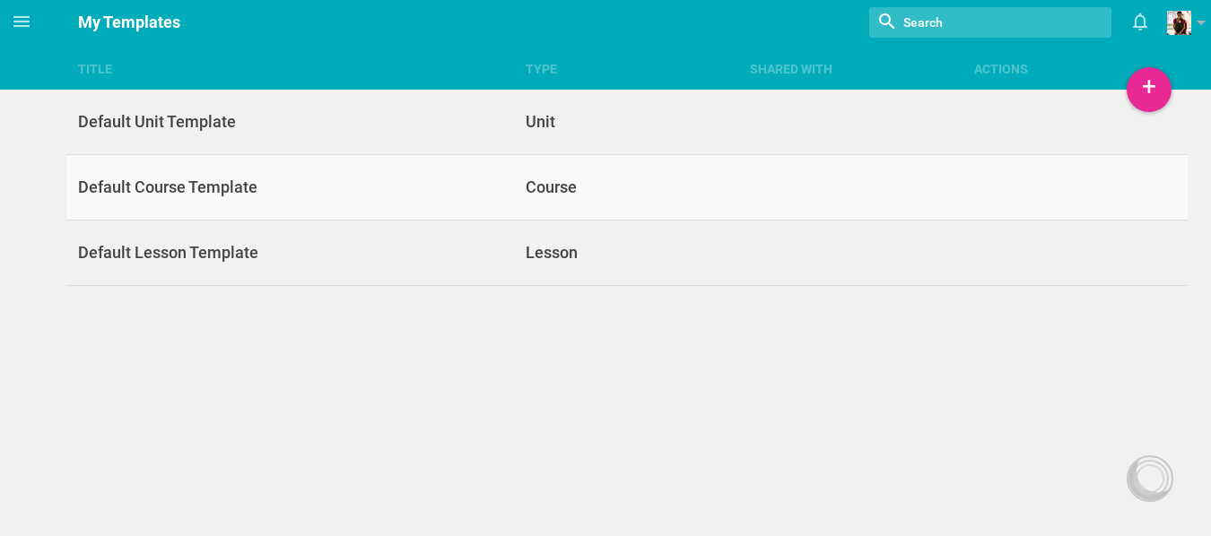
click at [562, 185] on div "Course" at bounding box center [627, 188] width 224 height 22
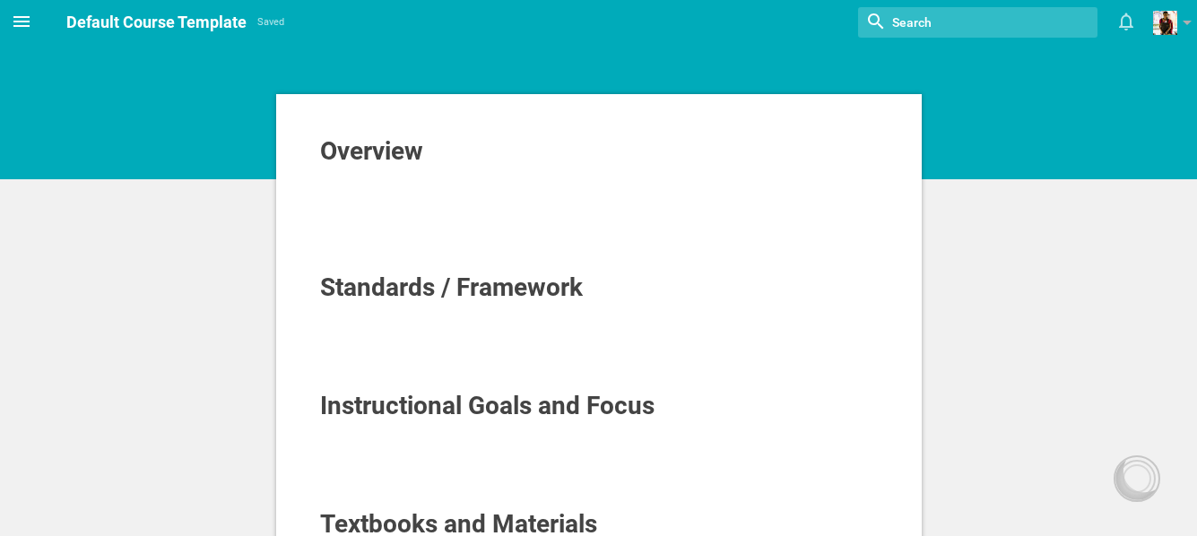
click at [13, 23] on icon at bounding box center [22, 22] width 22 height 22
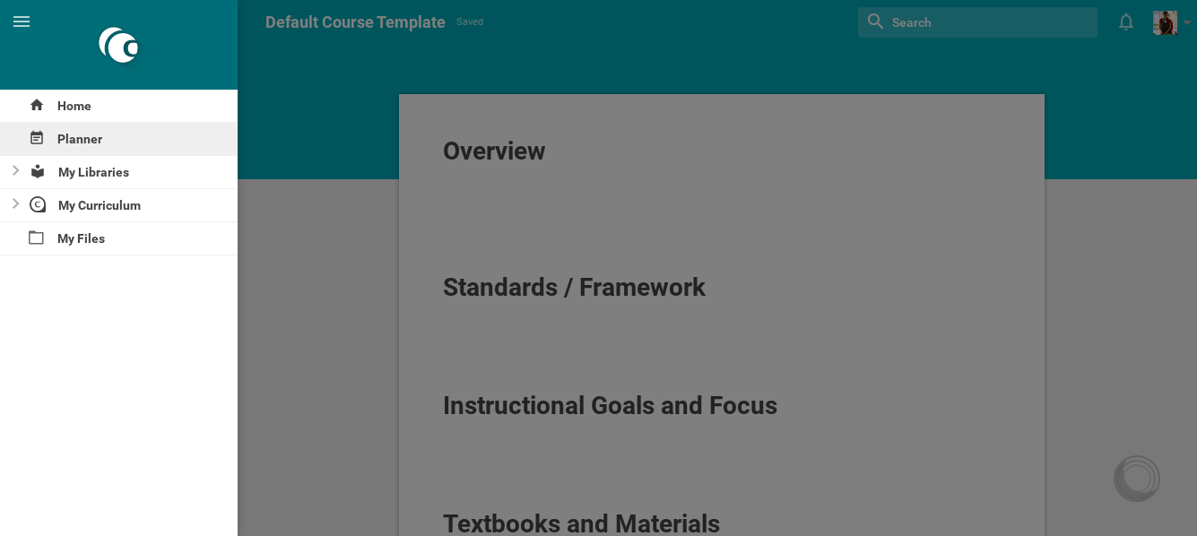
click at [47, 142] on div "Planner" at bounding box center [119, 139] width 238 height 32
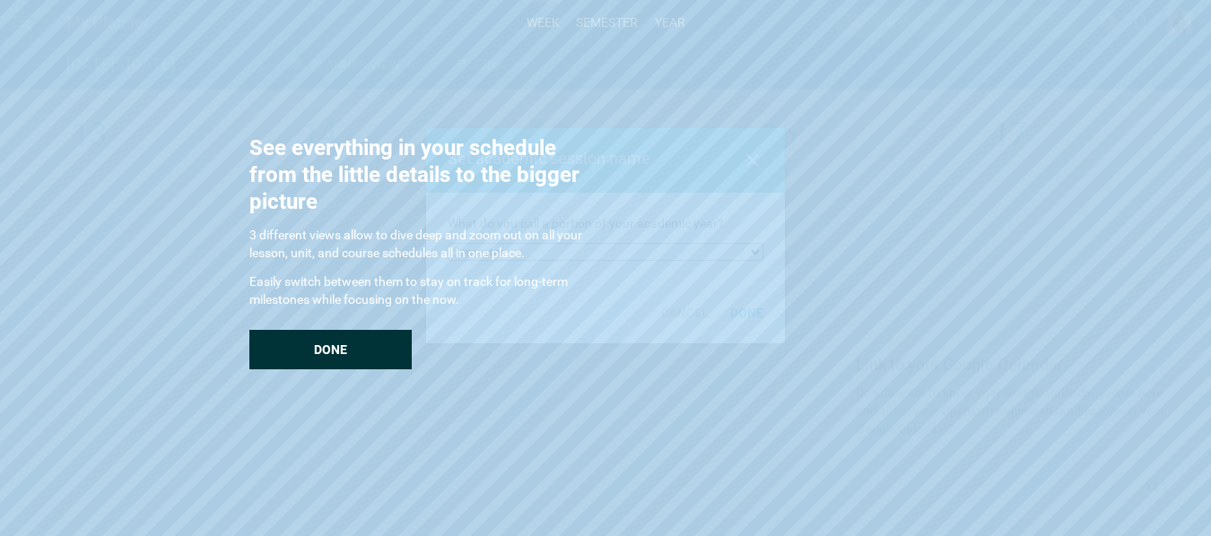
click at [345, 341] on div "Done" at bounding box center [330, 349] width 162 height 39
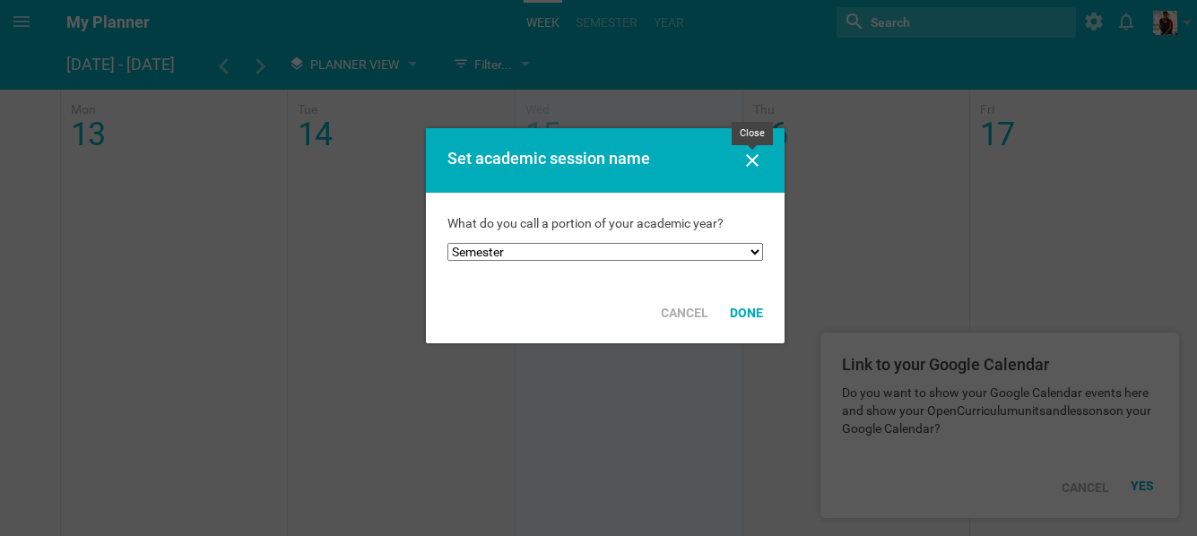
click at [755, 160] on icon at bounding box center [753, 161] width 22 height 22
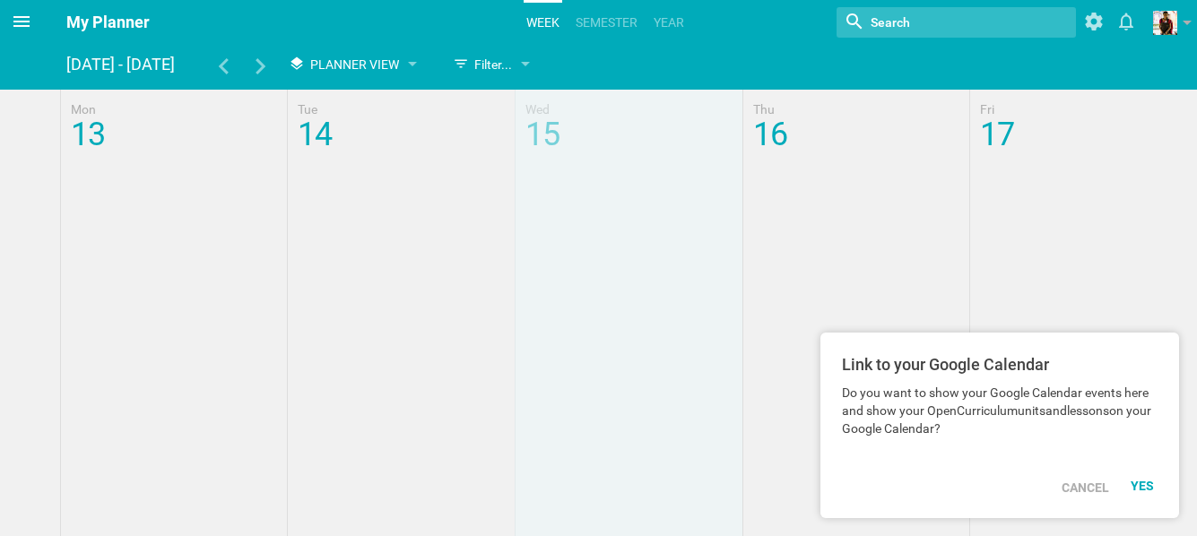
click at [18, 18] on icon at bounding box center [21, 21] width 16 height 11
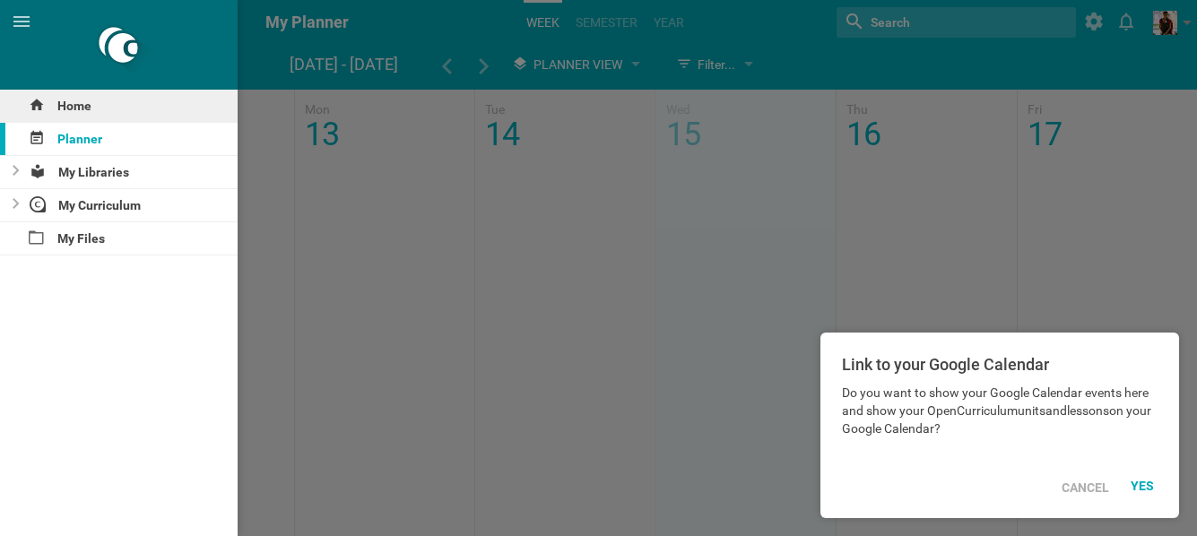
click at [51, 100] on div "Home" at bounding box center [119, 106] width 238 height 32
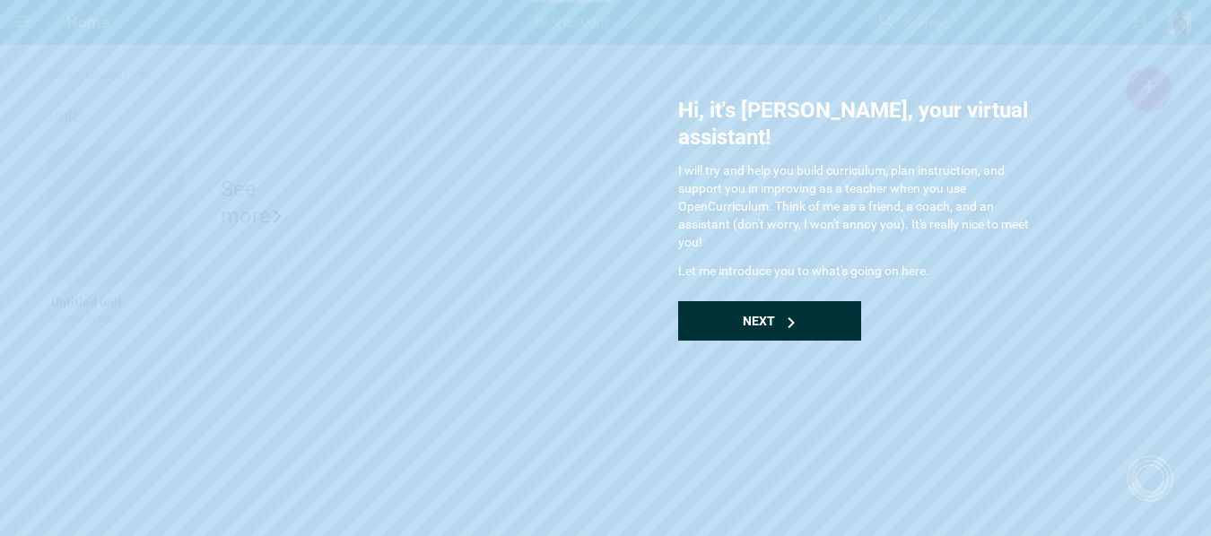
click at [742, 314] on span "Next" at bounding box center [758, 321] width 32 height 14
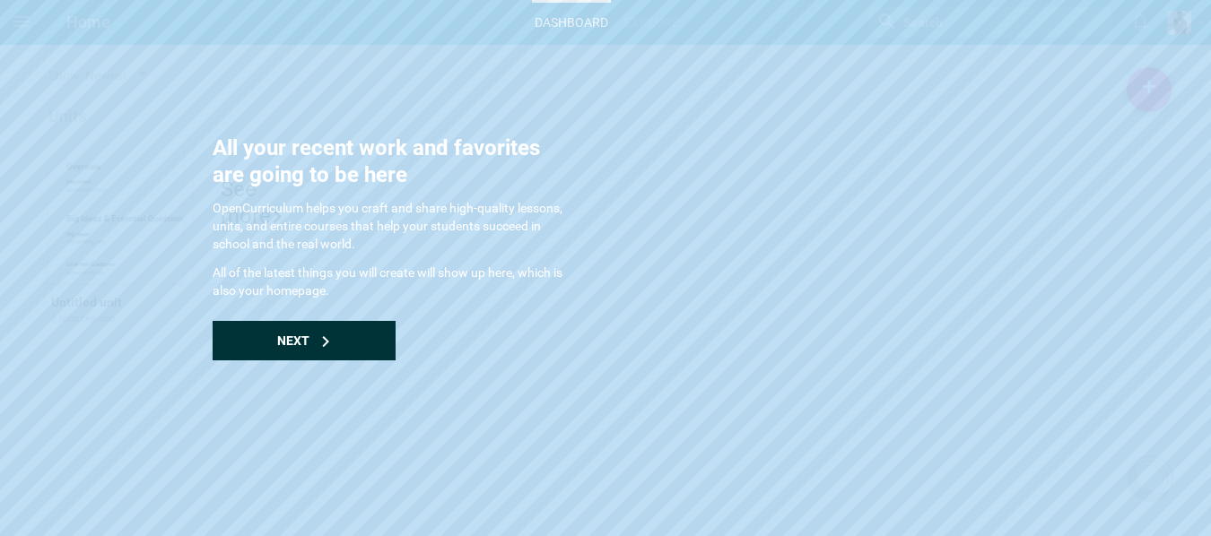
click at [283, 341] on span "Next" at bounding box center [293, 341] width 32 height 14
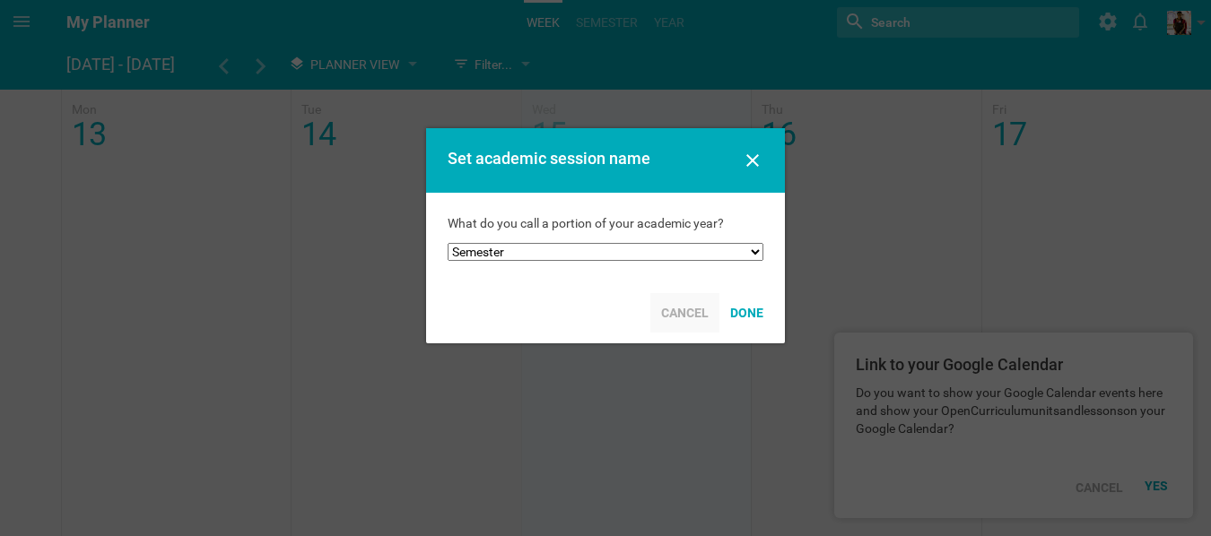
click at [689, 307] on div "Cancel" at bounding box center [684, 312] width 69 height 39
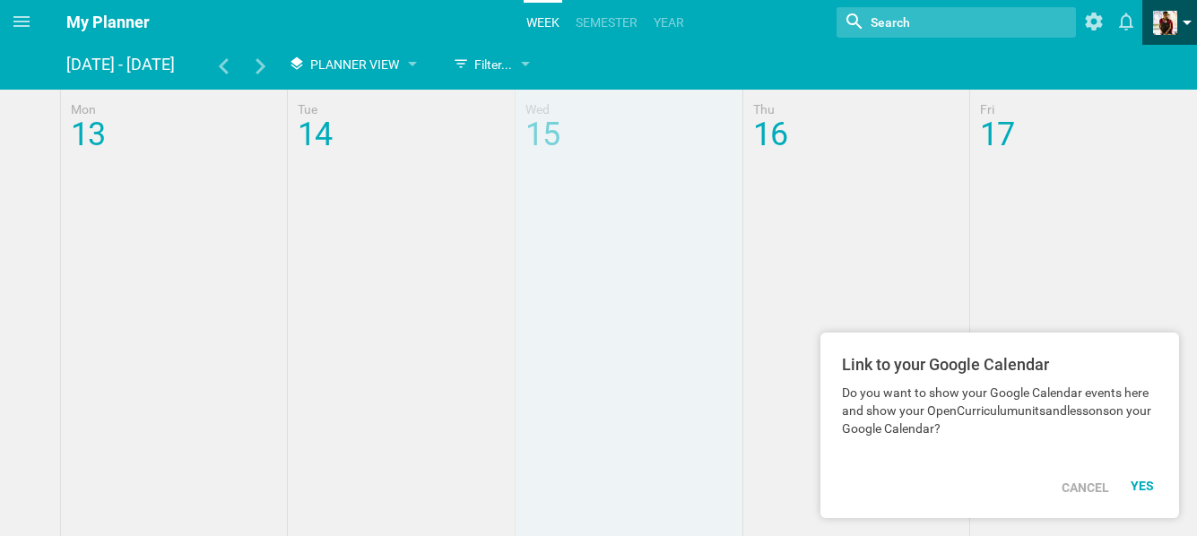
click at [1182, 30] on link at bounding box center [1175, 22] width 44 height 45
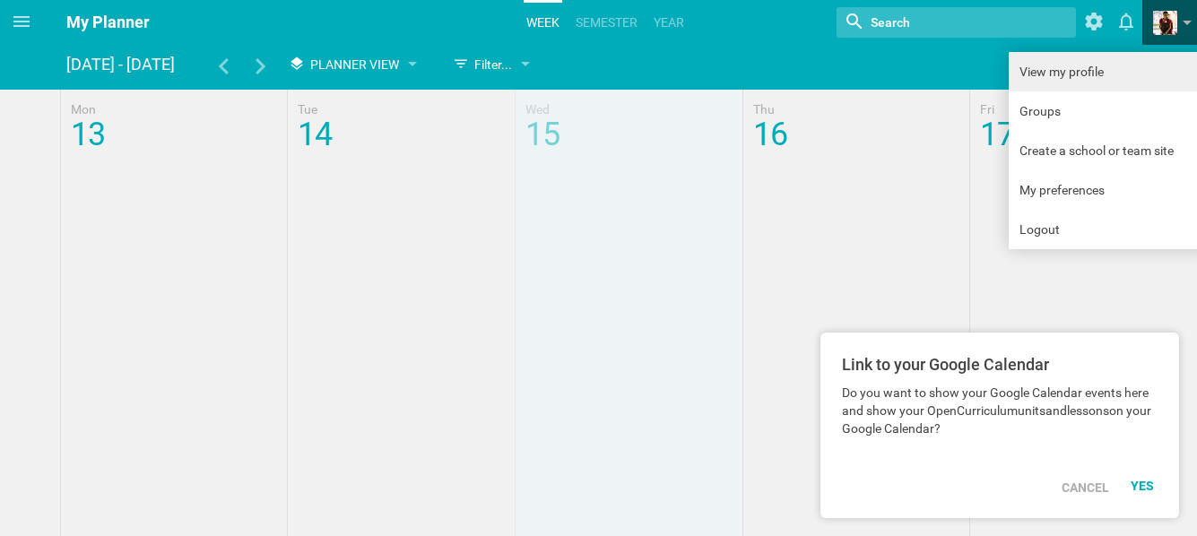
click at [1094, 72] on link "View my profile" at bounding box center [1110, 71] width 202 height 39
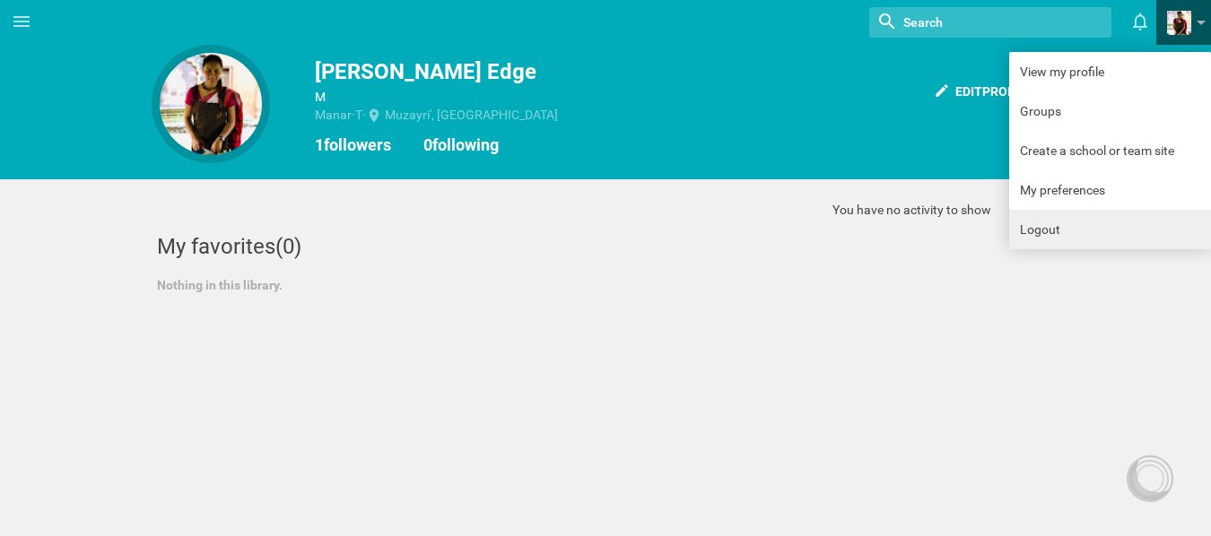
click at [1051, 222] on link "Logout" at bounding box center [1110, 229] width 202 height 39
